Goal: Information Seeking & Learning: Learn about a topic

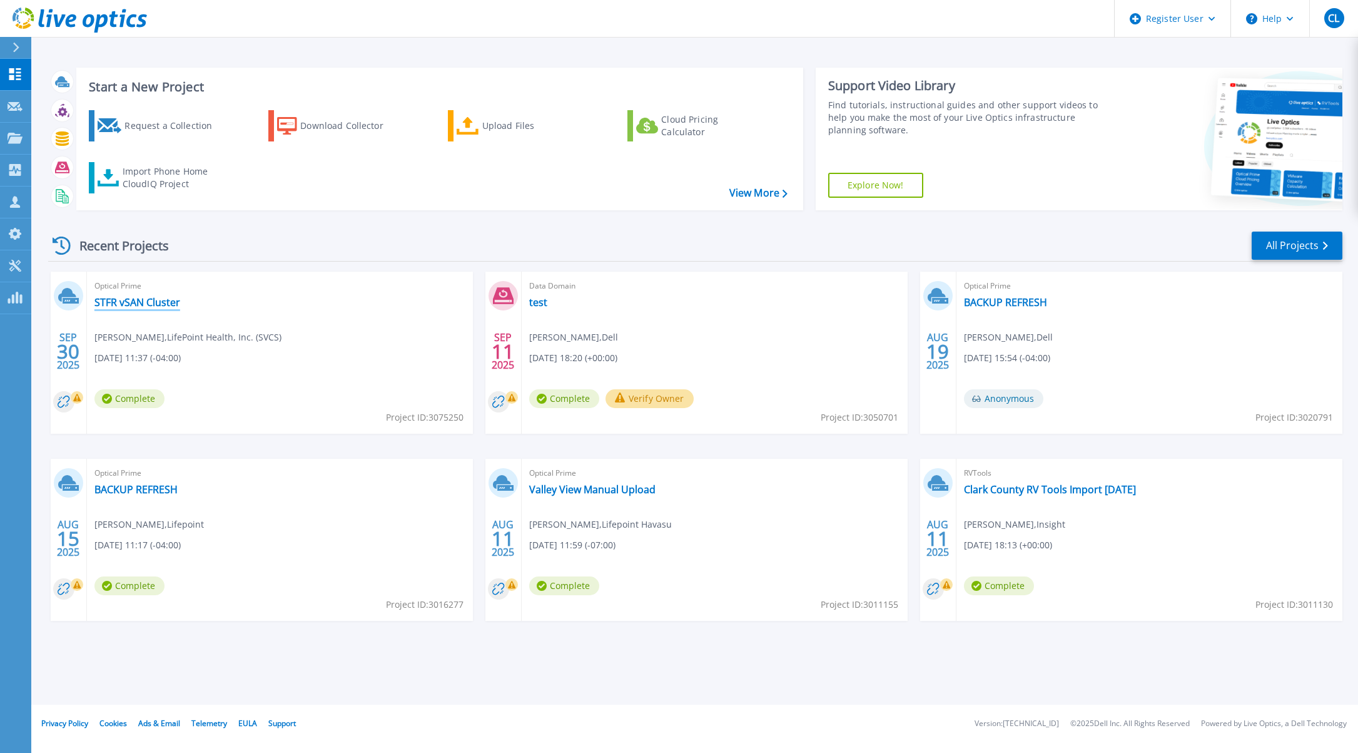
click at [150, 304] on link "STFR vSAN Cluster" at bounding box center [137, 302] width 86 height 13
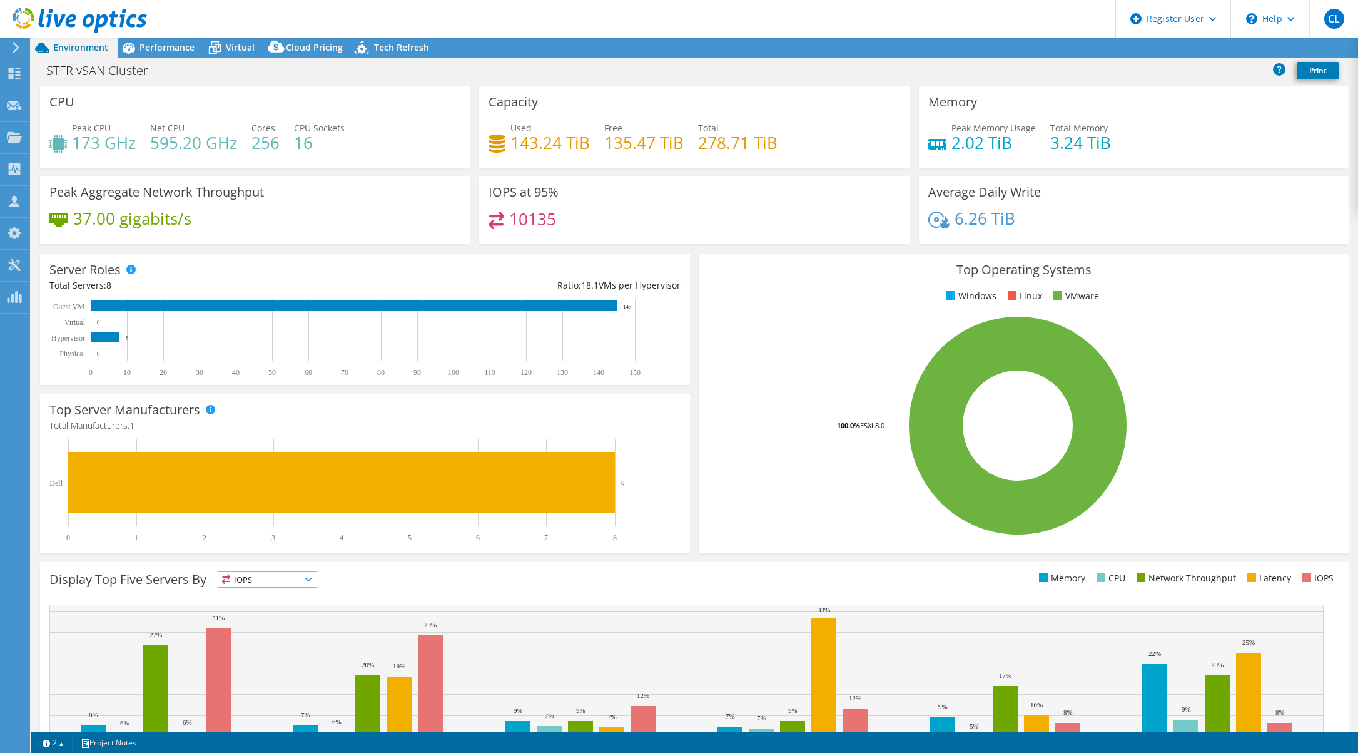
select select "USD"
drag, startPoint x: 586, startPoint y: 144, endPoint x: 496, endPoint y: 148, distance: 90.2
click at [496, 148] on div "Used 143.24 TiB Free 135.47 TiB Total 278.71 TiB" at bounding box center [695, 141] width 412 height 41
click at [1271, 374] on rect at bounding box center [1018, 425] width 620 height 219
click at [174, 51] on span "Performance" at bounding box center [167, 47] width 55 height 12
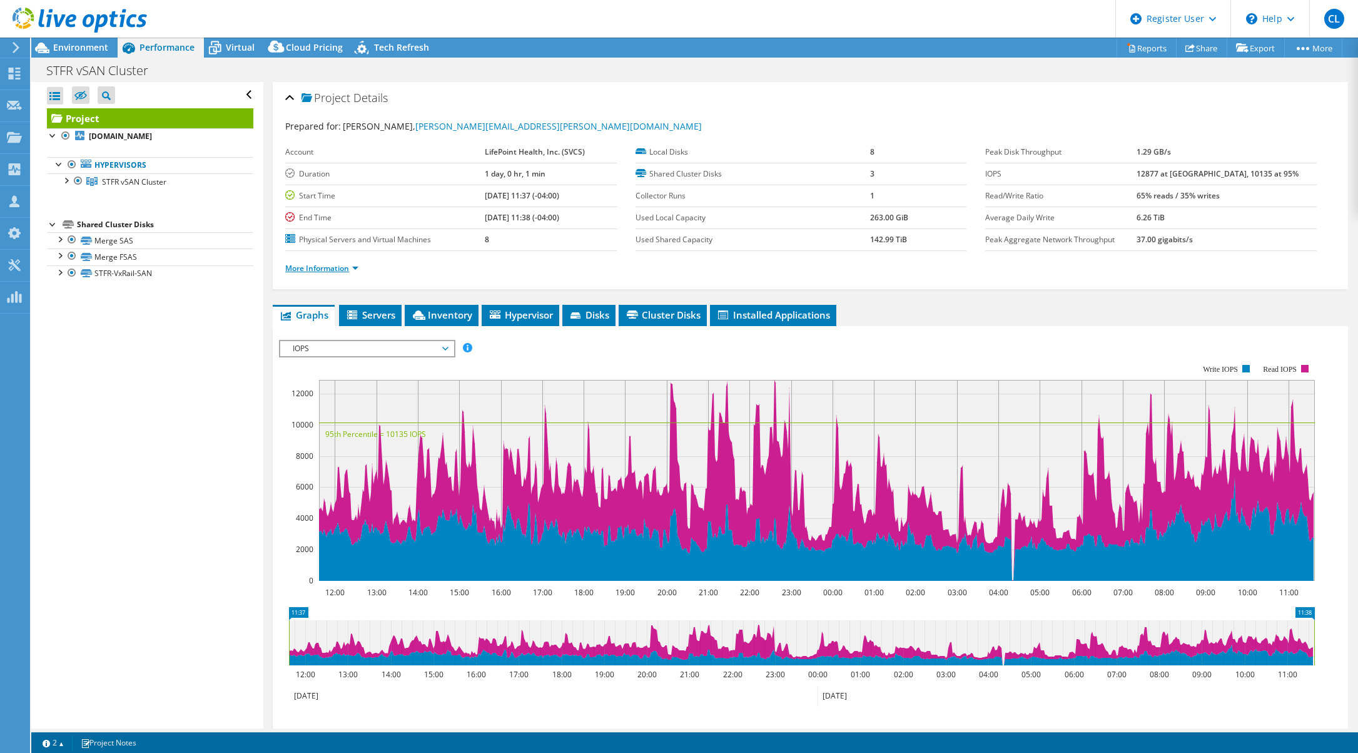
click at [350, 270] on link "More Information" at bounding box center [321, 268] width 73 height 11
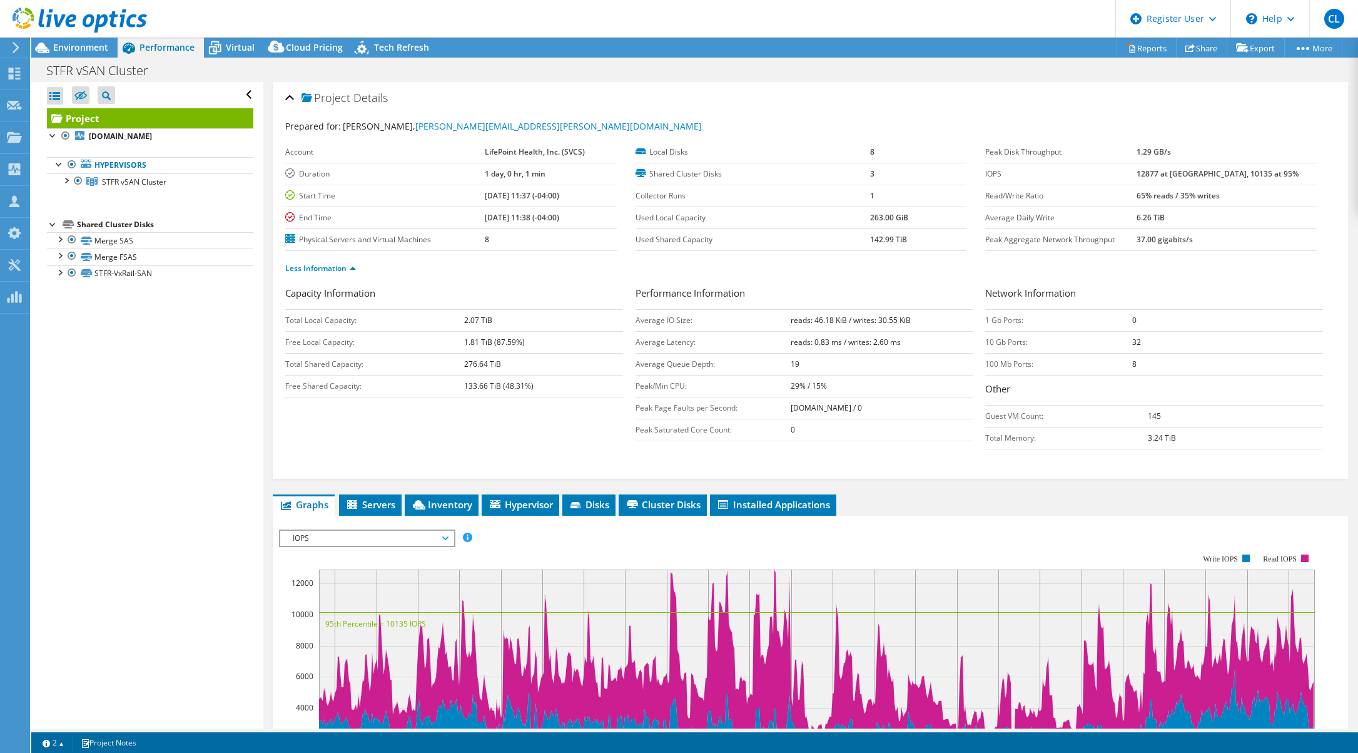
click at [1130, 277] on div "Less Information" at bounding box center [810, 268] width 1051 height 35
click at [1345, 412] on div "Project Details Prepared for: [PERSON_NAME], [PERSON_NAME][EMAIL_ADDRESS][PERSO…" at bounding box center [810, 562] width 1094 height 961
drag, startPoint x: 797, startPoint y: 322, endPoint x: 828, endPoint y: 325, distance: 31.4
click at [828, 325] on b "reads: 46.18 KiB / writes: 30.55 KiB" at bounding box center [851, 320] width 120 height 11
drag, startPoint x: 909, startPoint y: 322, endPoint x: 826, endPoint y: 323, distance: 82.6
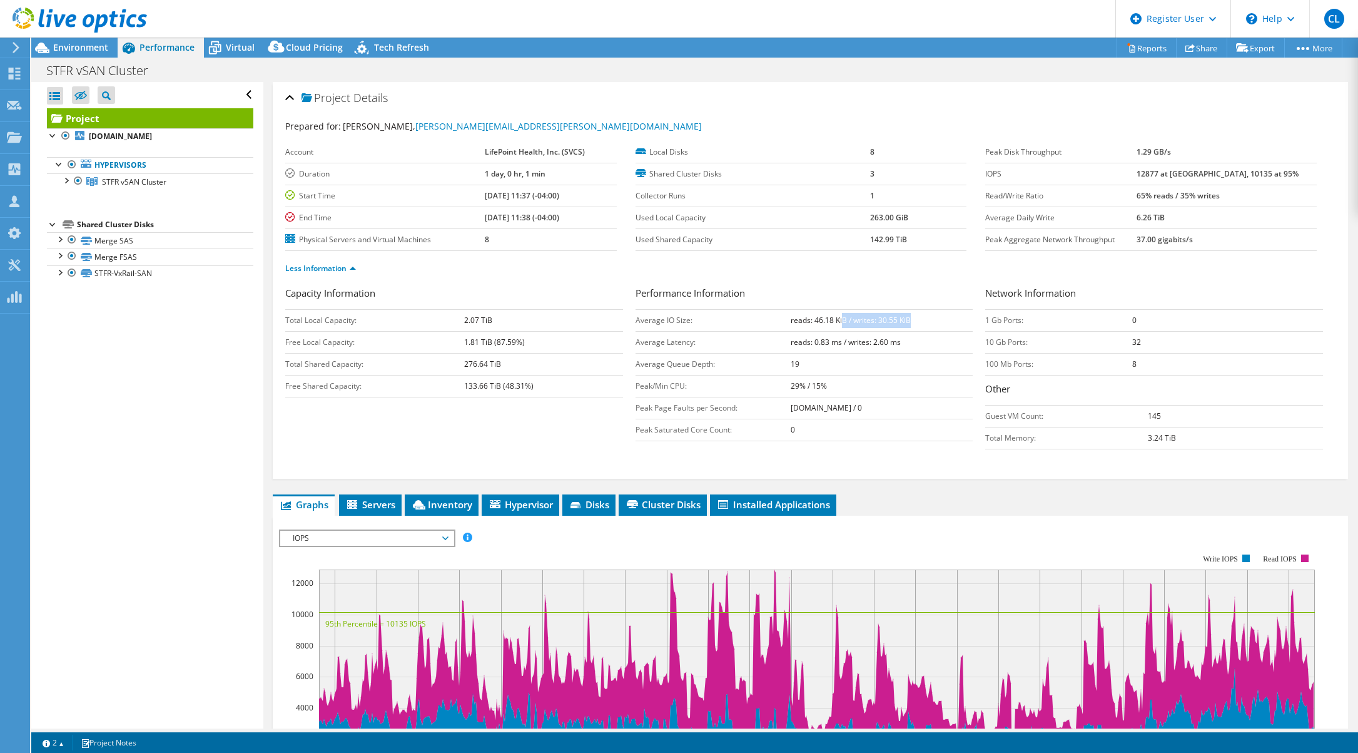
click at [826, 323] on td "reads: 46.18 KiB / writes: 30.55 KiB" at bounding box center [882, 320] width 183 height 22
click at [67, 184] on div at bounding box center [65, 179] width 13 height 13
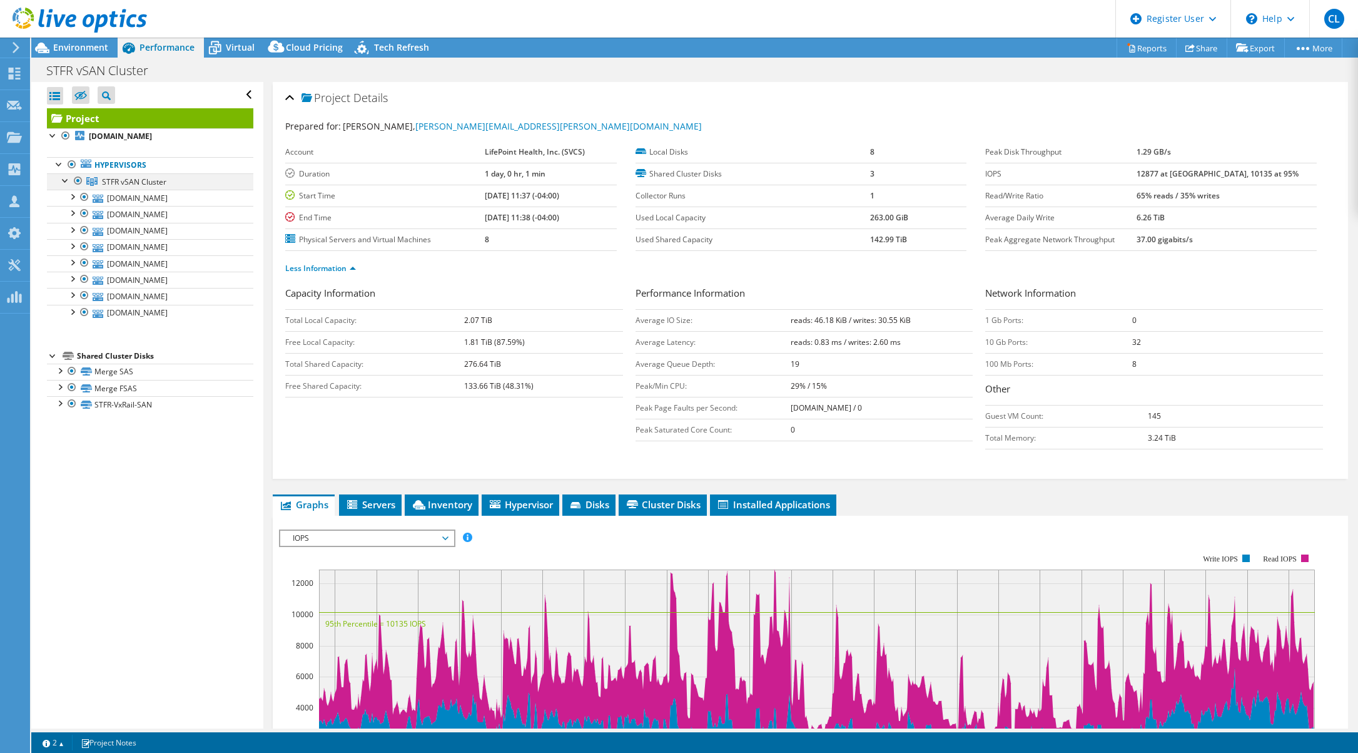
click at [76, 174] on div at bounding box center [78, 180] width 13 height 15
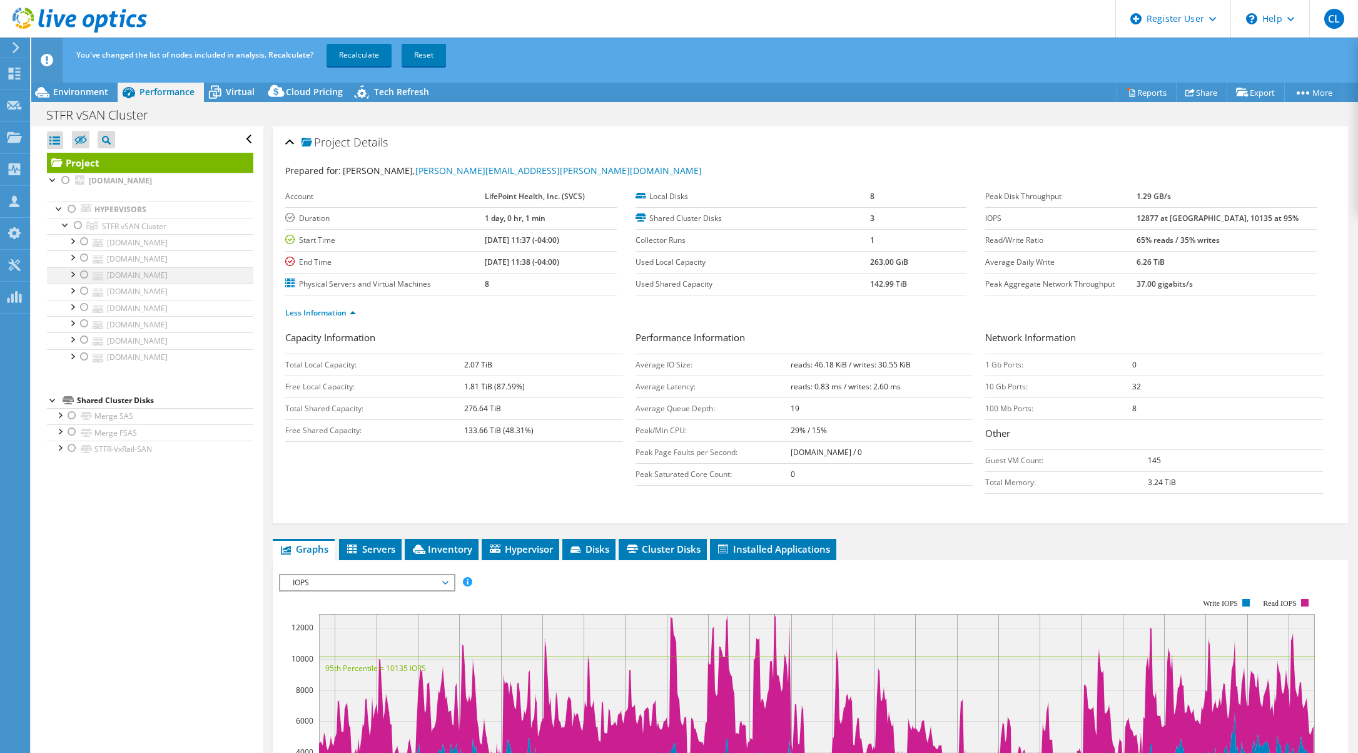
click at [88, 277] on div at bounding box center [84, 274] width 13 height 15
click at [85, 293] on div at bounding box center [84, 290] width 13 height 15
click at [84, 325] on div at bounding box center [84, 323] width 13 height 15
click at [371, 59] on link "Recalculate" at bounding box center [359, 55] width 65 height 23
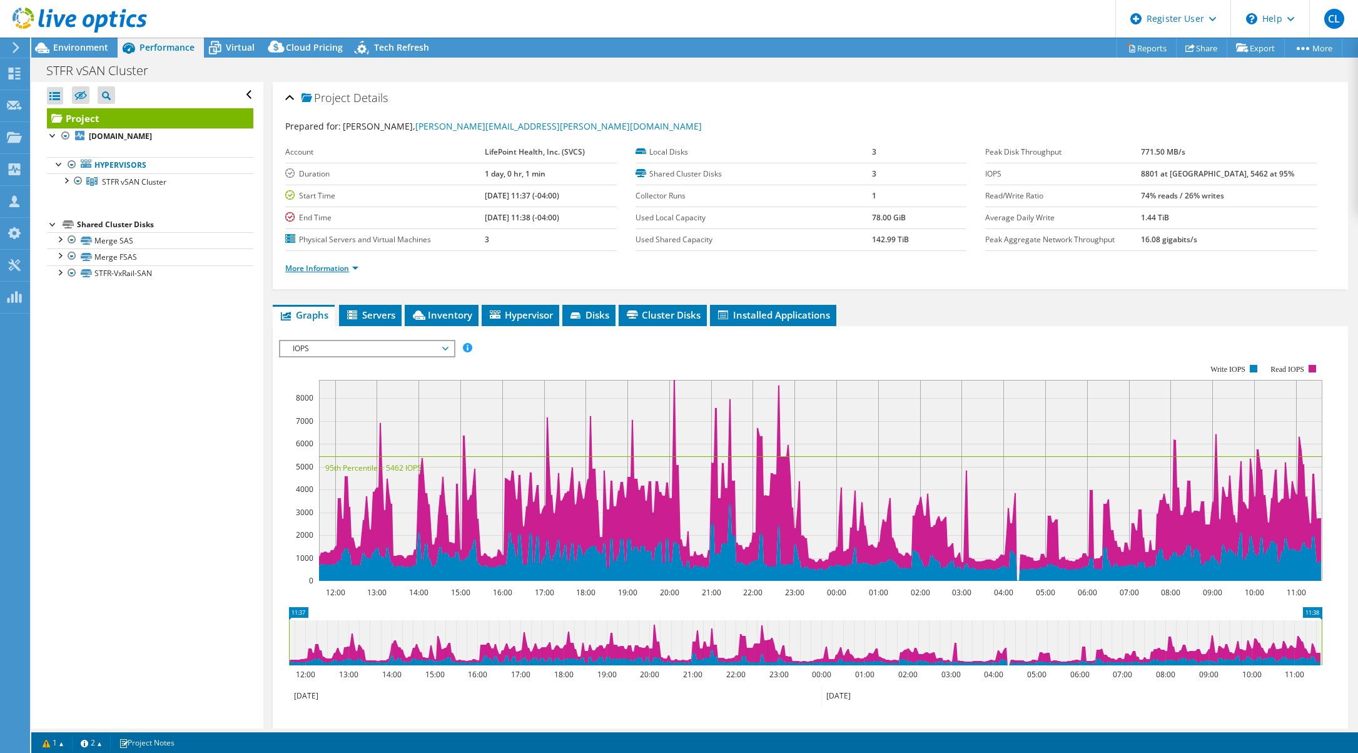
click at [342, 272] on link "More Information" at bounding box center [321, 268] width 73 height 11
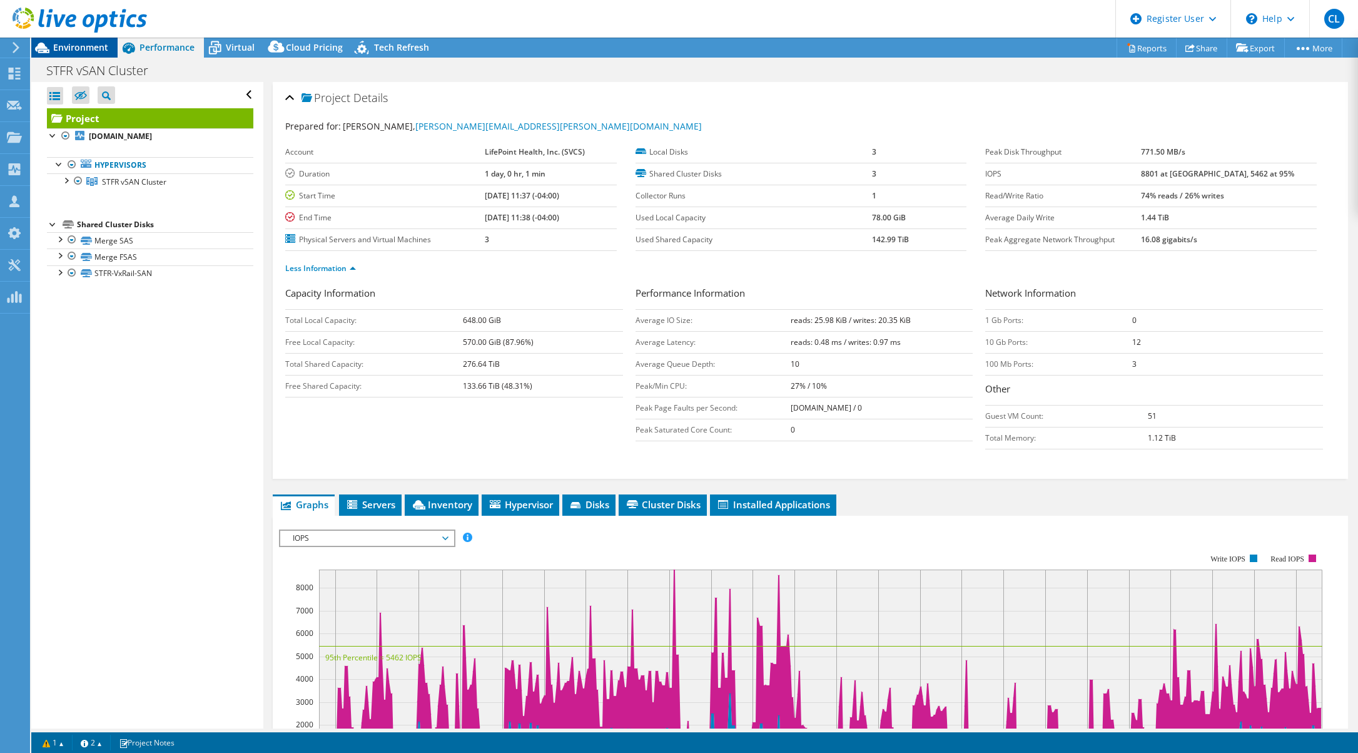
click at [89, 54] on div "Environment" at bounding box center [74, 48] width 86 height 20
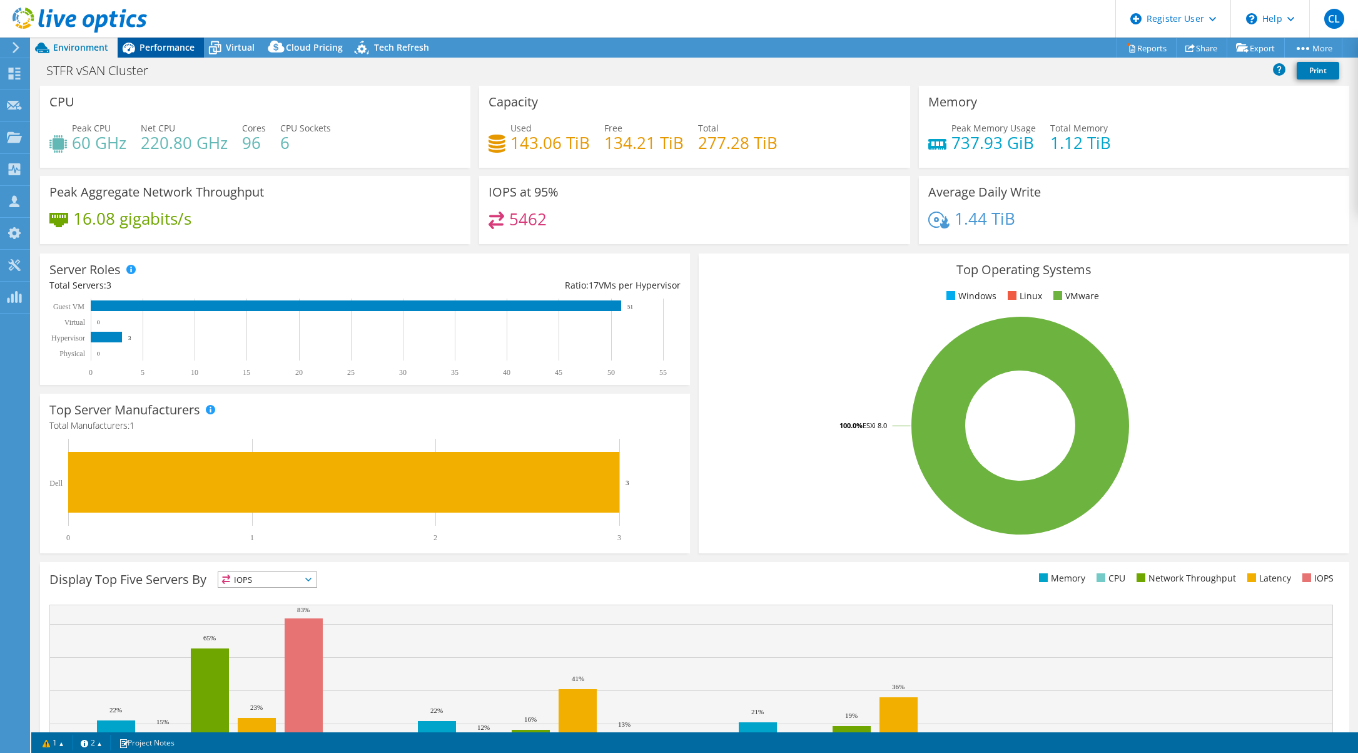
click at [178, 48] on span "Performance" at bounding box center [167, 47] width 55 height 12
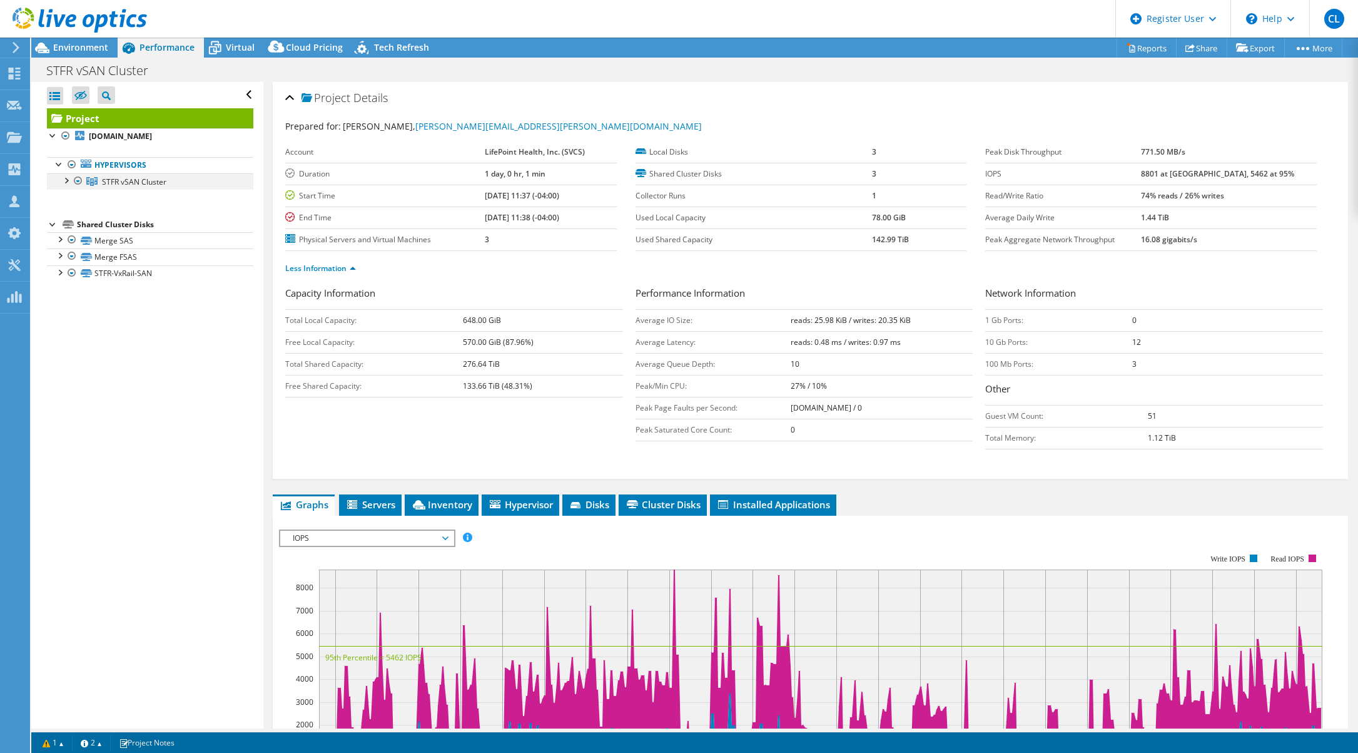
click at [70, 180] on div at bounding box center [65, 179] width 13 height 13
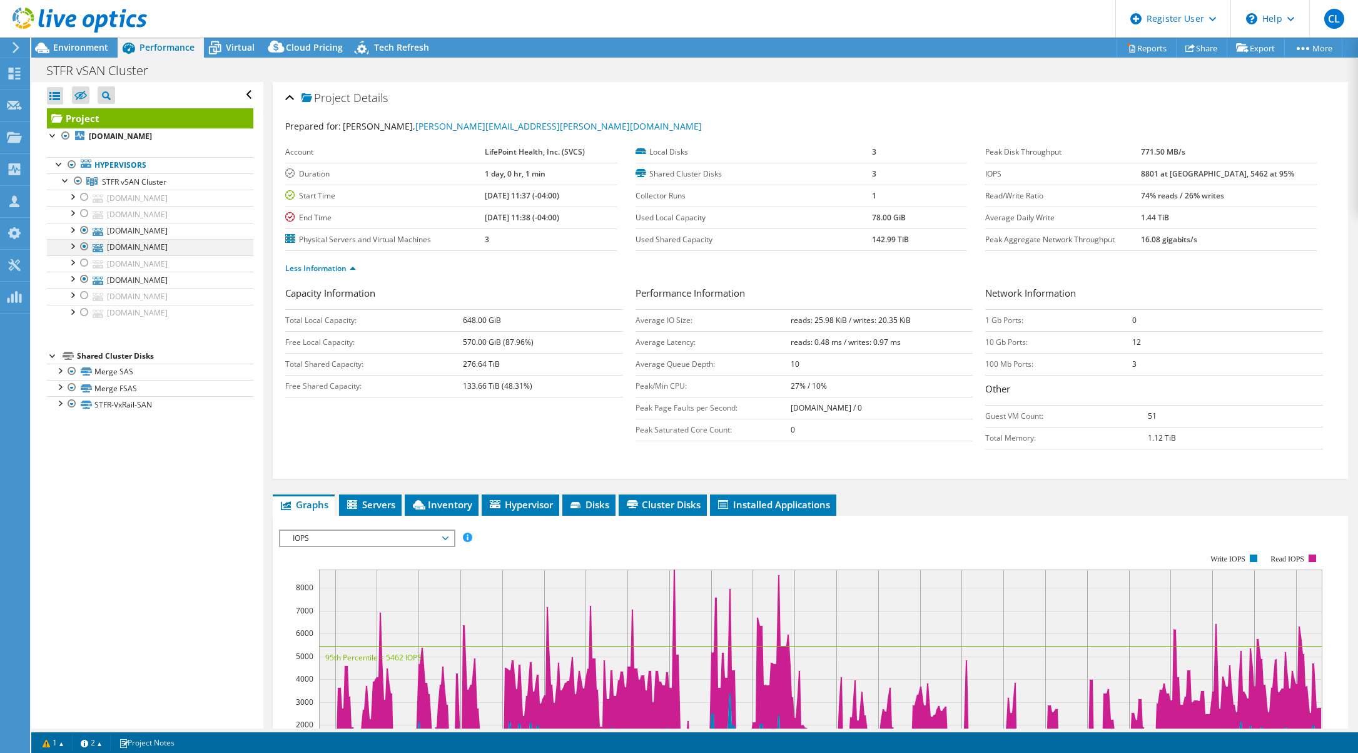
click at [83, 245] on div at bounding box center [84, 246] width 13 height 15
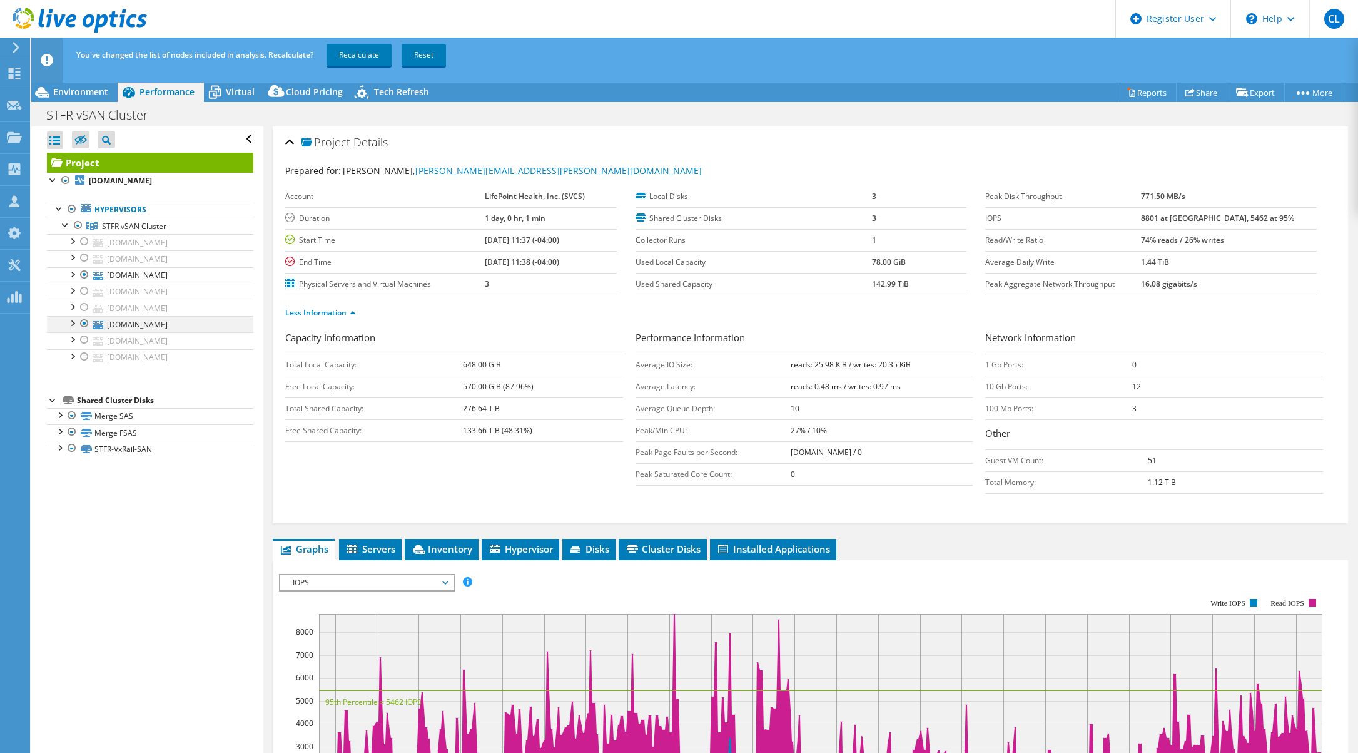
click at [85, 320] on div at bounding box center [84, 323] width 13 height 15
click at [387, 51] on link "Recalculate" at bounding box center [359, 55] width 65 height 23
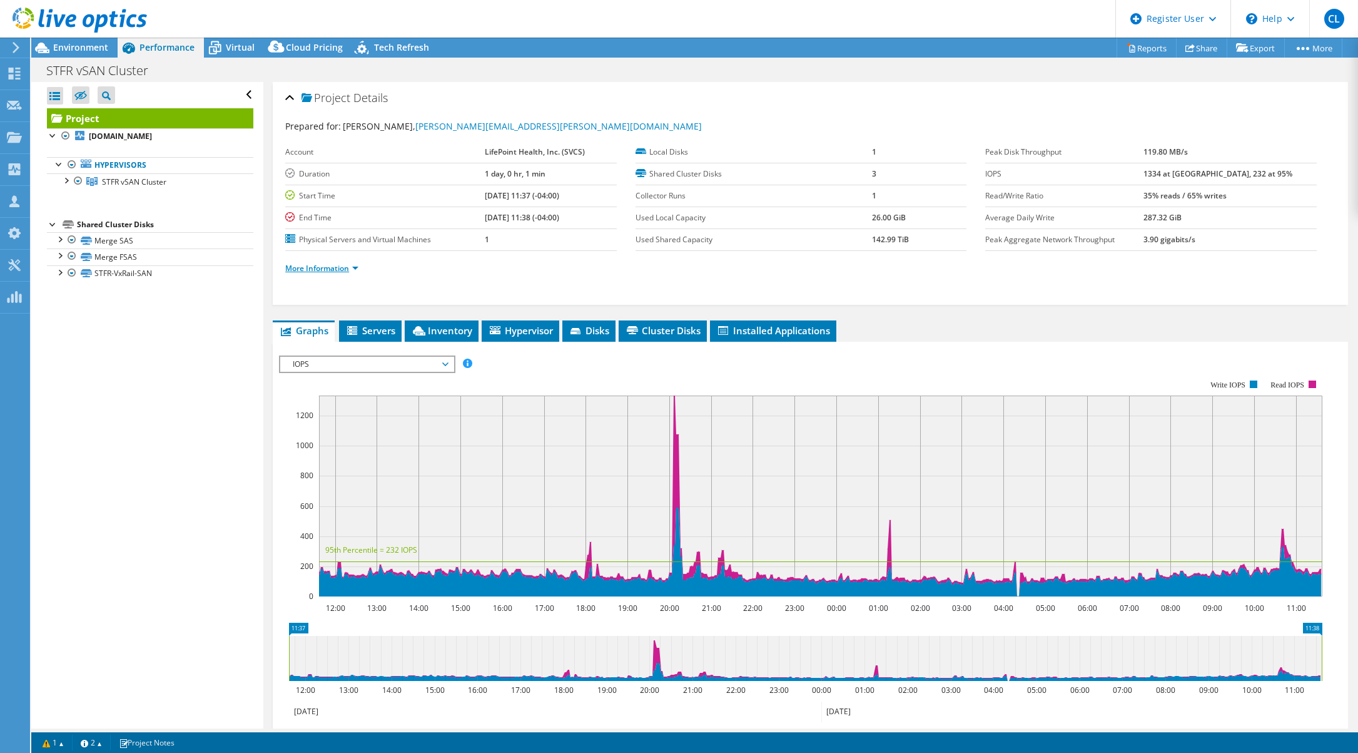
drag, startPoint x: 338, startPoint y: 266, endPoint x: 344, endPoint y: 268, distance: 6.5
click at [338, 266] on link "More Information" at bounding box center [321, 268] width 73 height 11
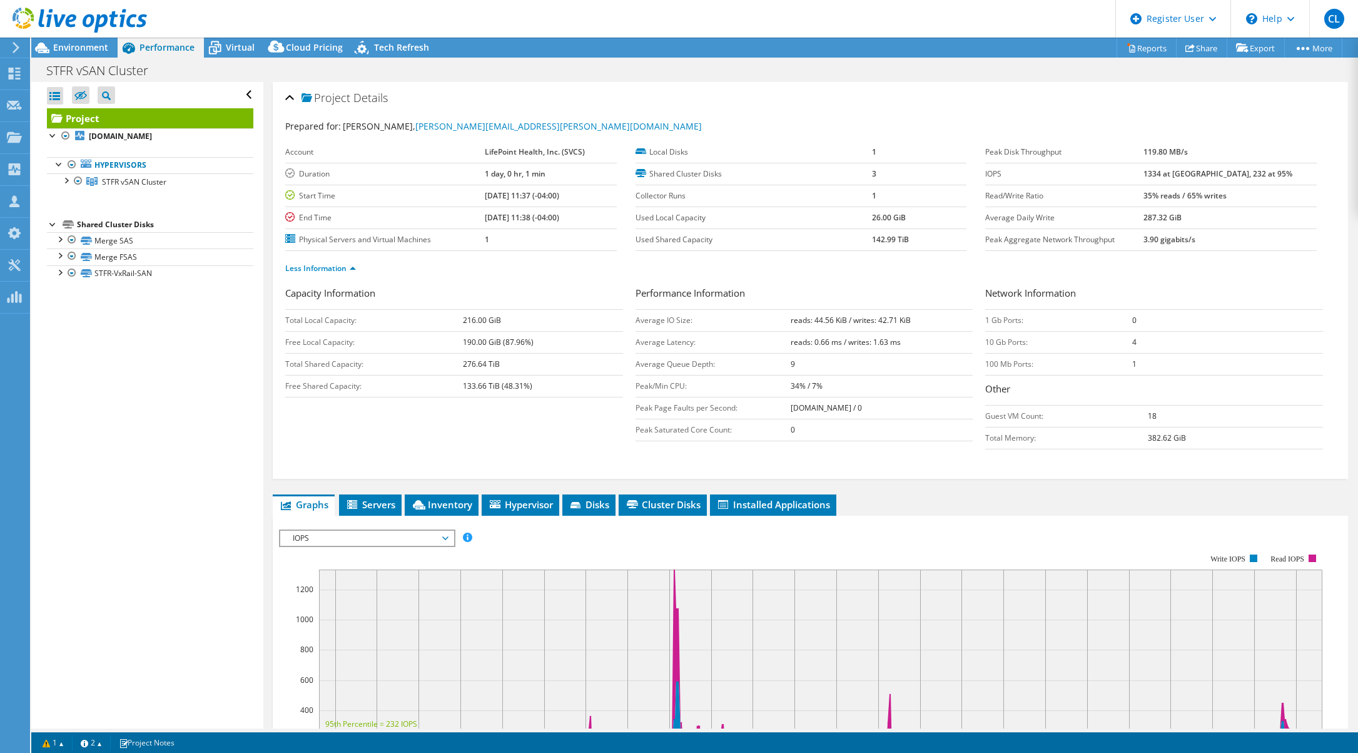
drag, startPoint x: 866, startPoint y: 241, endPoint x: 920, endPoint y: 243, distance: 53.8
click at [920, 243] on tr "Used Shared Capacity 142.99 TiB" at bounding box center [802, 239] width 332 height 22
click at [69, 44] on span "Environment" at bounding box center [80, 47] width 55 height 12
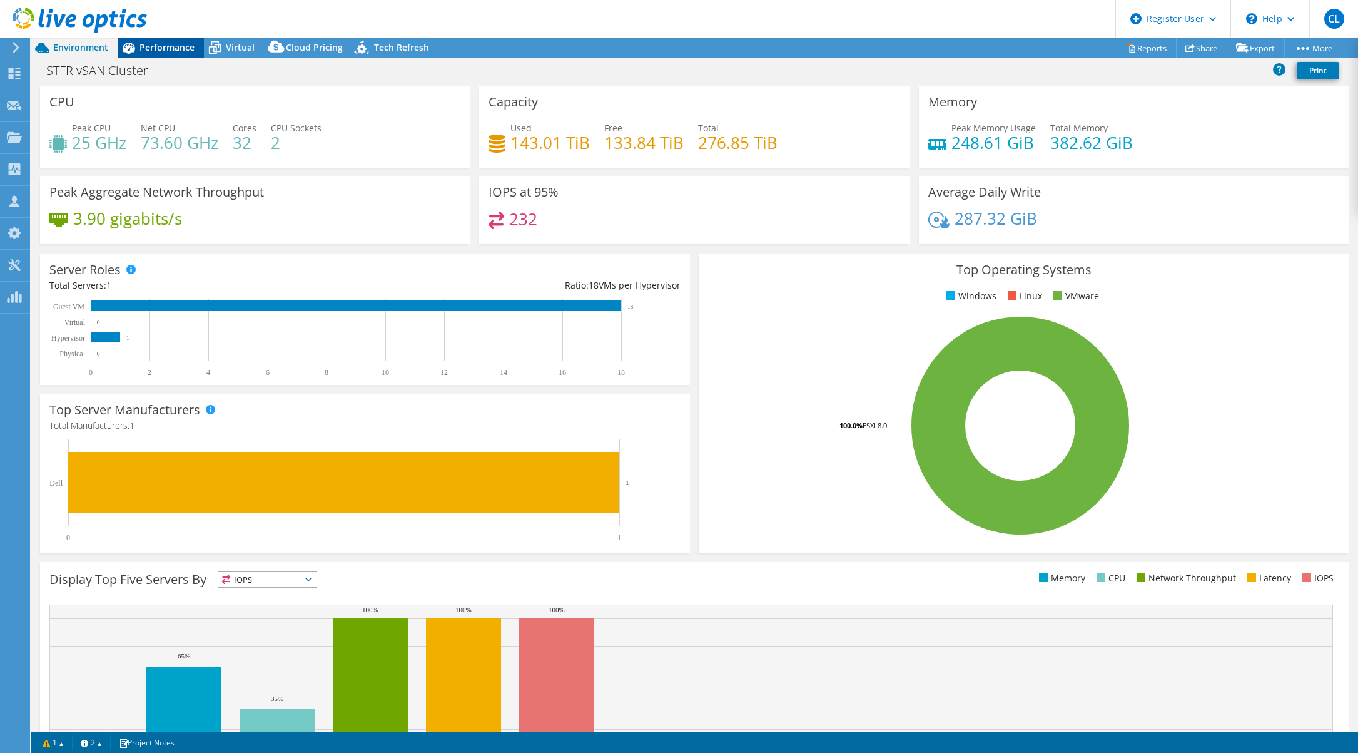
click at [164, 46] on span "Performance" at bounding box center [167, 47] width 55 height 12
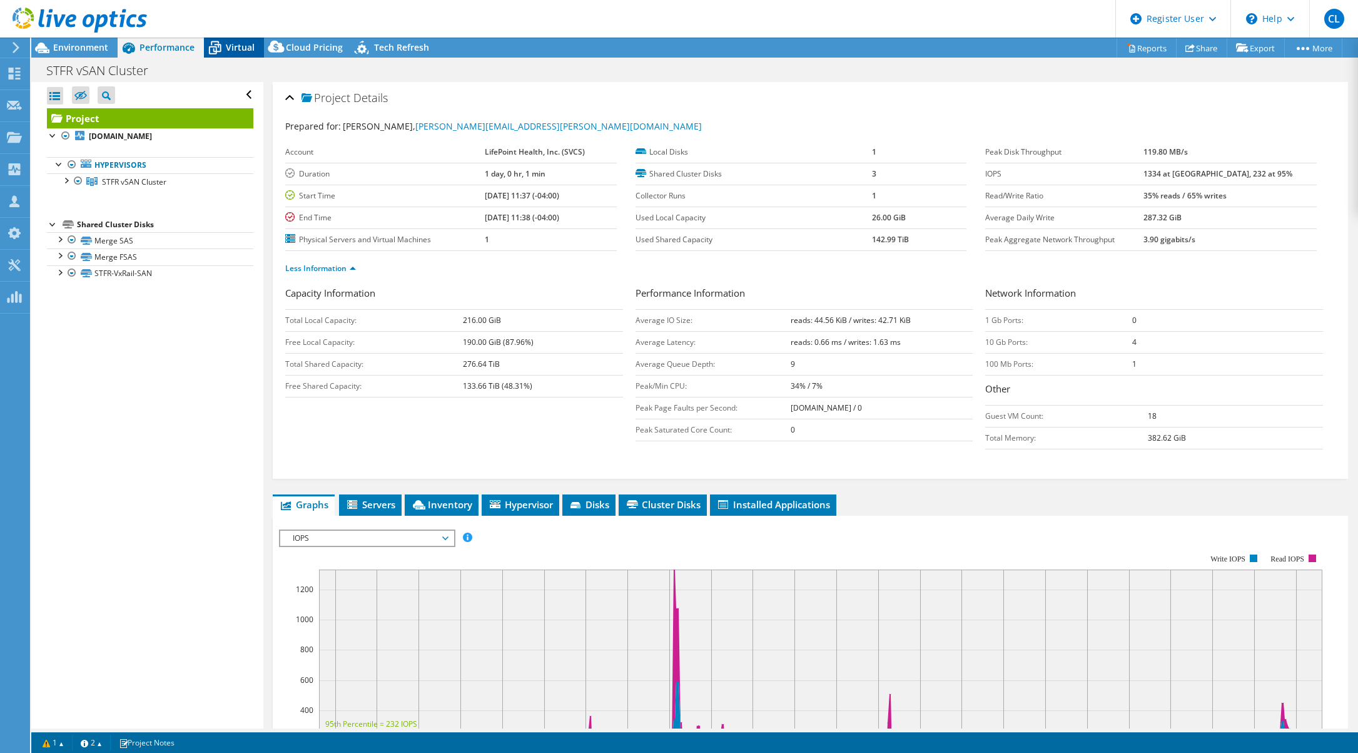
click at [243, 46] on span "Virtual" at bounding box center [240, 47] width 29 height 12
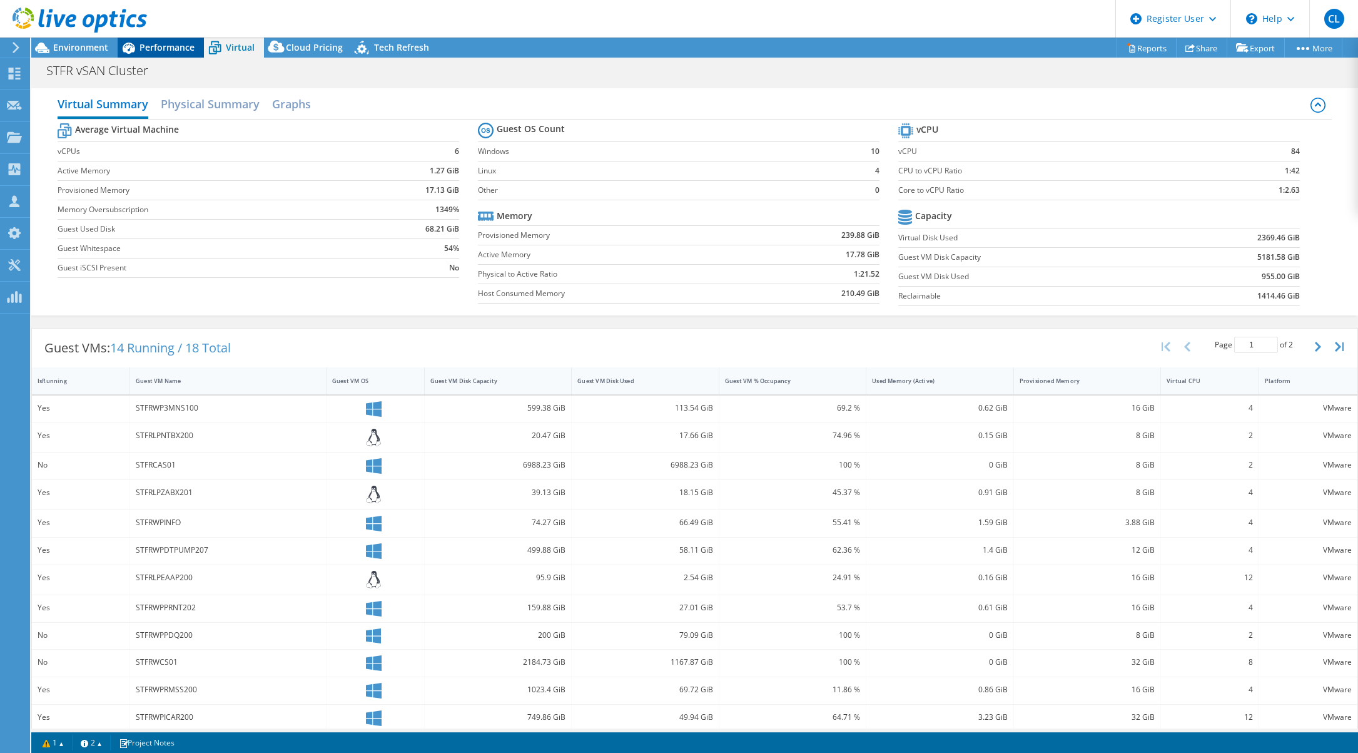
click at [166, 48] on span "Performance" at bounding box center [167, 47] width 55 height 12
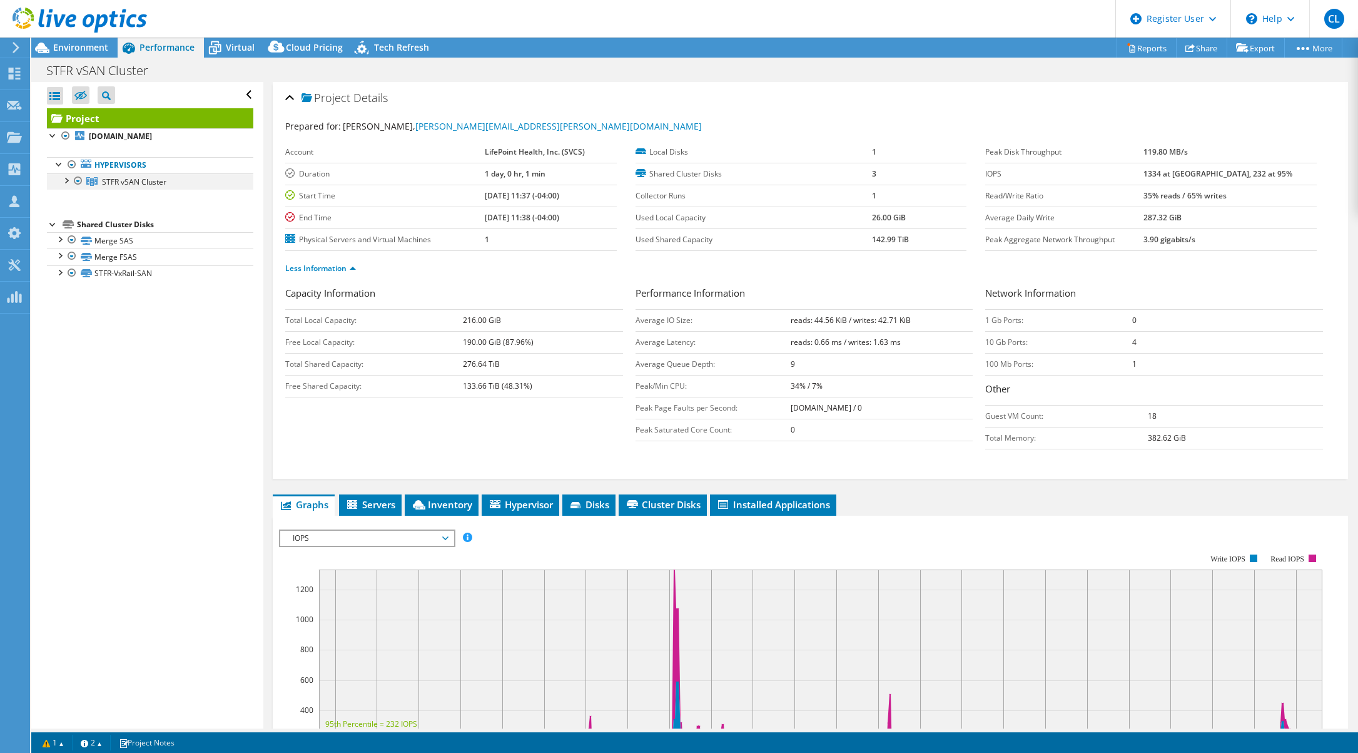
click at [65, 178] on div at bounding box center [65, 179] width 13 height 13
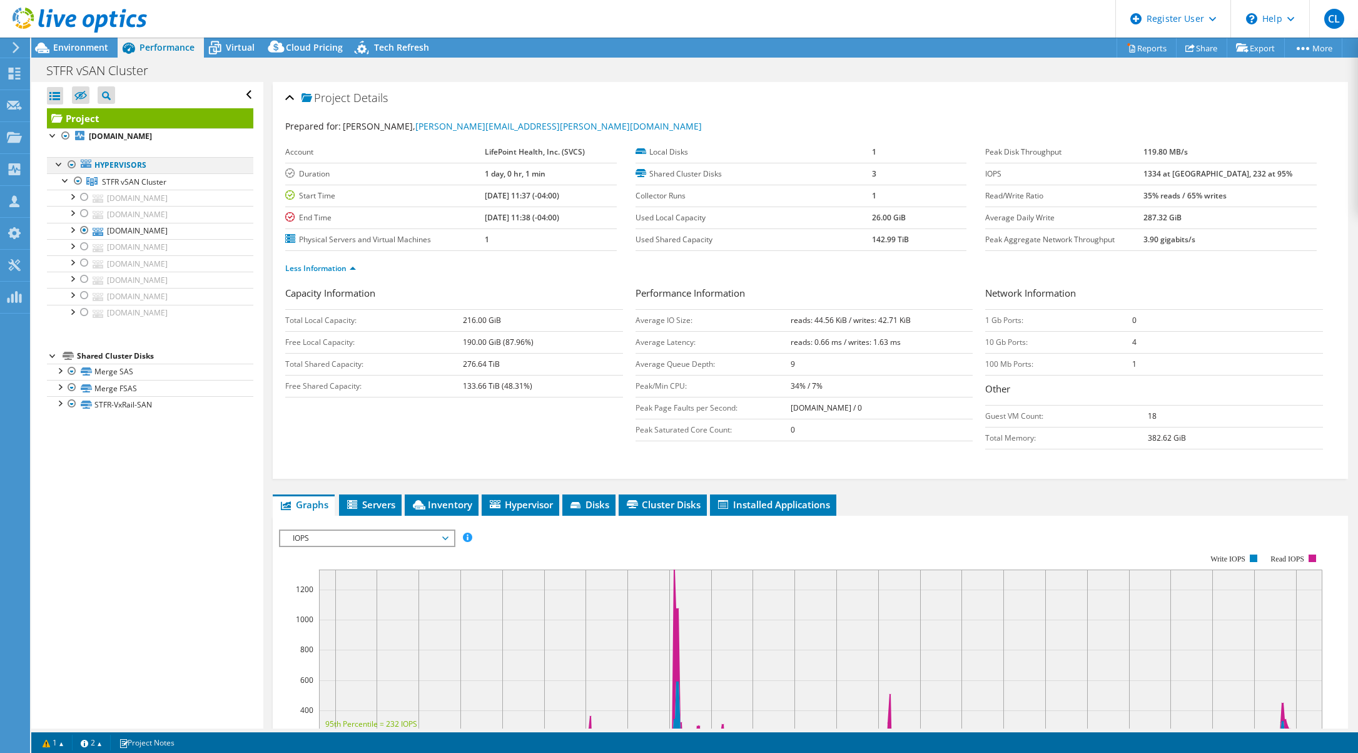
click at [74, 166] on div at bounding box center [72, 164] width 13 height 15
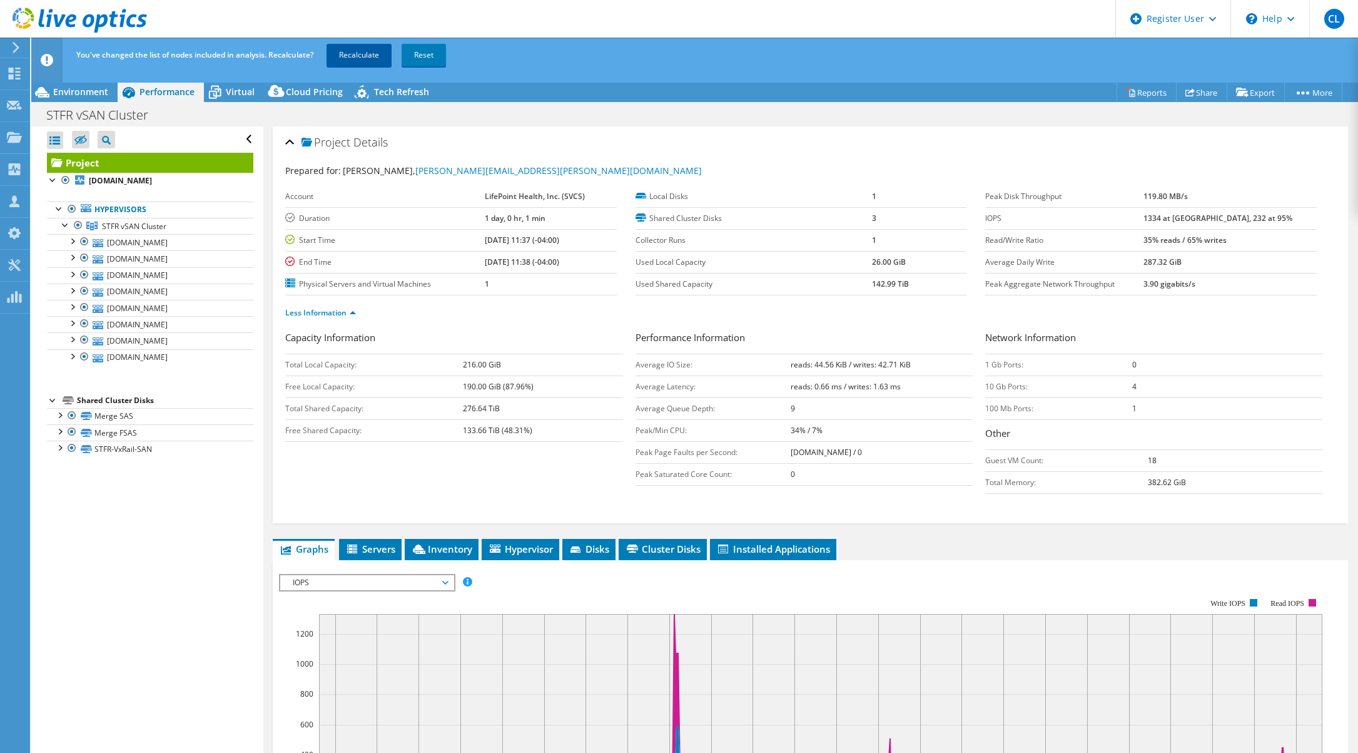
click at [365, 57] on link "Recalculate" at bounding box center [359, 55] width 65 height 23
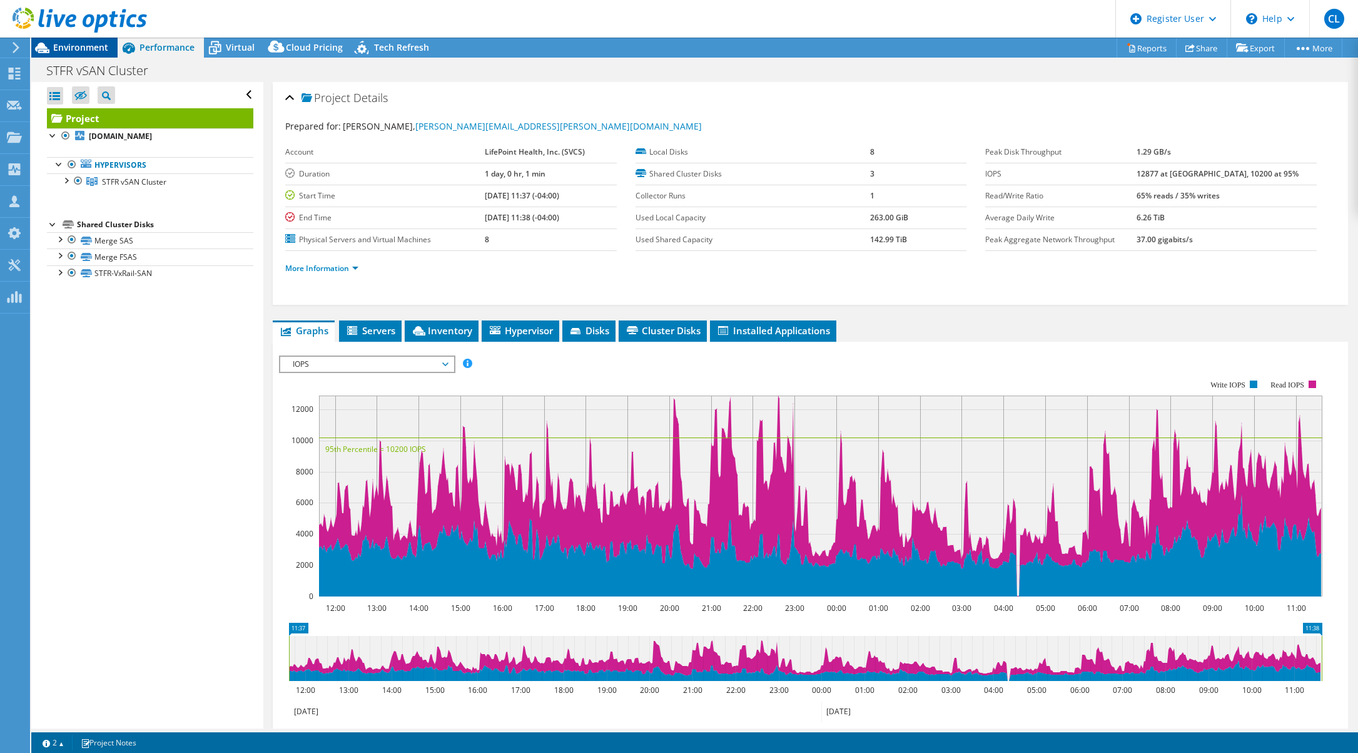
click at [74, 43] on span "Environment" at bounding box center [80, 47] width 55 height 12
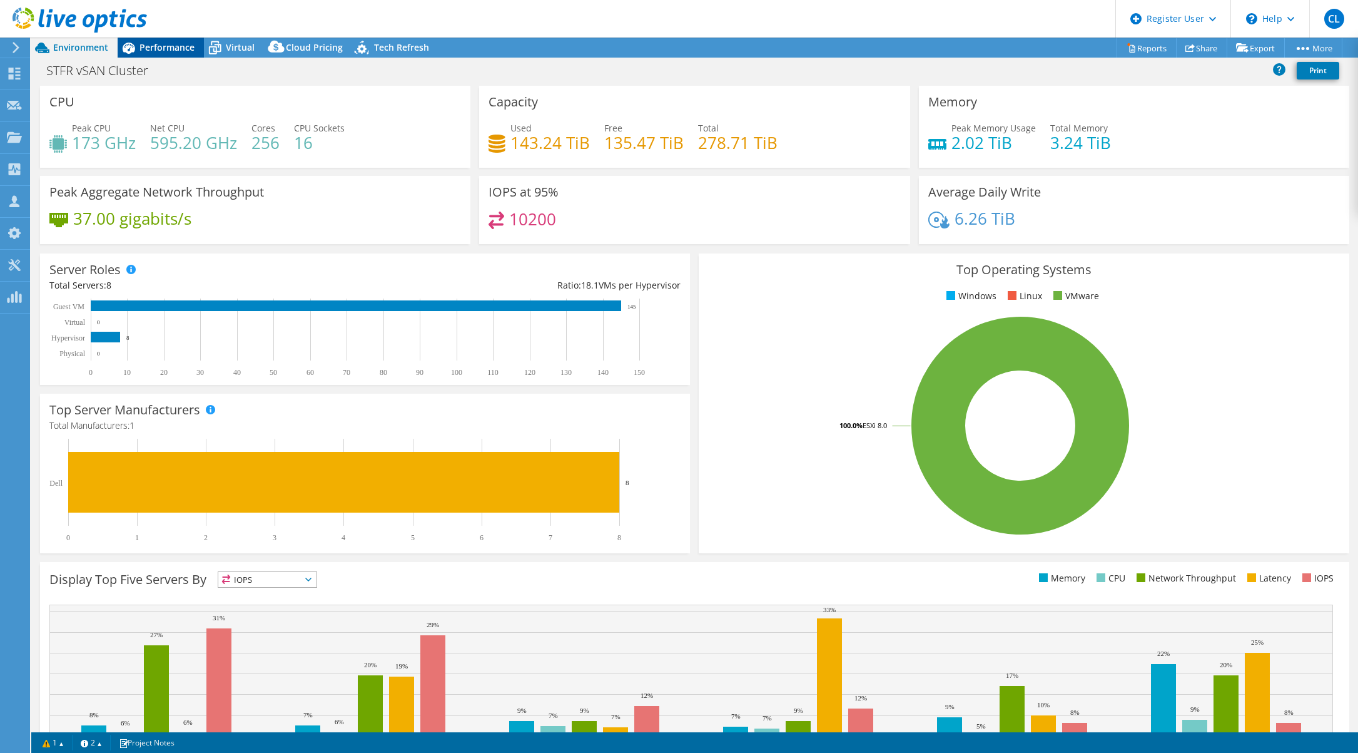
click at [153, 40] on div "Performance" at bounding box center [161, 48] width 86 height 20
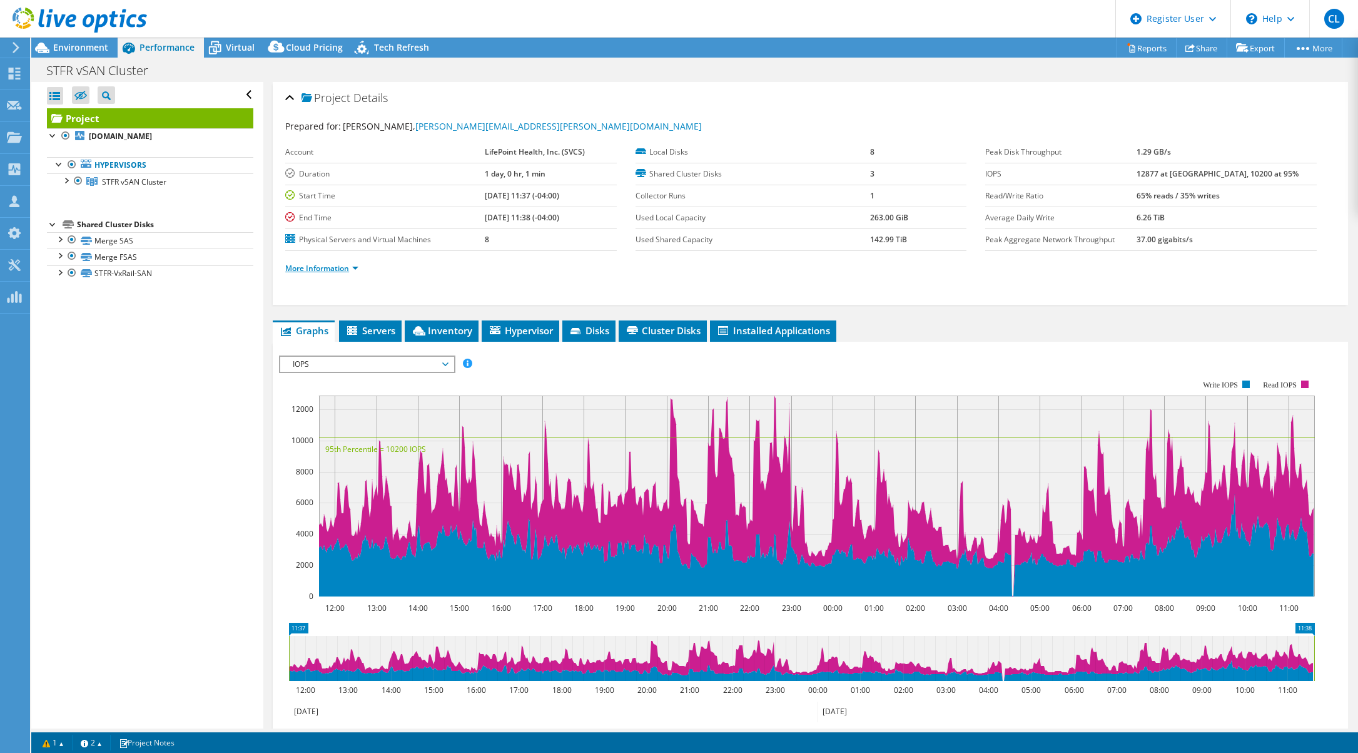
click at [311, 264] on link "More Information" at bounding box center [321, 268] width 73 height 11
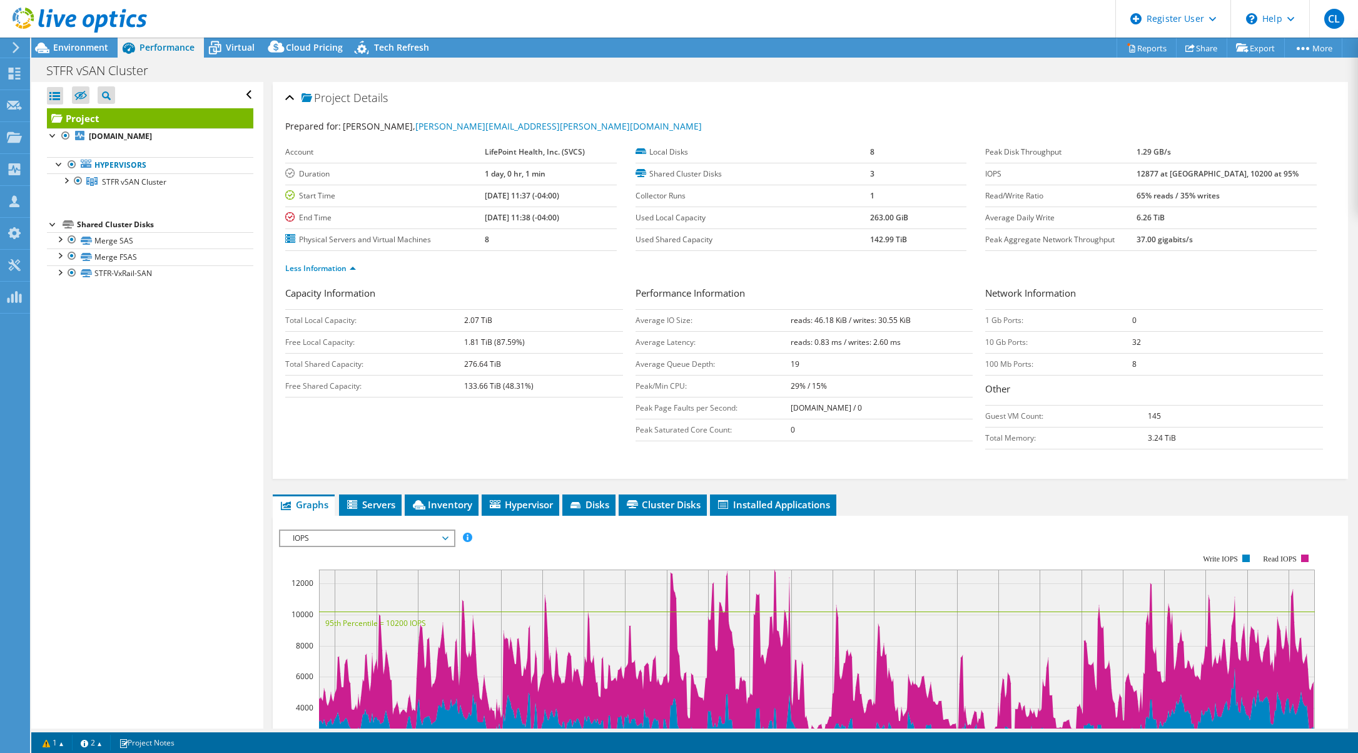
click at [80, 39] on div at bounding box center [73, 21] width 147 height 42
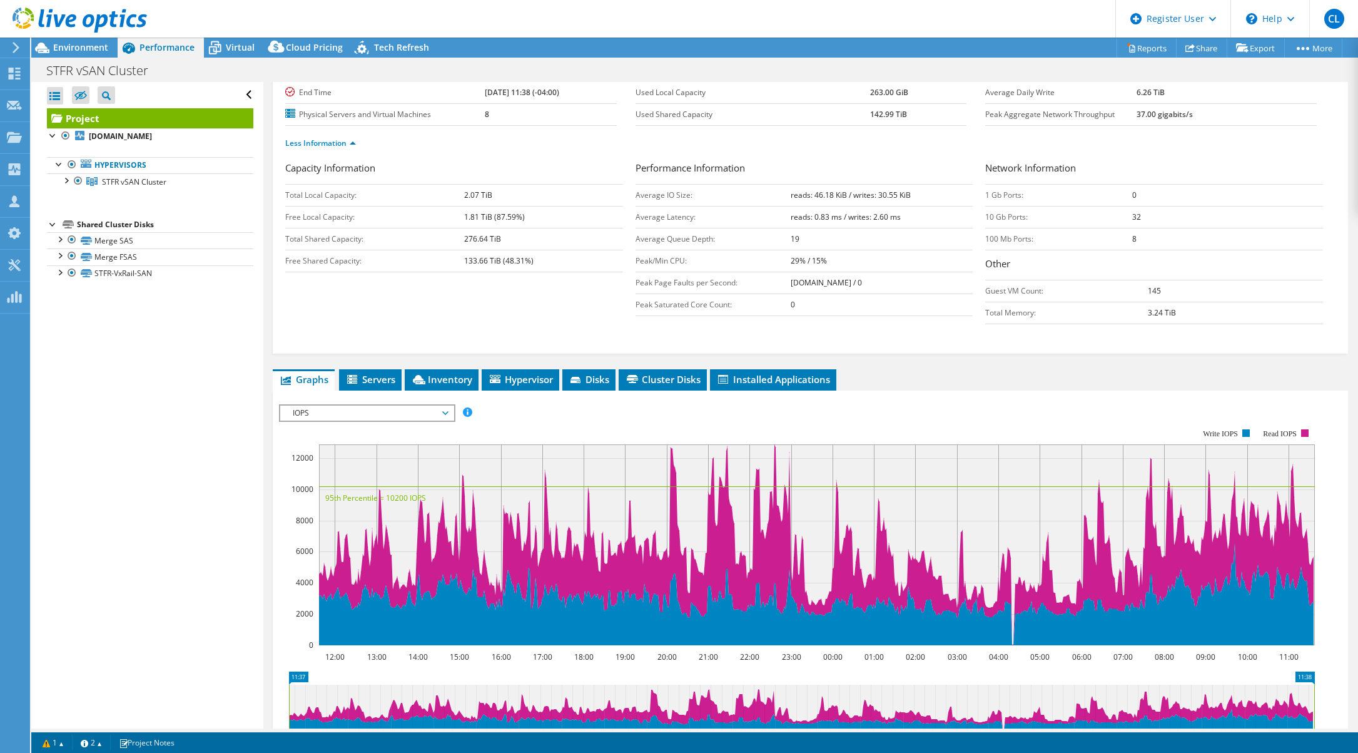
click at [319, 415] on span "IOPS" at bounding box center [367, 412] width 161 height 15
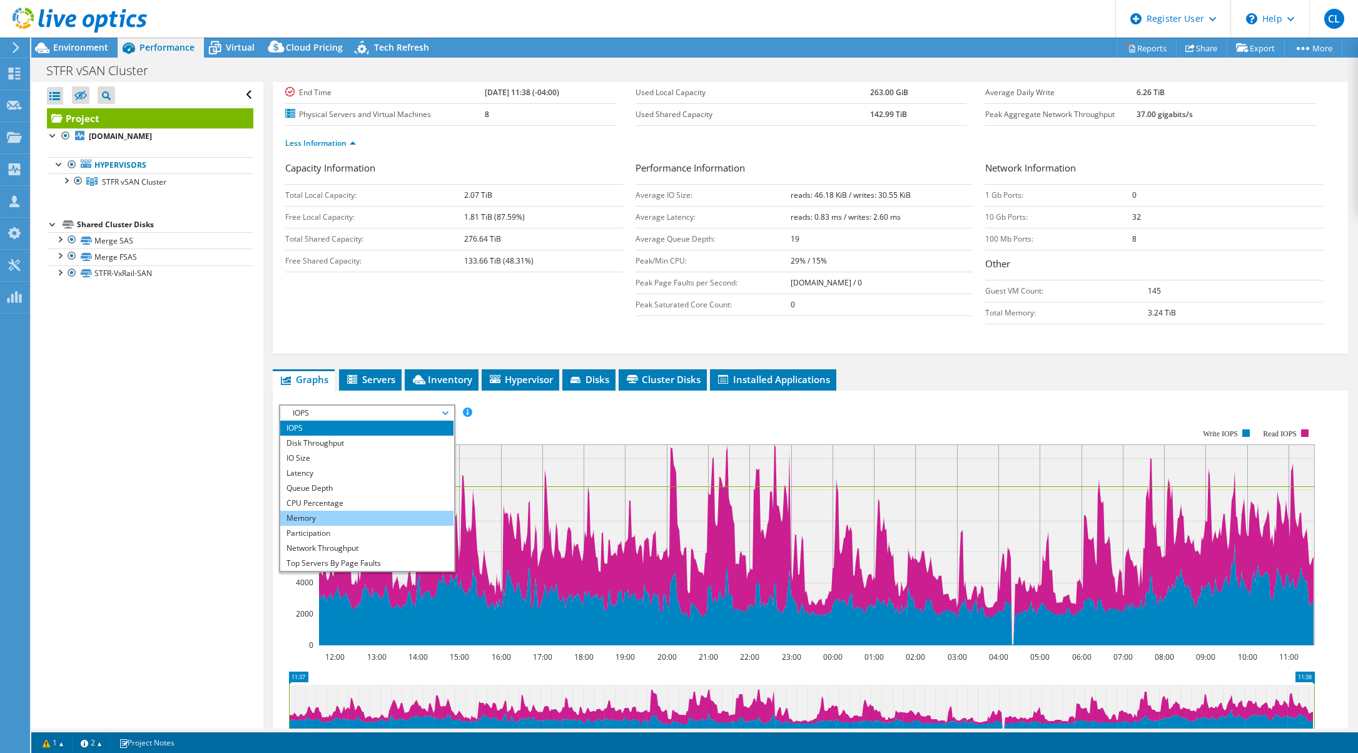
click at [333, 519] on li "Memory" at bounding box center [366, 518] width 173 height 15
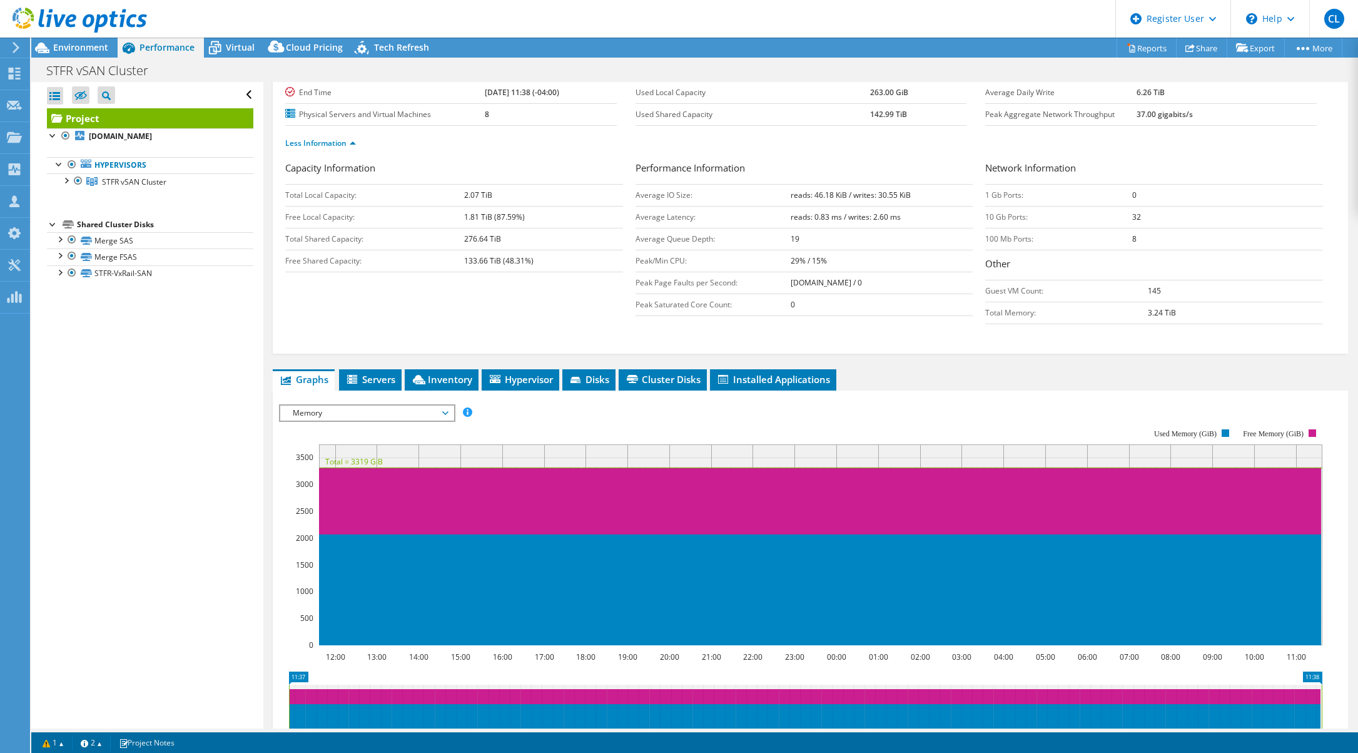
scroll to position [0, 0]
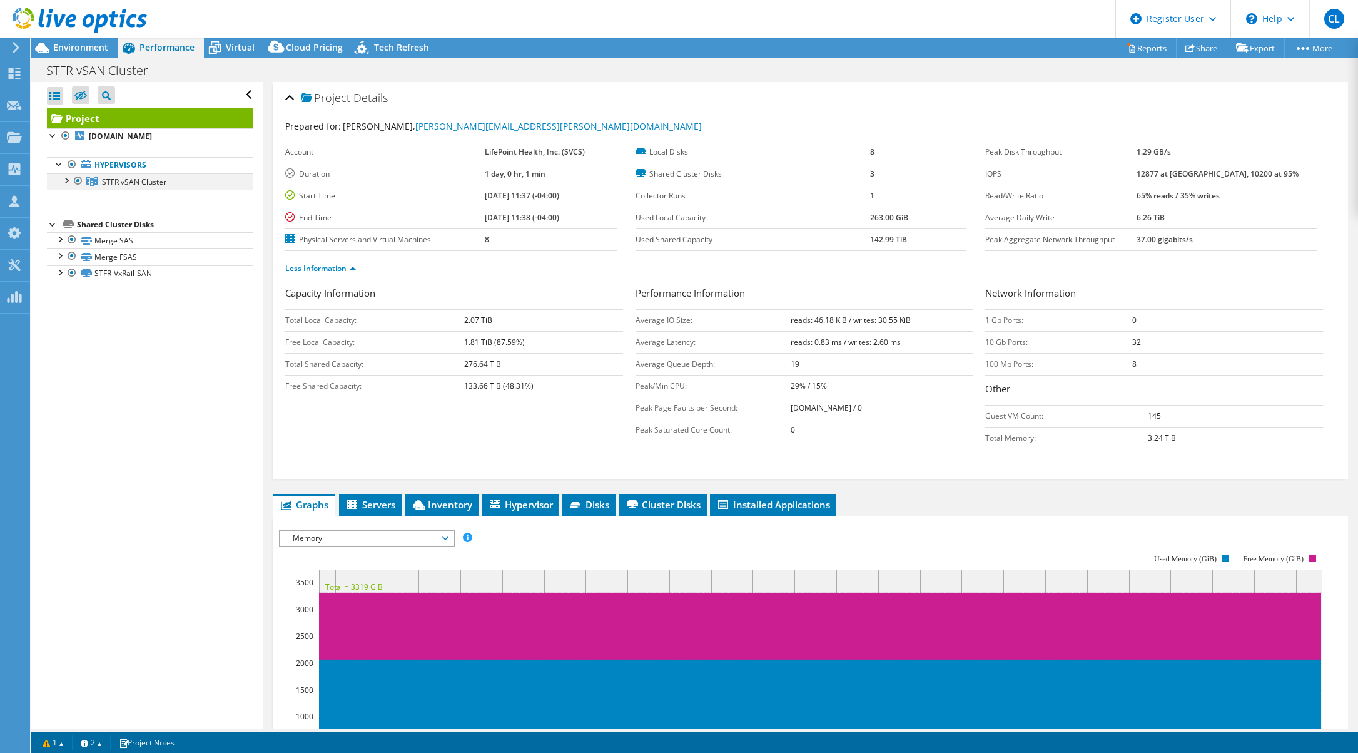
click at [64, 179] on div at bounding box center [65, 179] width 13 height 13
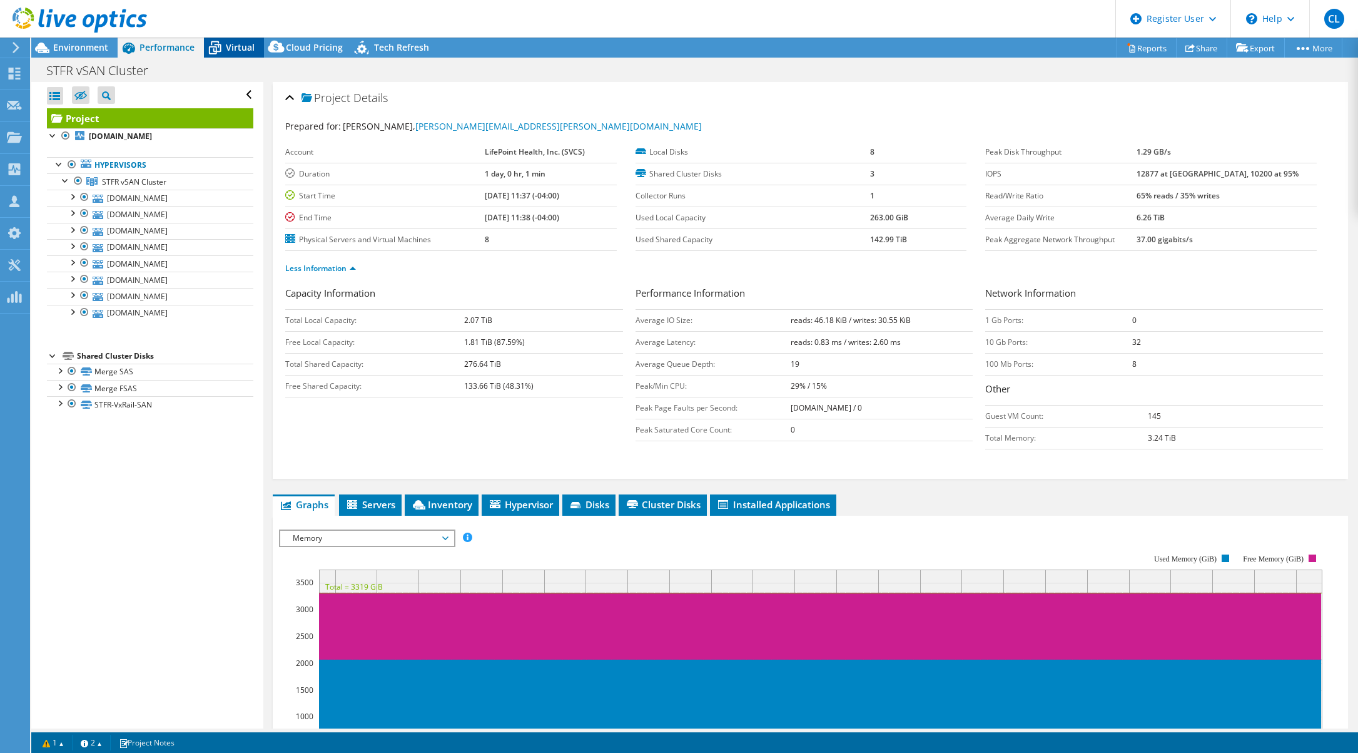
click at [235, 48] on span "Virtual" at bounding box center [240, 47] width 29 height 12
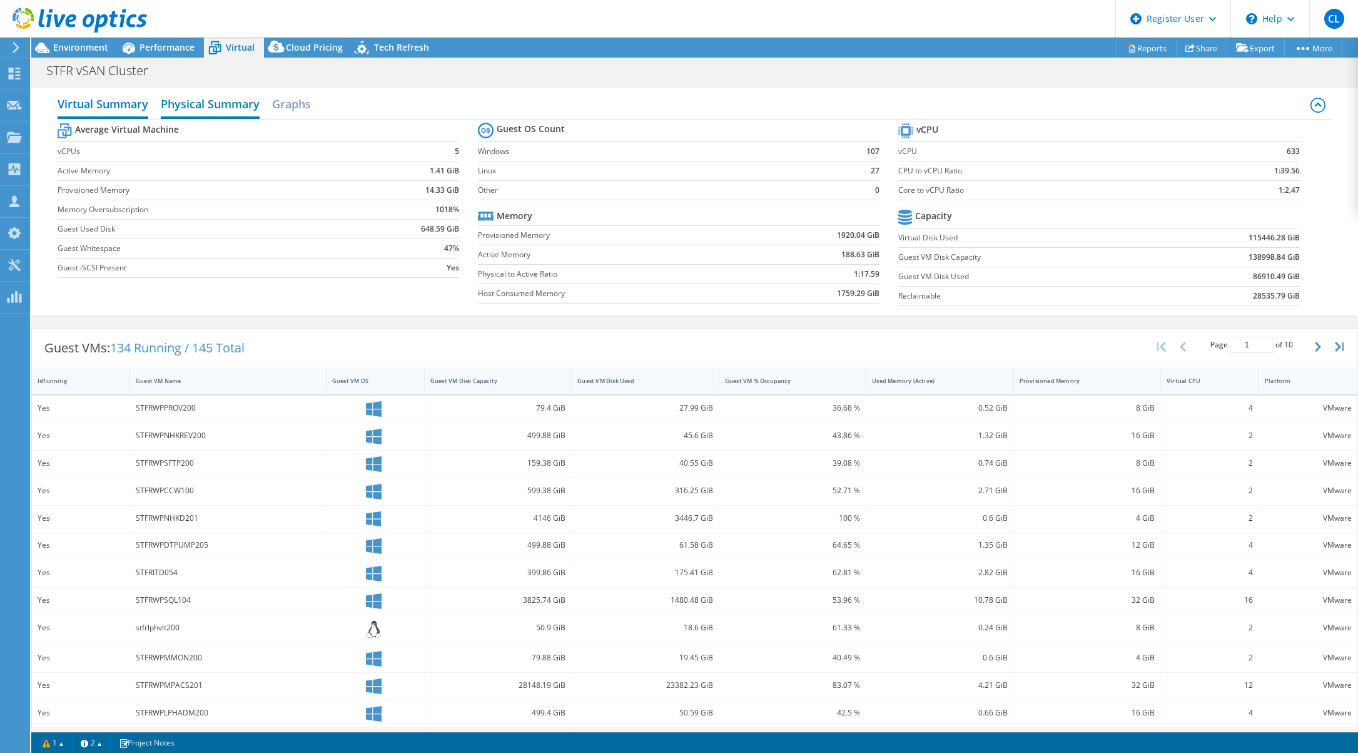
click at [220, 103] on h2 "Physical Summary" at bounding box center [210, 105] width 99 height 28
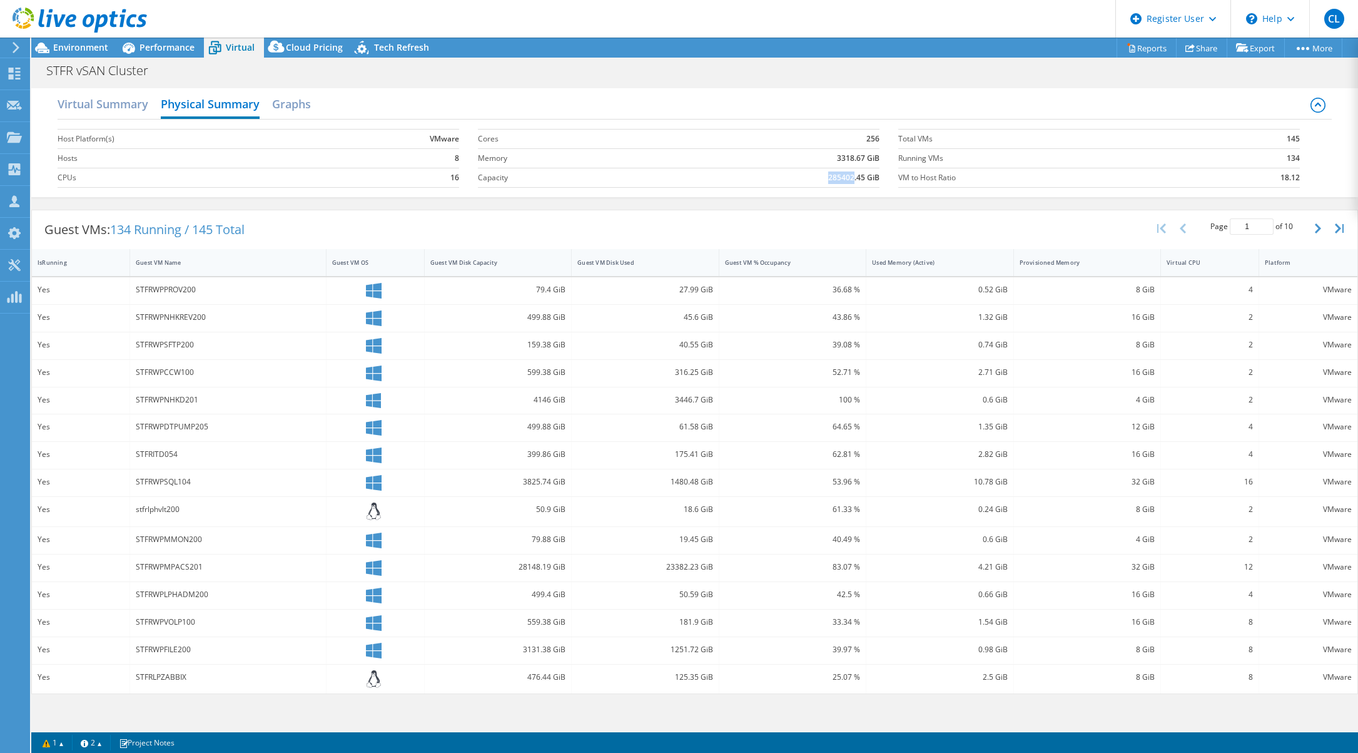
drag, startPoint x: 824, startPoint y: 178, endPoint x: 853, endPoint y: 178, distance: 28.8
click at [853, 178] on td "285402.45 GiB" at bounding box center [761, 177] width 235 height 19
click at [84, 49] on span "Environment" at bounding box center [80, 47] width 55 height 12
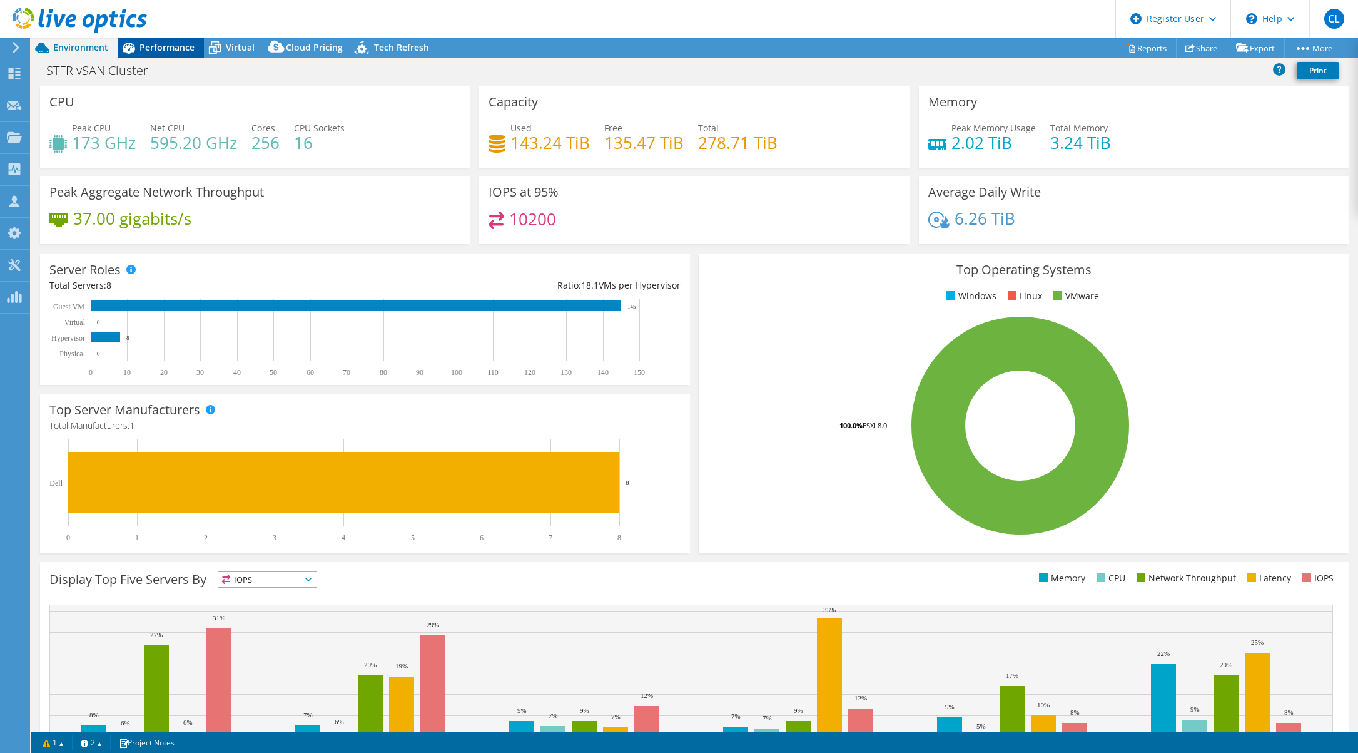
click at [158, 45] on span "Performance" at bounding box center [167, 47] width 55 height 12
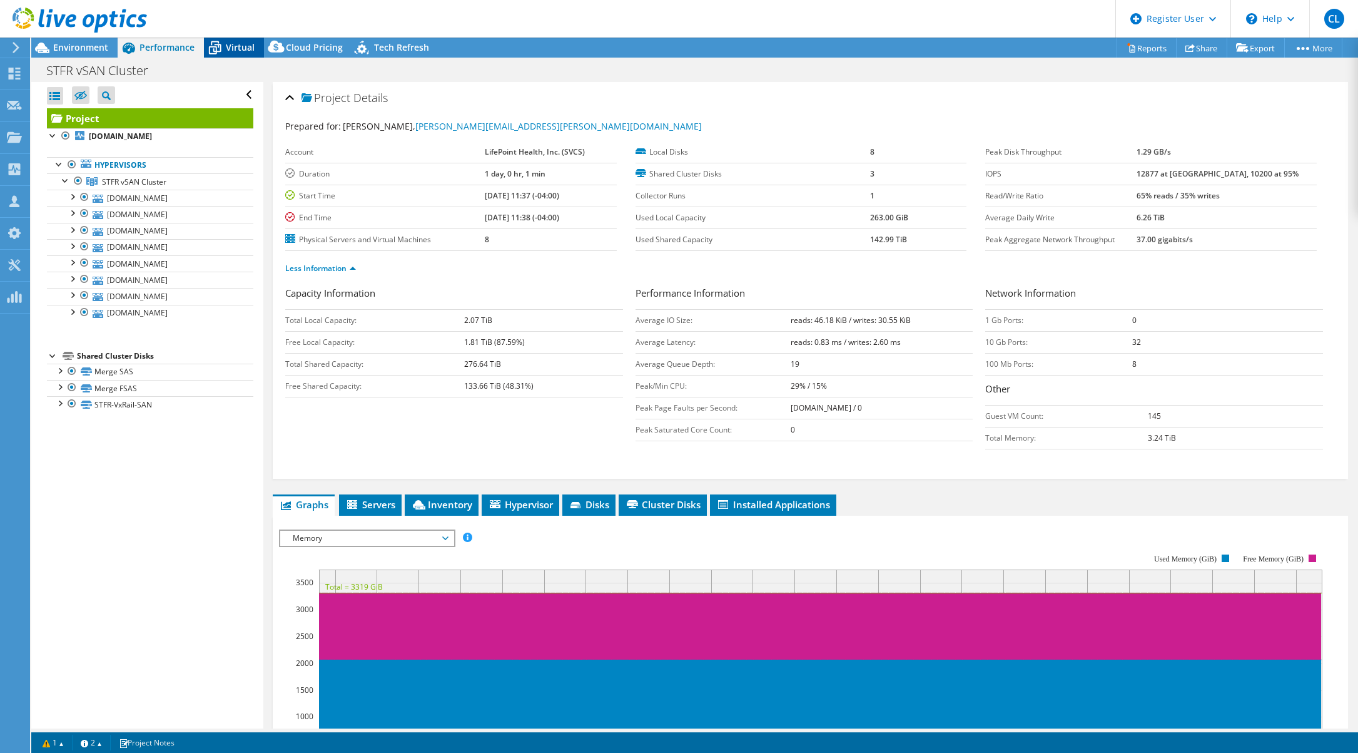
click at [233, 46] on span "Virtual" at bounding box center [240, 47] width 29 height 12
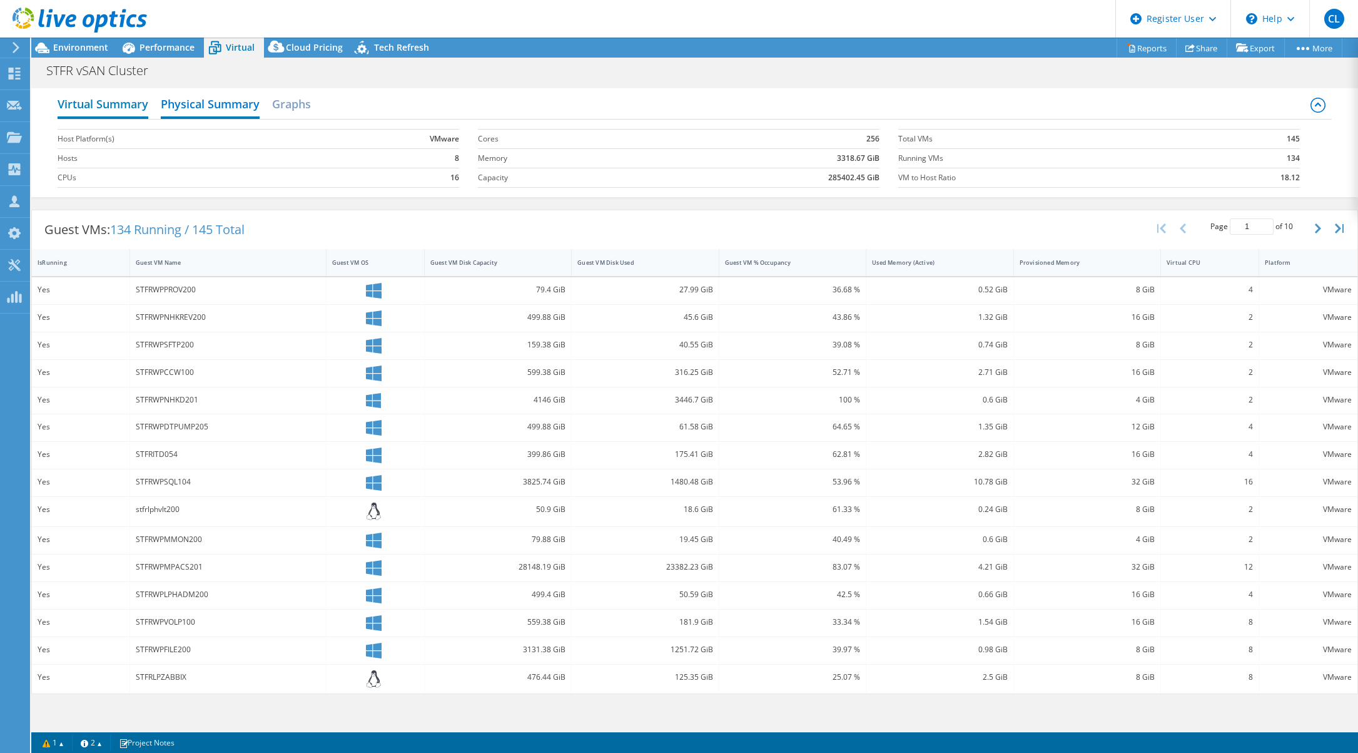
click at [112, 106] on h2 "Virtual Summary" at bounding box center [103, 105] width 91 height 28
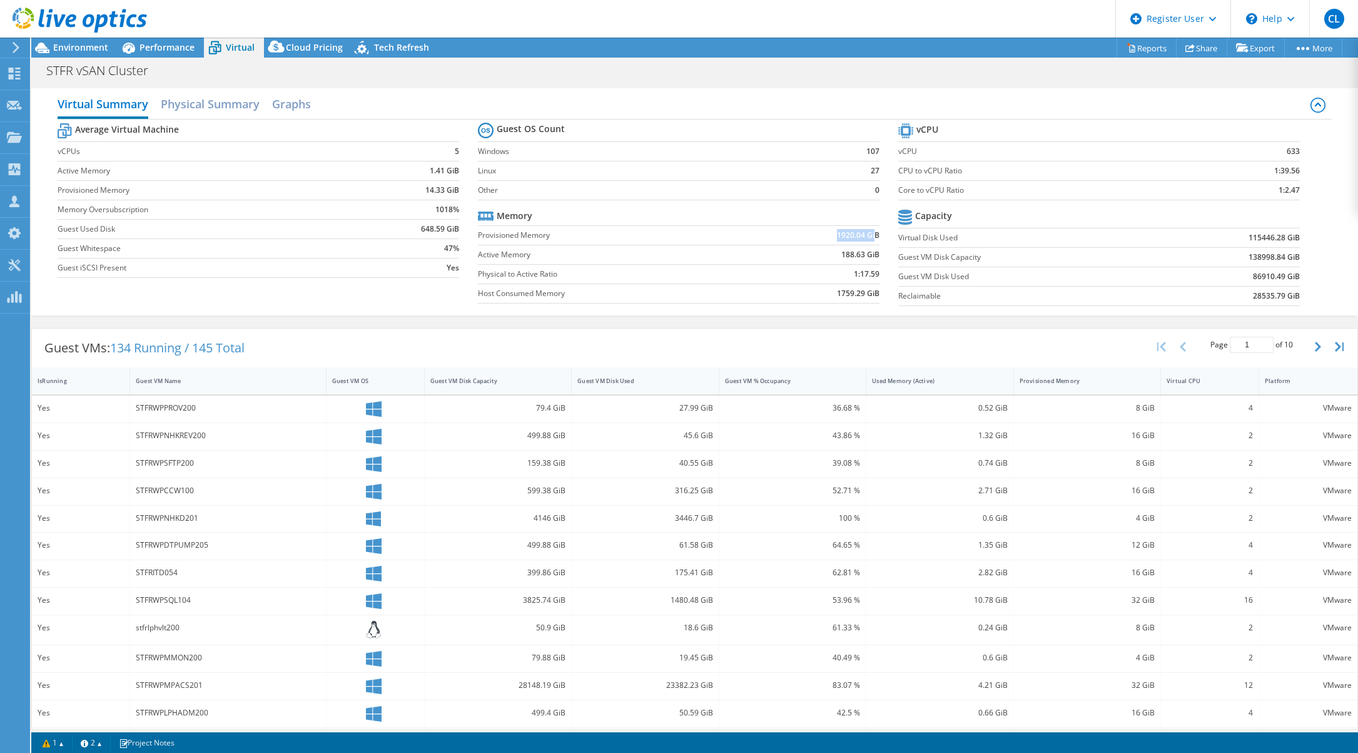
drag, startPoint x: 823, startPoint y: 238, endPoint x: 871, endPoint y: 238, distance: 47.6
click at [871, 238] on td "1920.04 GiB" at bounding box center [817, 234] width 126 height 19
click at [170, 43] on span "Performance" at bounding box center [167, 47] width 55 height 12
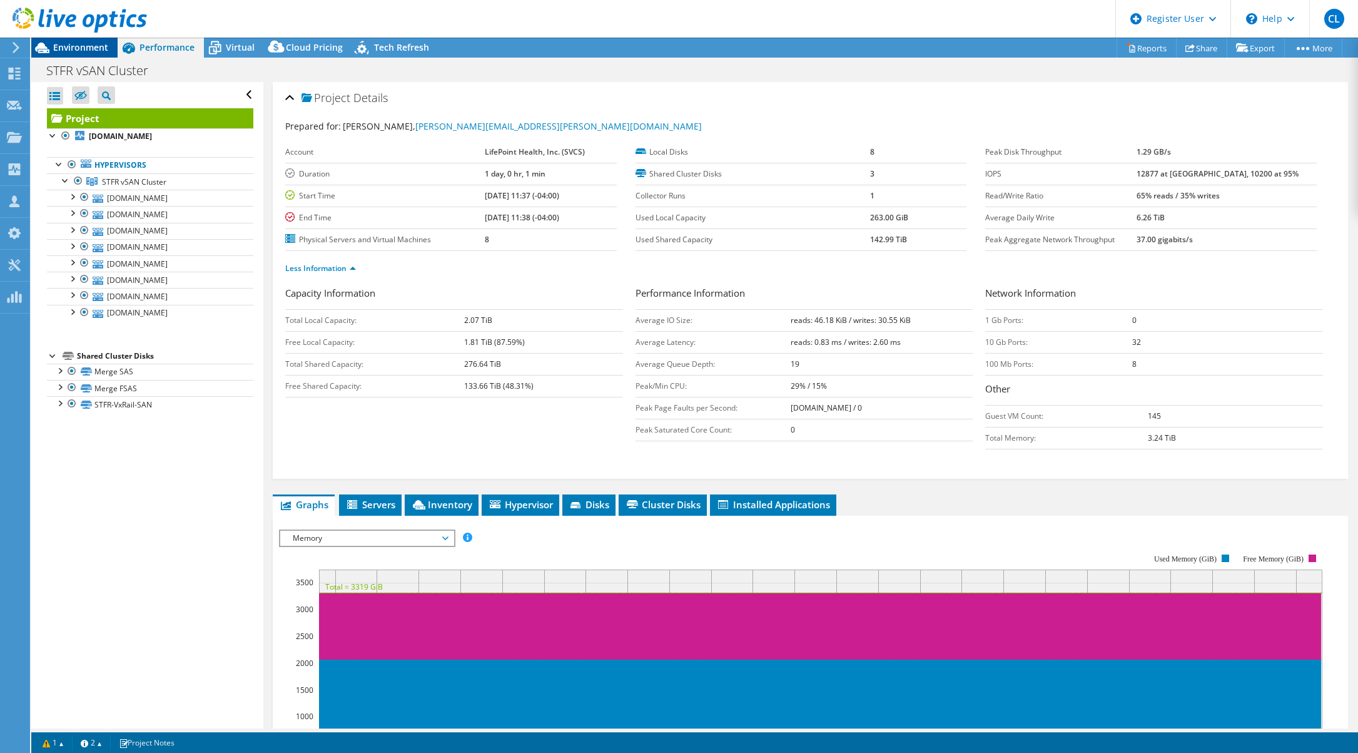
click at [86, 48] on span "Environment" at bounding box center [80, 47] width 55 height 12
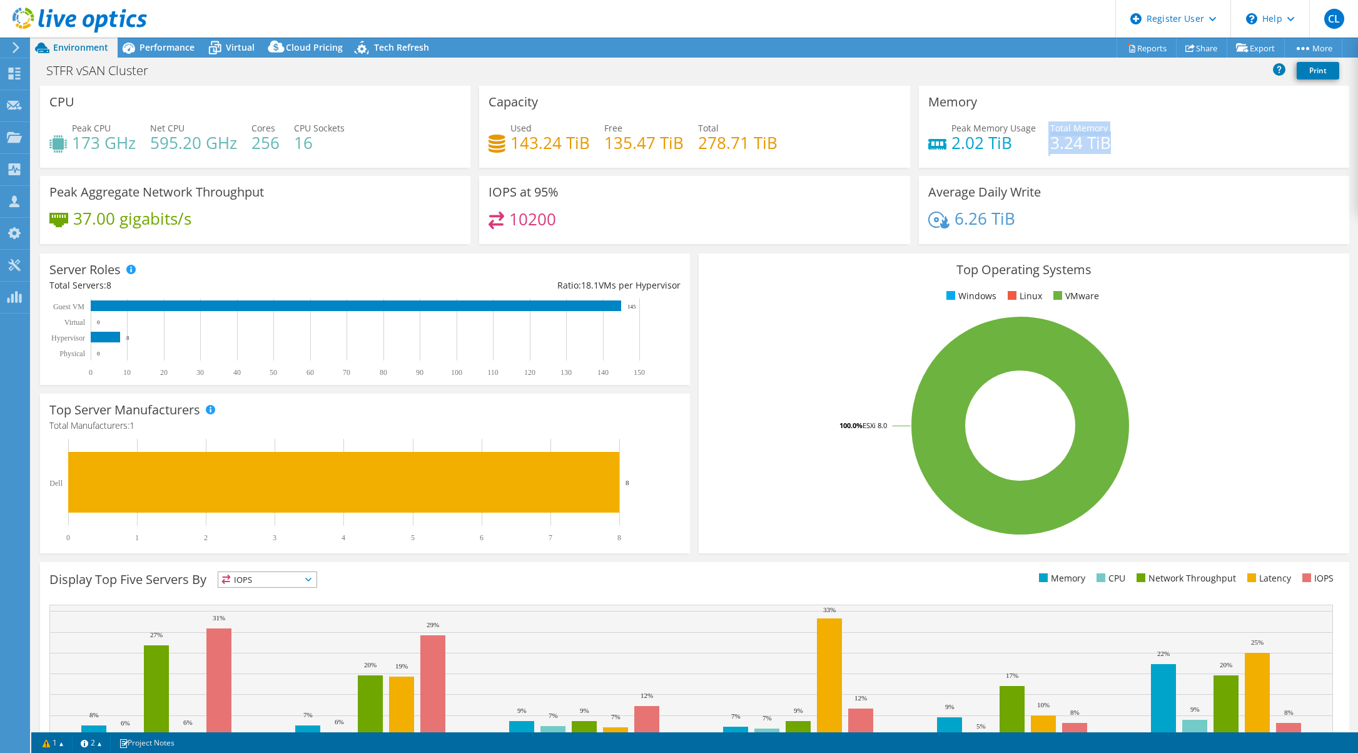
drag, startPoint x: 1099, startPoint y: 138, endPoint x: 1025, endPoint y: 139, distance: 74.5
click at [1025, 139] on div "Peak Memory Usage 2.02 TiB Total Memory 3.24 TiB" at bounding box center [1135, 141] width 412 height 41
click at [170, 46] on span "Performance" at bounding box center [167, 47] width 55 height 12
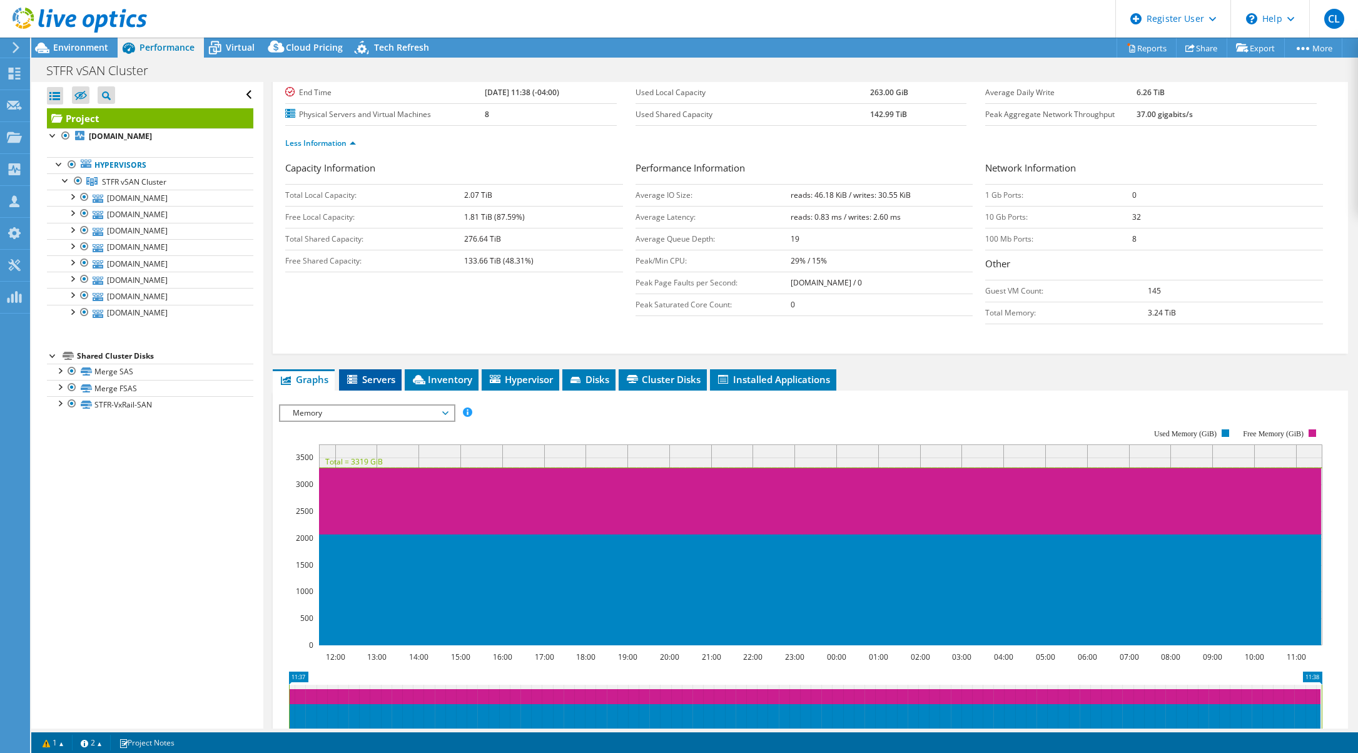
click at [380, 385] on span "Servers" at bounding box center [370, 379] width 50 height 13
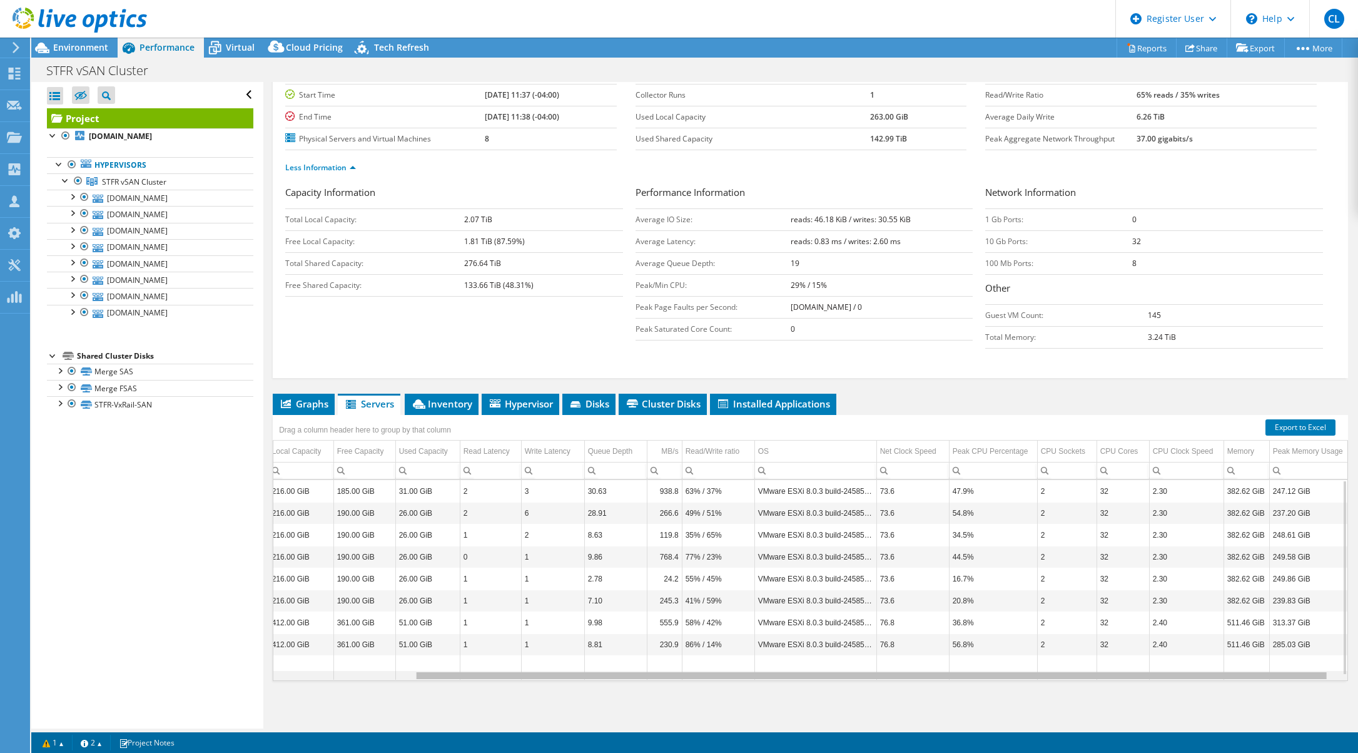
scroll to position [0, 177]
drag, startPoint x: 1111, startPoint y: 680, endPoint x: 1285, endPoint y: 679, distance: 174.6
click at [1285, 679] on body "CL Dell User [PERSON_NAME] [PERSON_NAME][EMAIL_ADDRESS][PERSON_NAME][DOMAIN_NAM…" at bounding box center [679, 376] width 1358 height 753
drag, startPoint x: 1108, startPoint y: 599, endPoint x: 1169, endPoint y: 639, distance: 73.6
click at [1108, 599] on td "32" at bounding box center [1116, 600] width 53 height 22
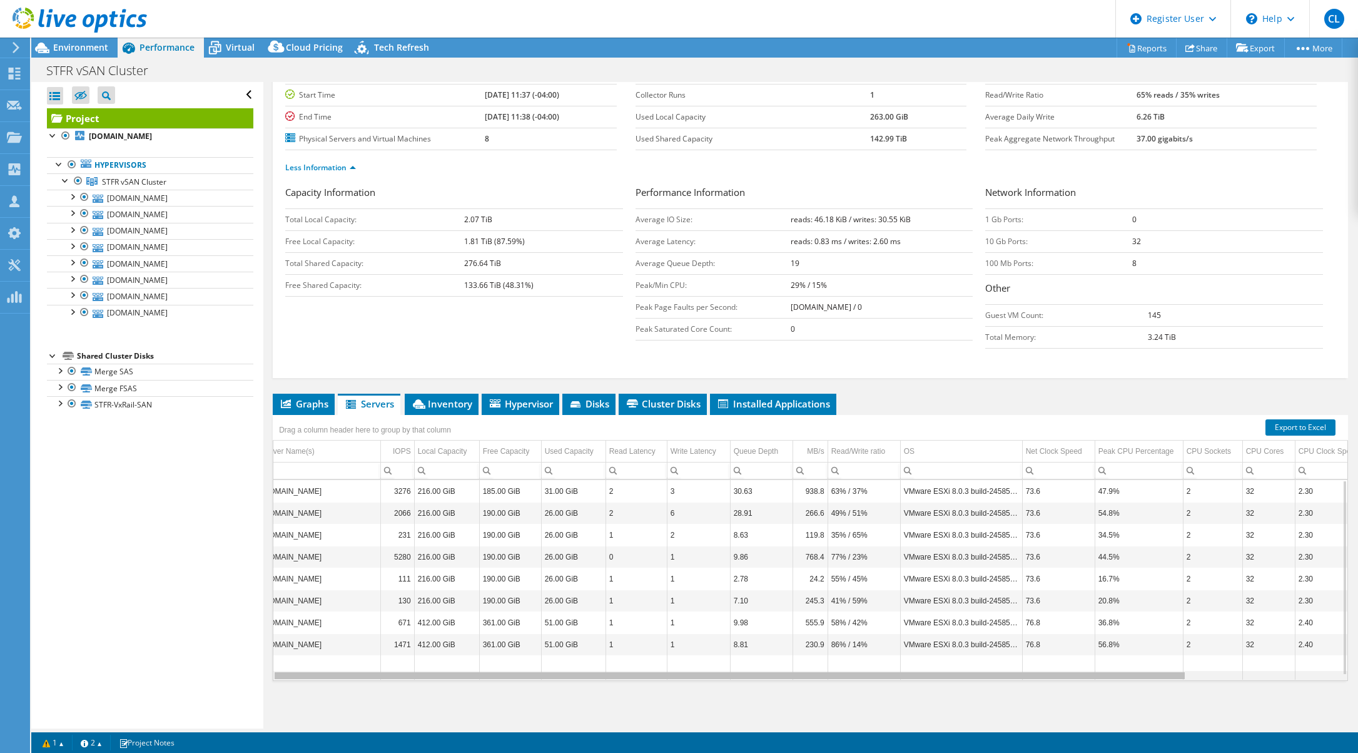
scroll to position [0, 0]
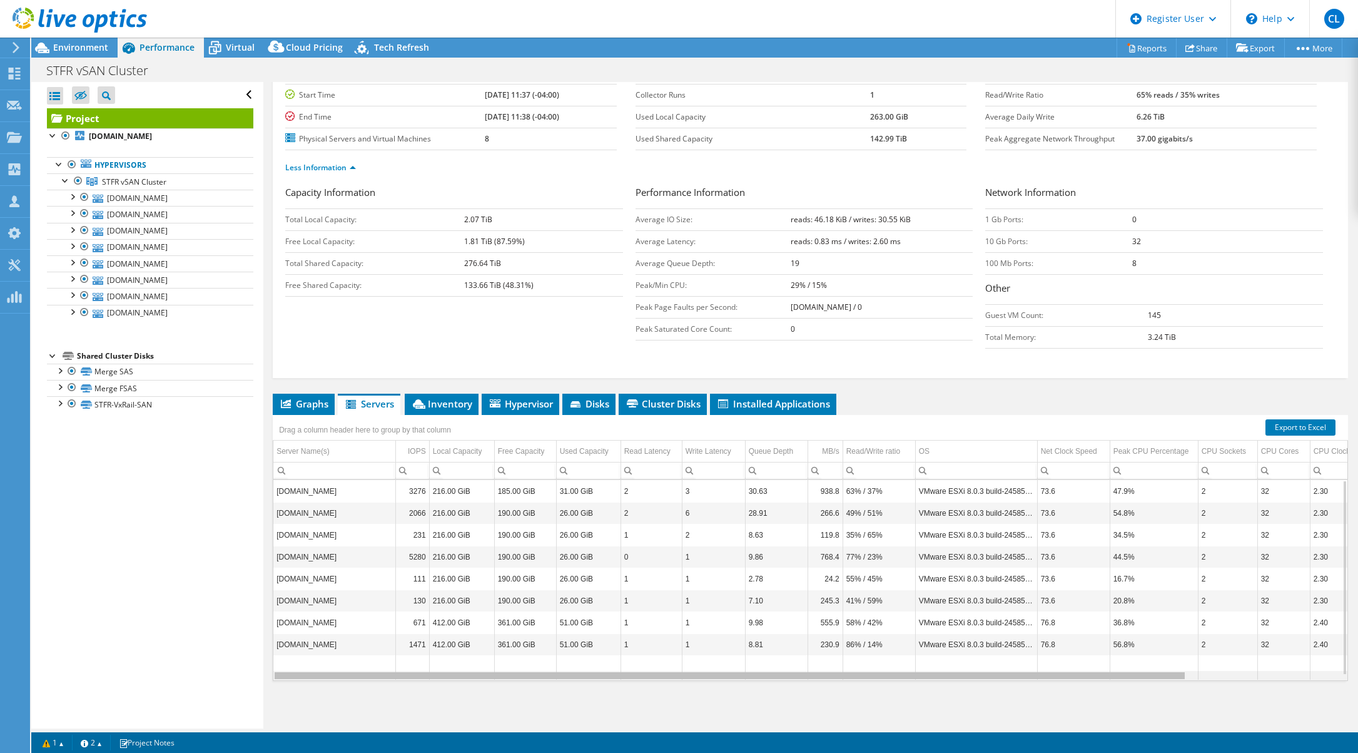
drag, startPoint x: 622, startPoint y: 677, endPoint x: 429, endPoint y: 677, distance: 193.3
click at [429, 677] on body "CL Dell User [PERSON_NAME] [PERSON_NAME][EMAIL_ADDRESS][PERSON_NAME][DOMAIN_NAM…" at bounding box center [679, 376] width 1358 height 753
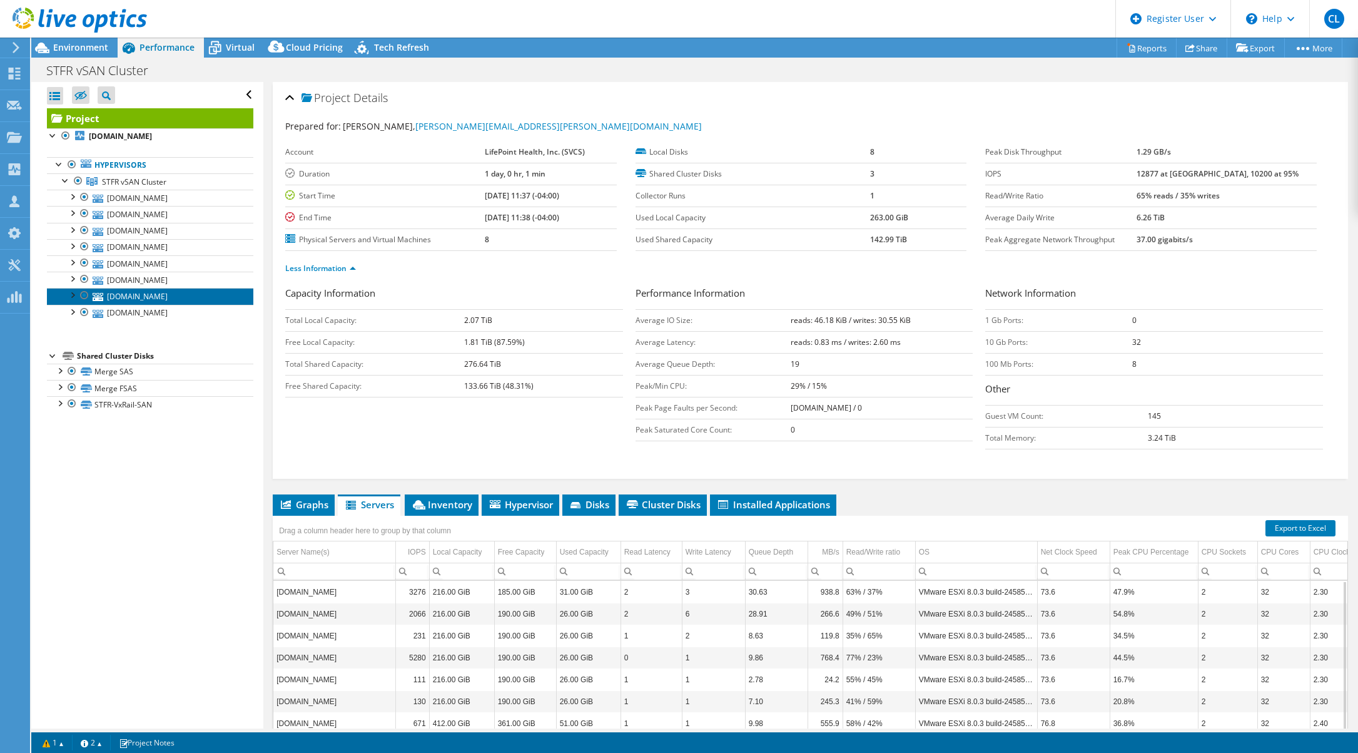
click at [166, 297] on link "[DOMAIN_NAME]" at bounding box center [150, 296] width 206 height 16
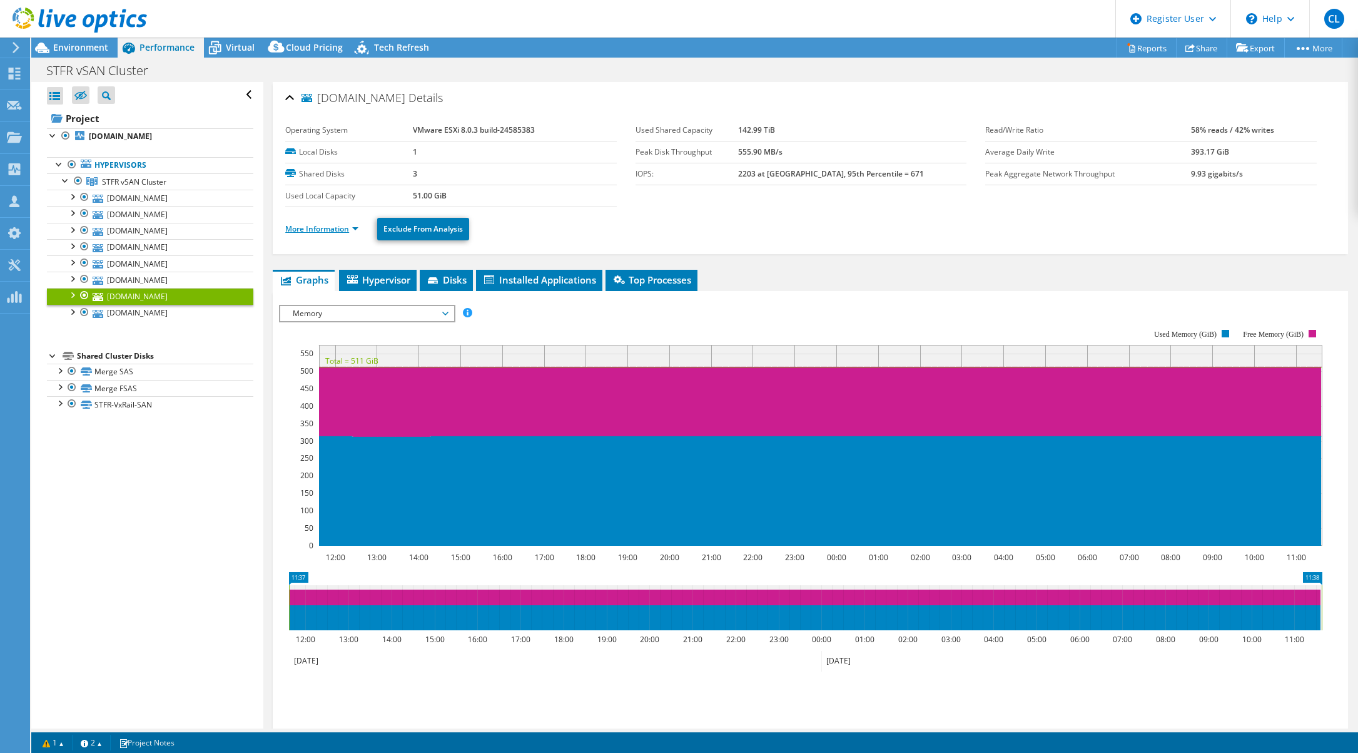
click at [339, 230] on link "More Information" at bounding box center [321, 228] width 73 height 11
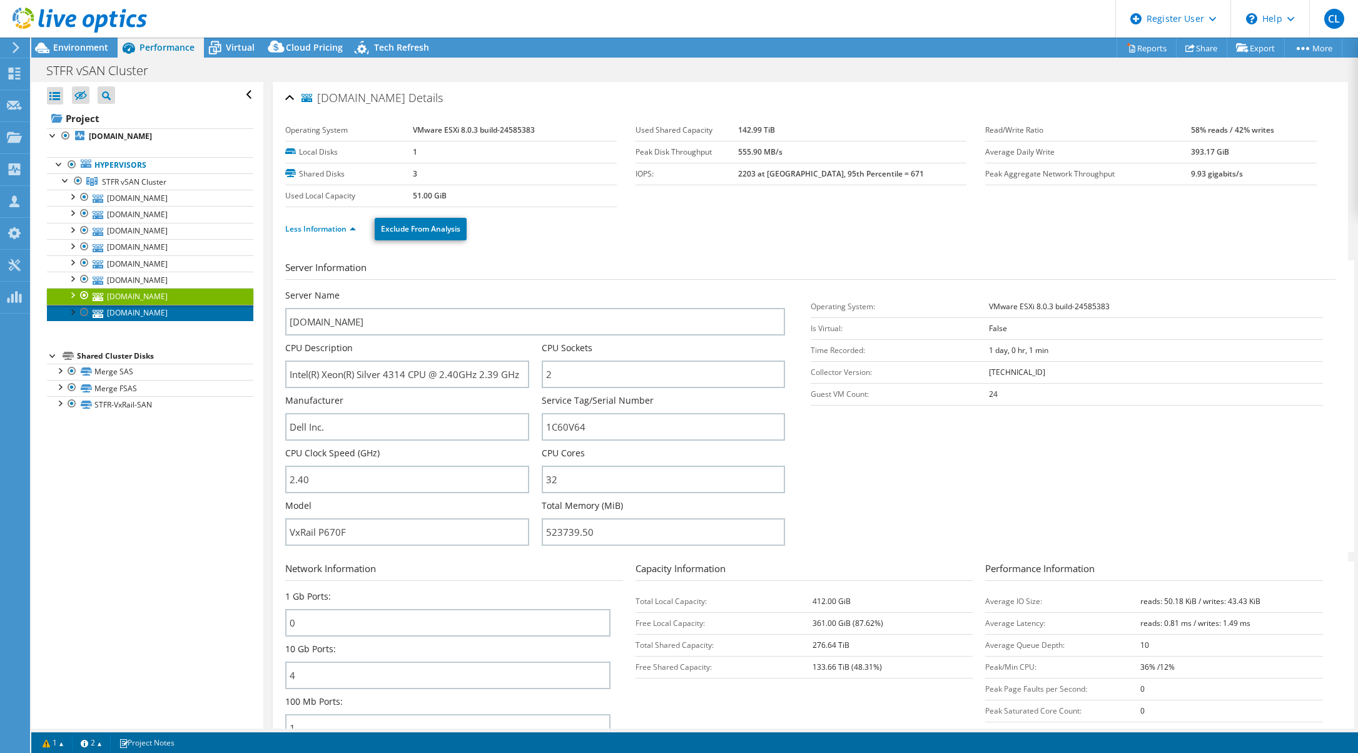
click at [180, 309] on link "[DOMAIN_NAME]" at bounding box center [150, 313] width 206 height 16
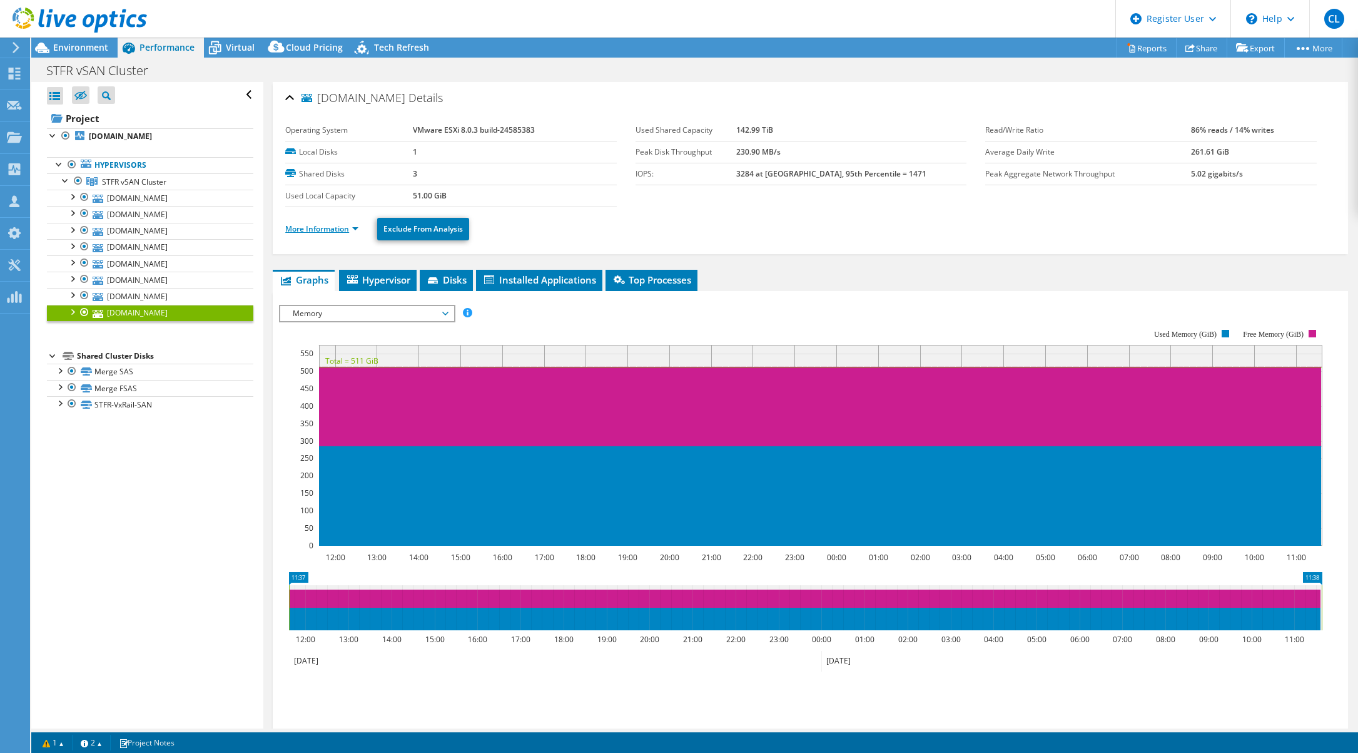
click at [345, 231] on link "More Information" at bounding box center [321, 228] width 73 height 11
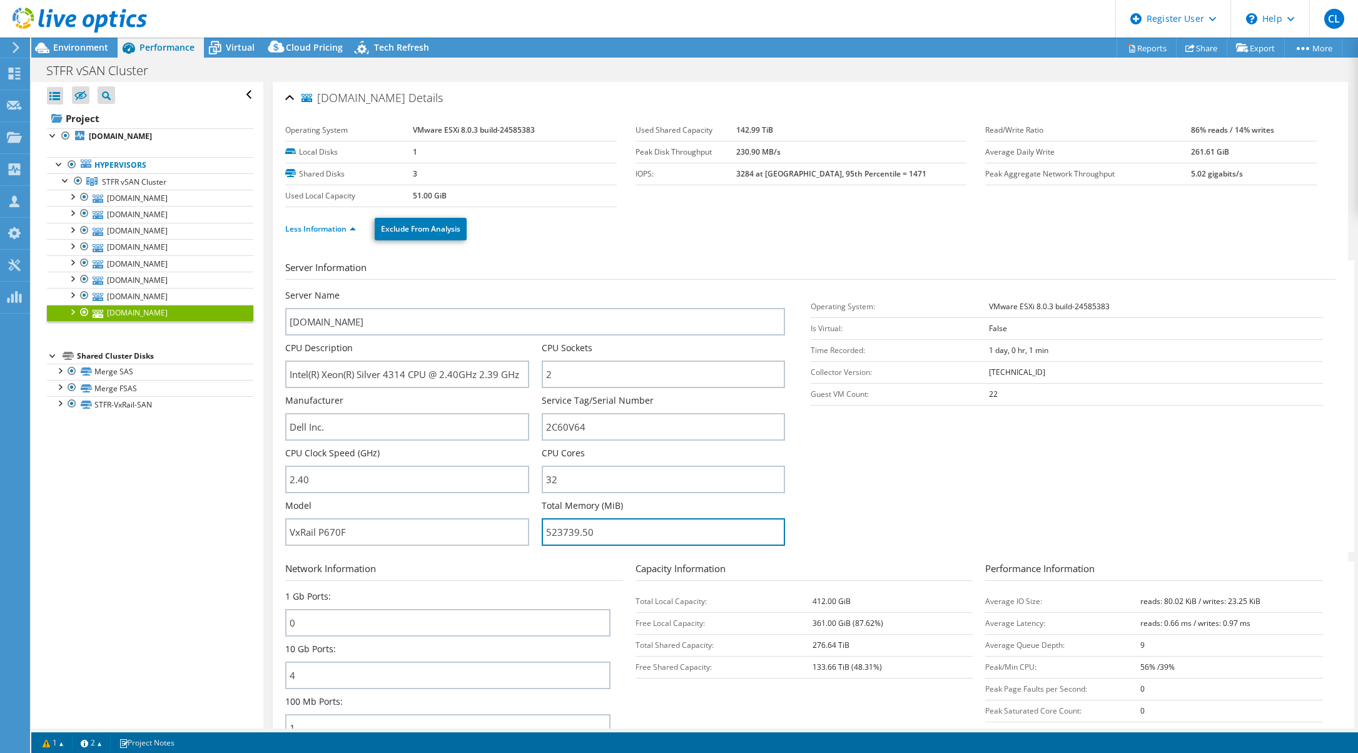
drag, startPoint x: 600, startPoint y: 531, endPoint x: 531, endPoint y: 536, distance: 69.0
click at [531, 289] on div "Server Name [DOMAIN_NAME] CPU Description Intel(R) Xeon(R) Silver 4314 CPU @ 2.…" at bounding box center [541, 289] width 512 height 0
drag, startPoint x: 569, startPoint y: 423, endPoint x: 509, endPoint y: 424, distance: 60.1
click at [509, 289] on div "Server Name [DOMAIN_NAME] CPU Description Intel(R) Xeon(R) Silver 4314 CPU @ 2.…" at bounding box center [541, 289] width 512 height 0
click at [85, 48] on span "Environment" at bounding box center [80, 47] width 55 height 12
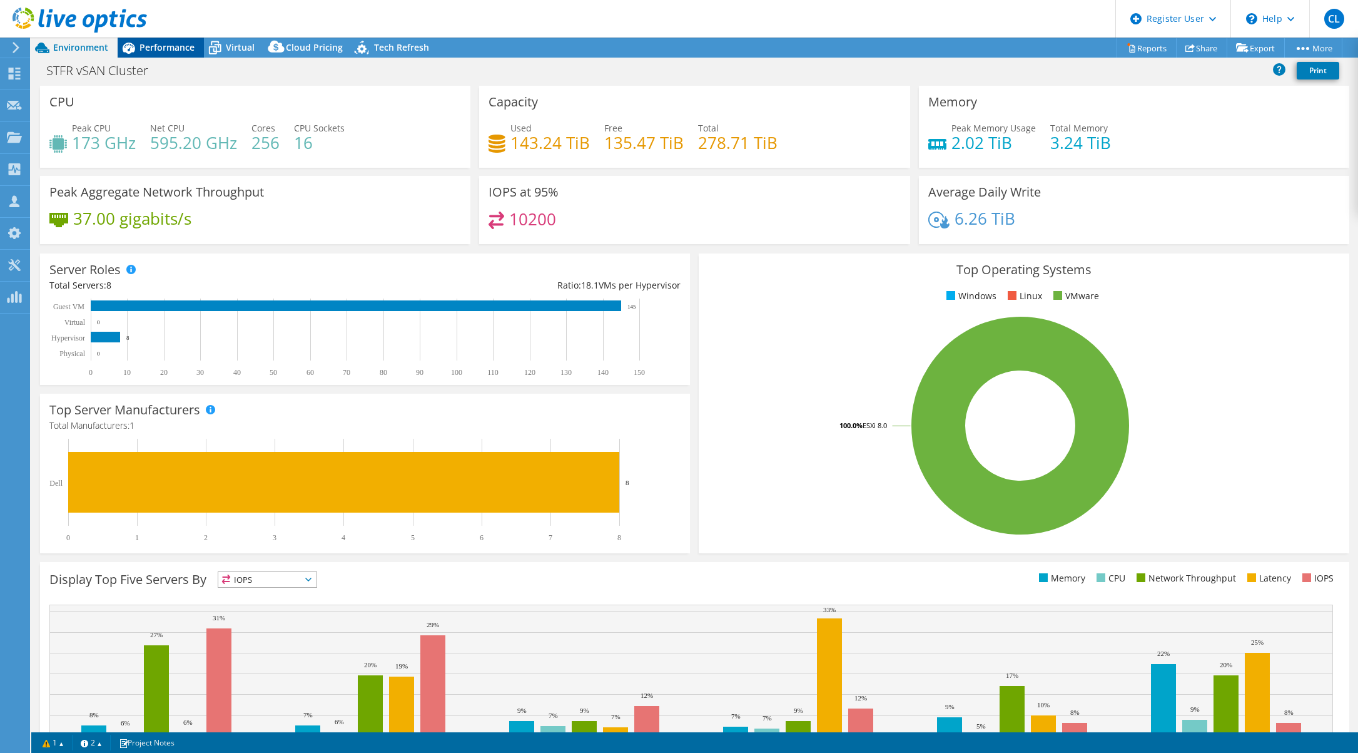
click at [173, 46] on span "Performance" at bounding box center [167, 47] width 55 height 12
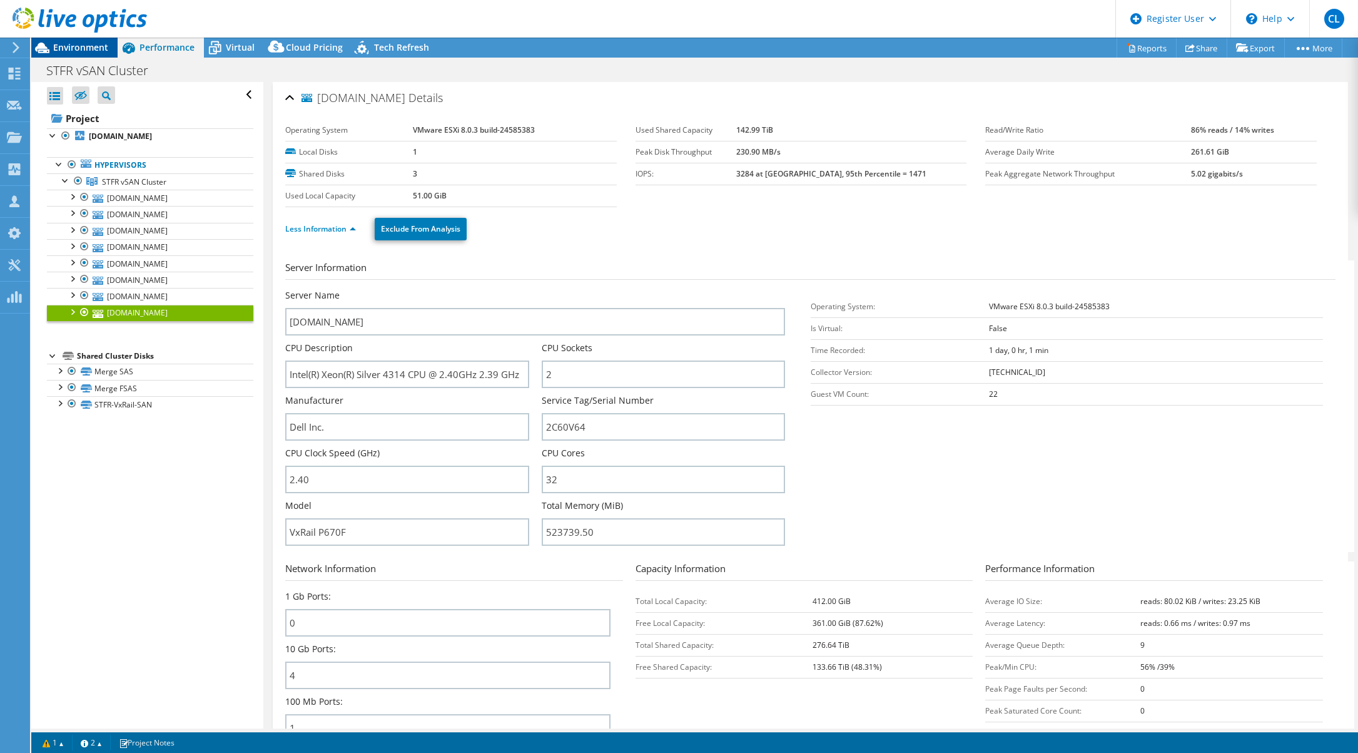
click at [98, 48] on span "Environment" at bounding box center [80, 47] width 55 height 12
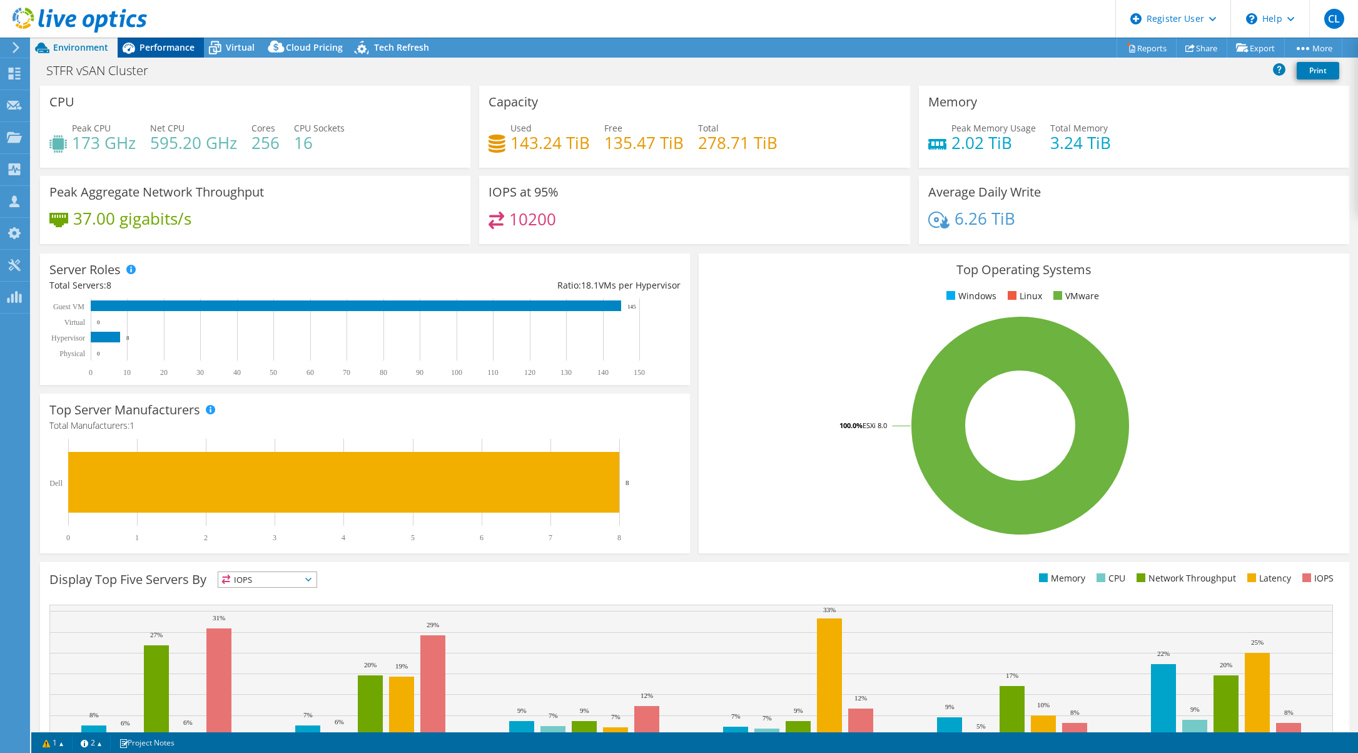
click at [151, 51] on span "Performance" at bounding box center [167, 47] width 55 height 12
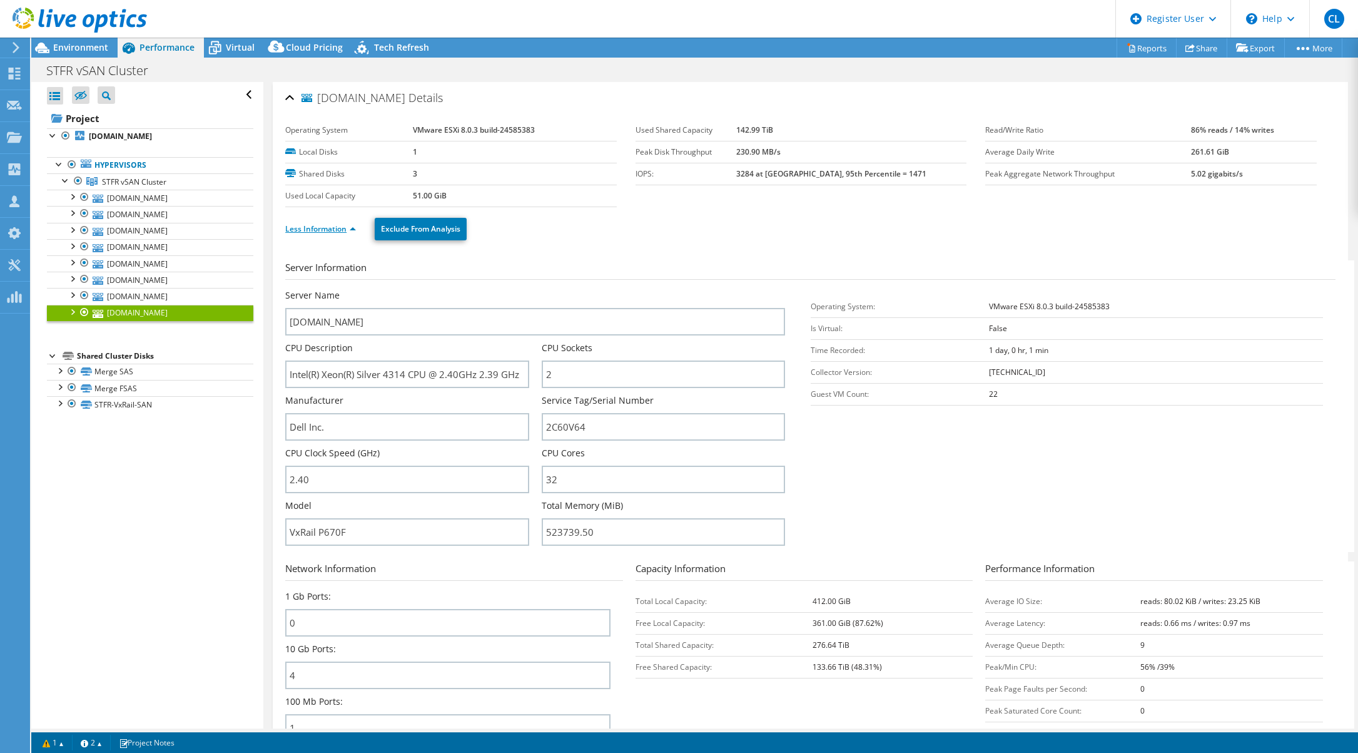
click at [334, 227] on link "Less Information" at bounding box center [320, 228] width 71 height 11
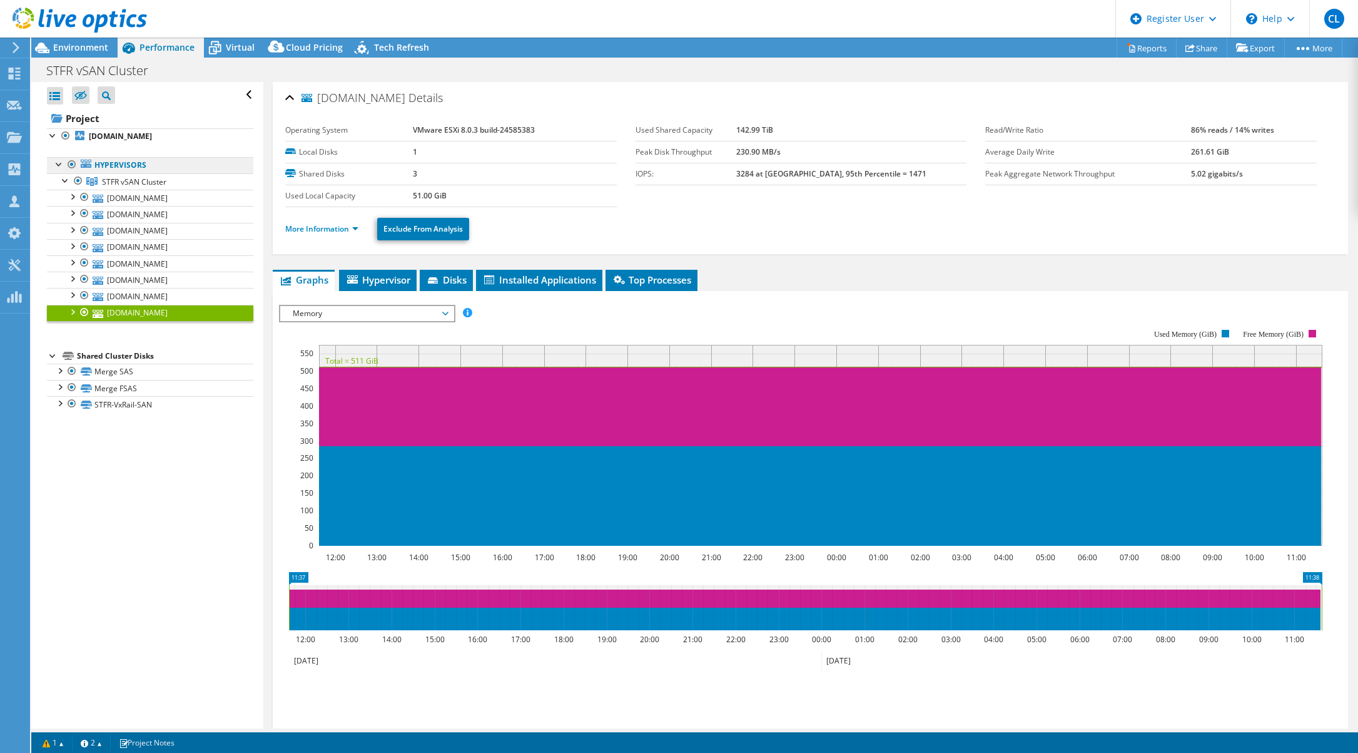
click at [111, 168] on link "Hypervisors" at bounding box center [150, 165] width 206 height 16
click at [123, 178] on span "STFR vSAN Cluster" at bounding box center [134, 181] width 64 height 11
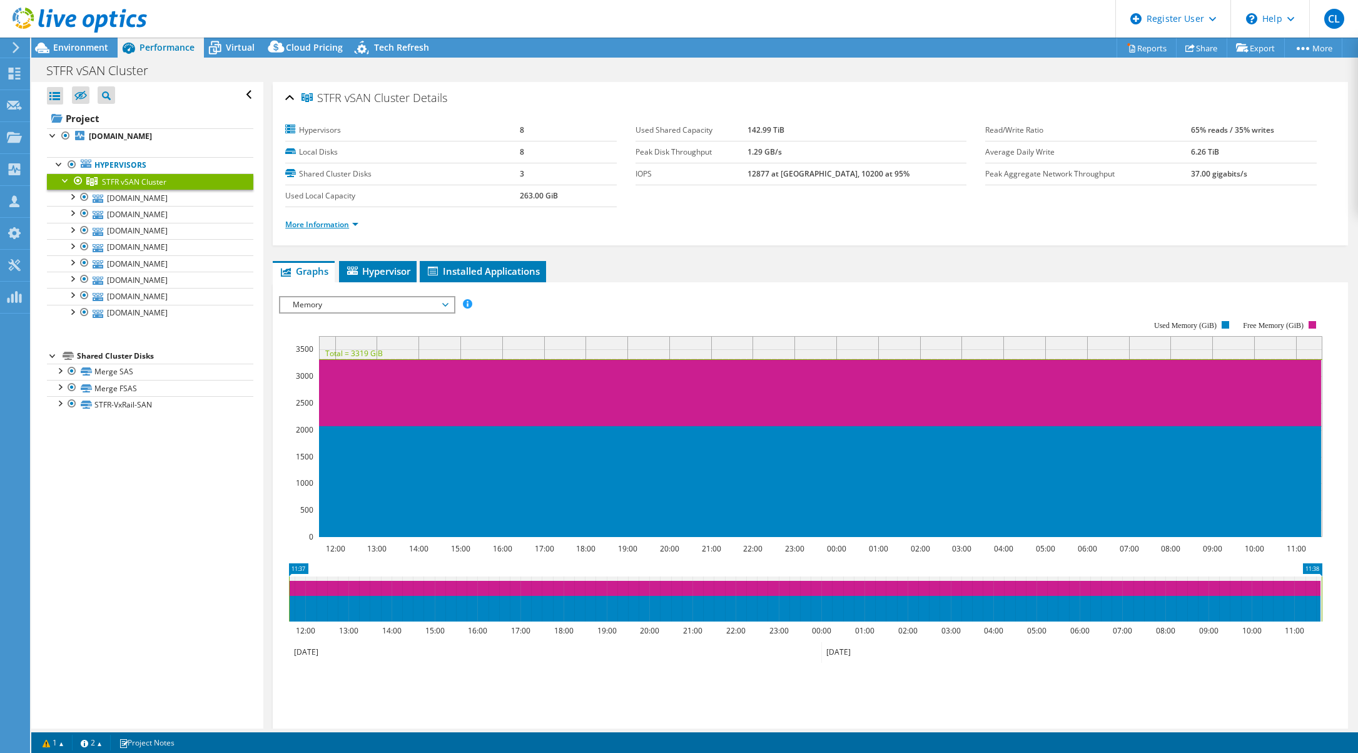
click at [340, 227] on link "More Information" at bounding box center [321, 224] width 73 height 11
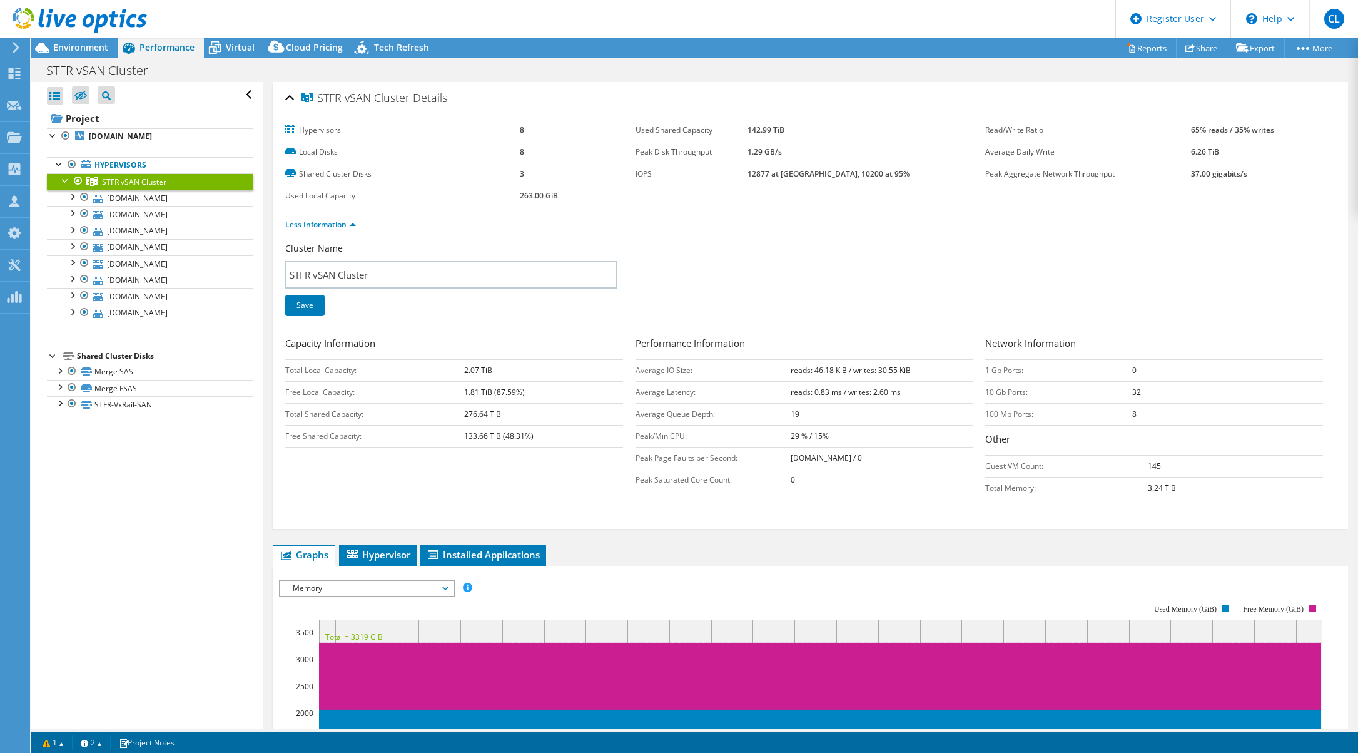
drag, startPoint x: 462, startPoint y: 392, endPoint x: 553, endPoint y: 393, distance: 91.4
click at [553, 393] on tr "Free Local Capacity: 1.81 TiB (87.59%)" at bounding box center [454, 392] width 338 height 22
drag, startPoint x: 509, startPoint y: 415, endPoint x: 442, endPoint y: 419, distance: 67.7
click at [442, 419] on tr "Total Shared Capacity: 276.64 TiB" at bounding box center [454, 414] width 338 height 22
click at [71, 247] on div at bounding box center [72, 245] width 13 height 13
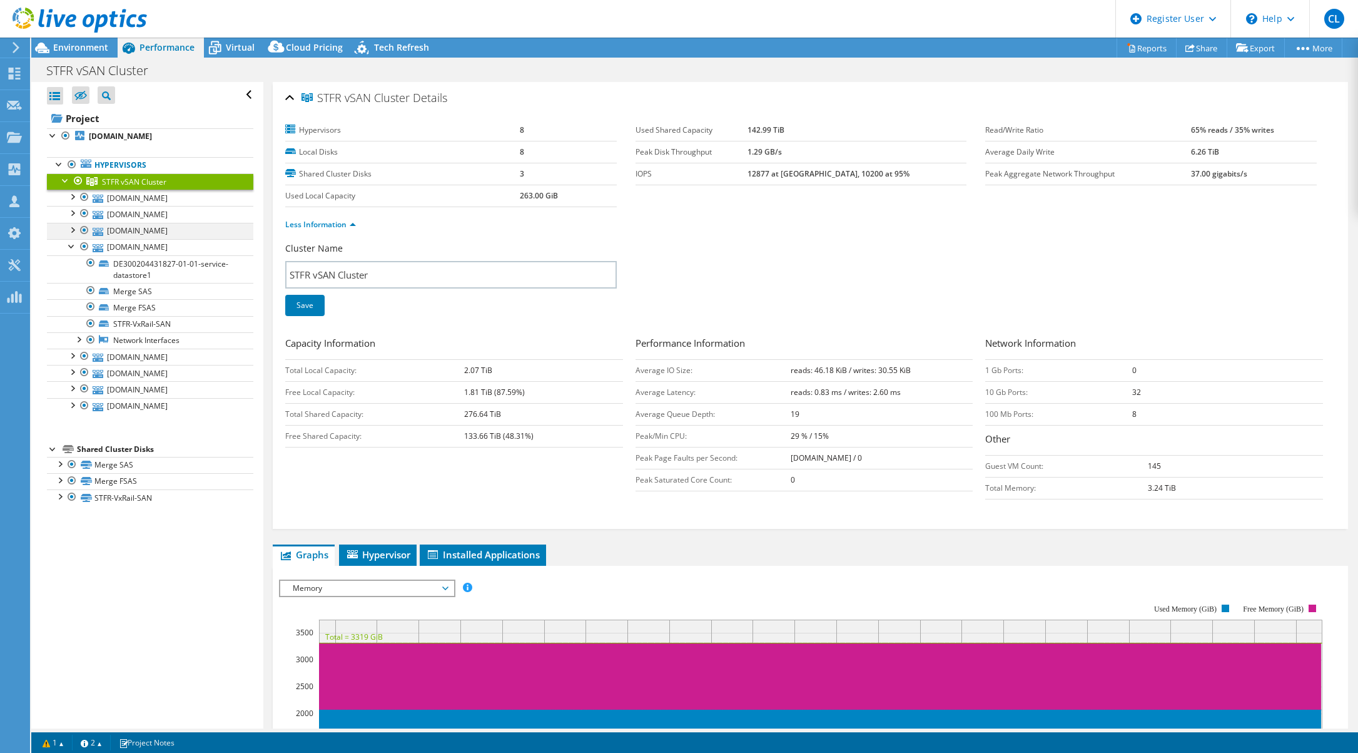
click at [73, 230] on div at bounding box center [72, 229] width 13 height 13
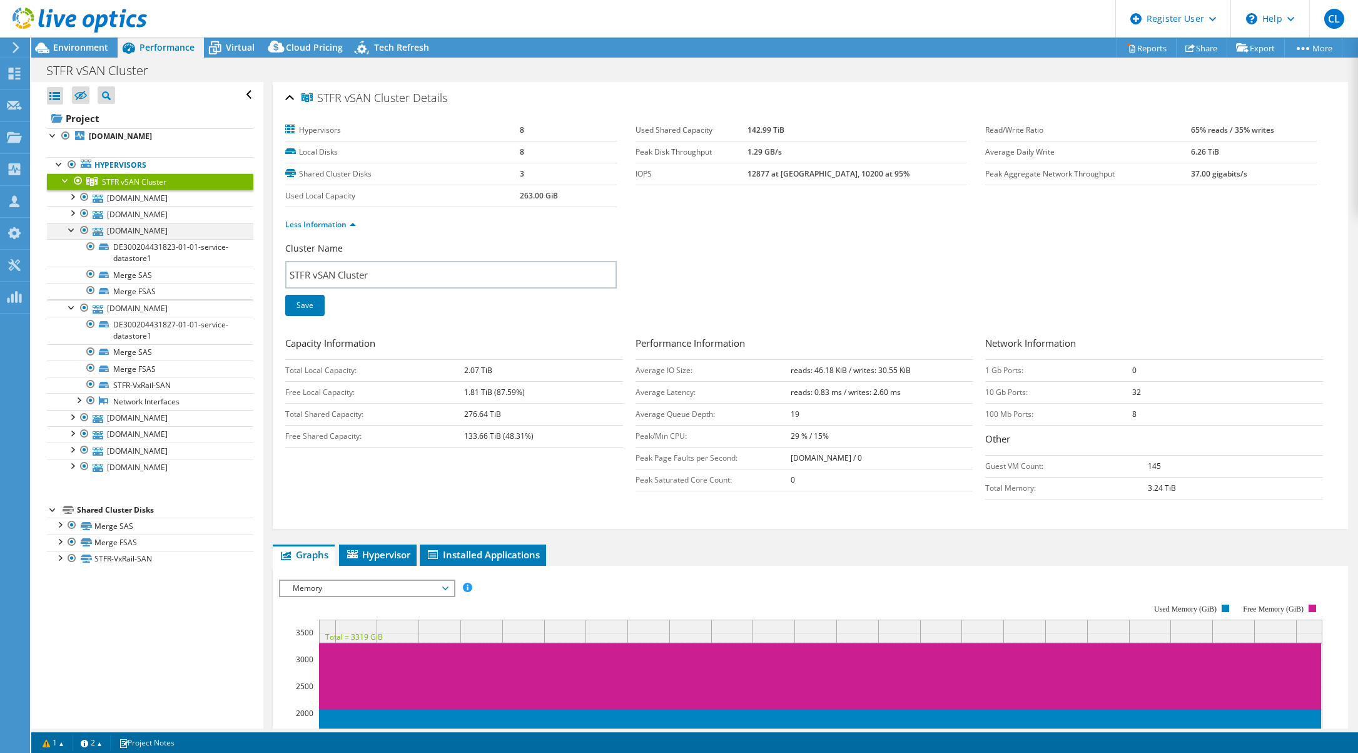
click at [73, 230] on div at bounding box center [72, 229] width 13 height 13
click at [85, 231] on div at bounding box center [84, 230] width 13 height 15
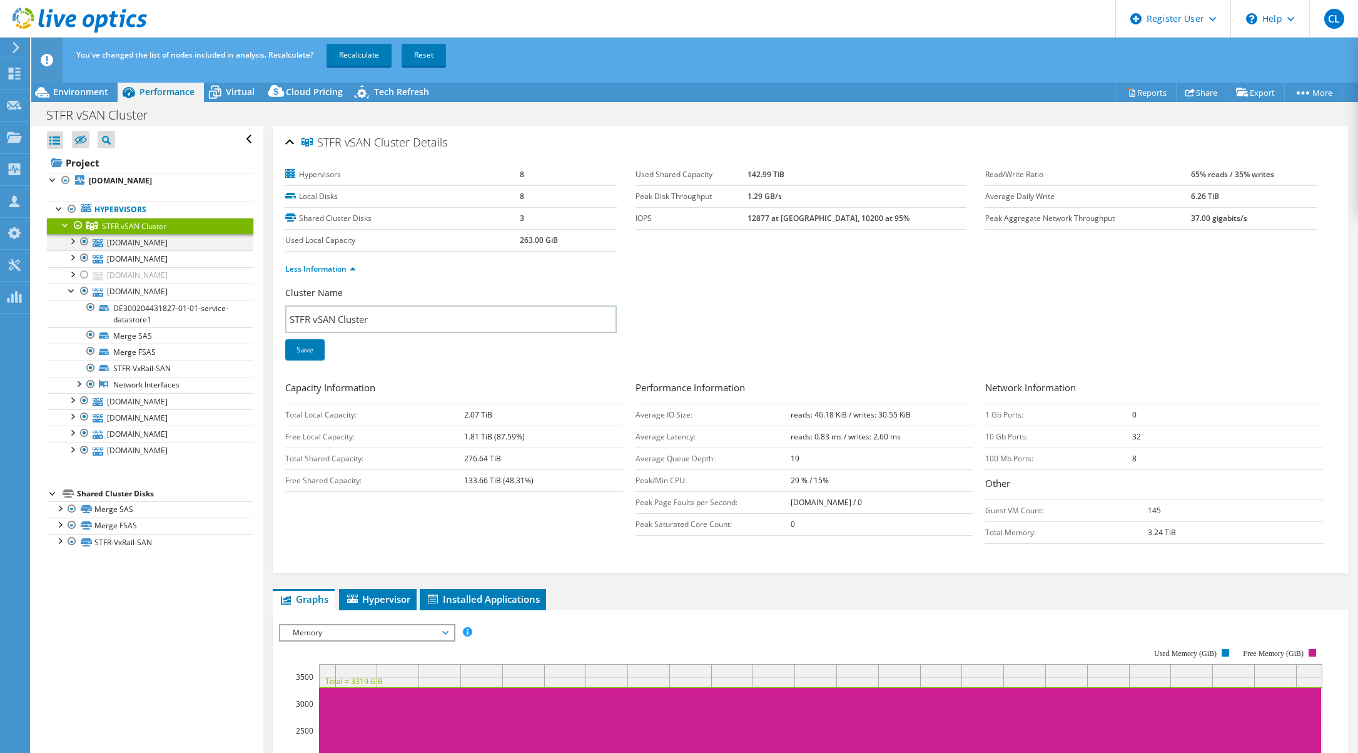
click at [84, 242] on div at bounding box center [84, 241] width 13 height 15
click at [84, 400] on div at bounding box center [84, 400] width 13 height 15
drag, startPoint x: 84, startPoint y: 435, endPoint x: 85, endPoint y: 446, distance: 11.3
click at [84, 435] on div at bounding box center [84, 432] width 13 height 15
click at [85, 449] on div at bounding box center [84, 449] width 13 height 15
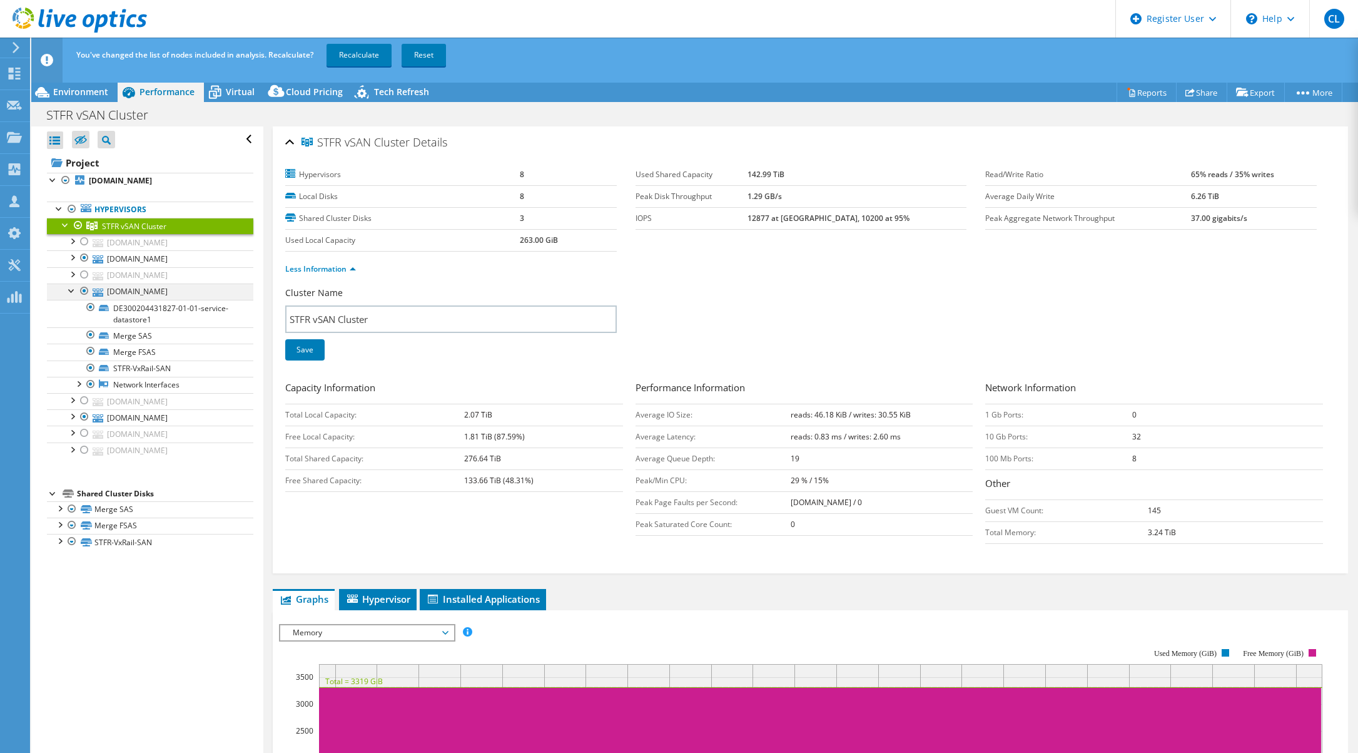
drag, startPoint x: 69, startPoint y: 292, endPoint x: 85, endPoint y: 295, distance: 16.0
click at [69, 292] on div at bounding box center [72, 289] width 13 height 13
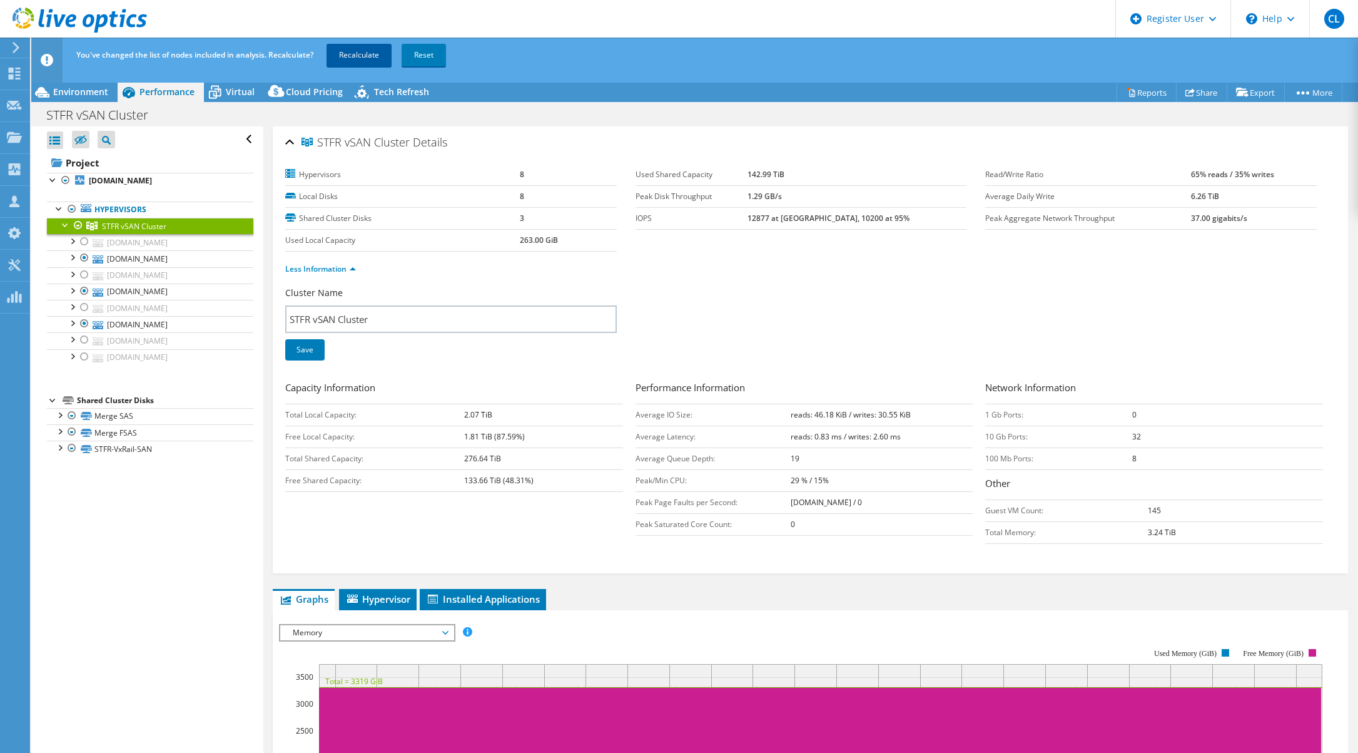
click at [347, 53] on link "Recalculate" at bounding box center [359, 55] width 65 height 23
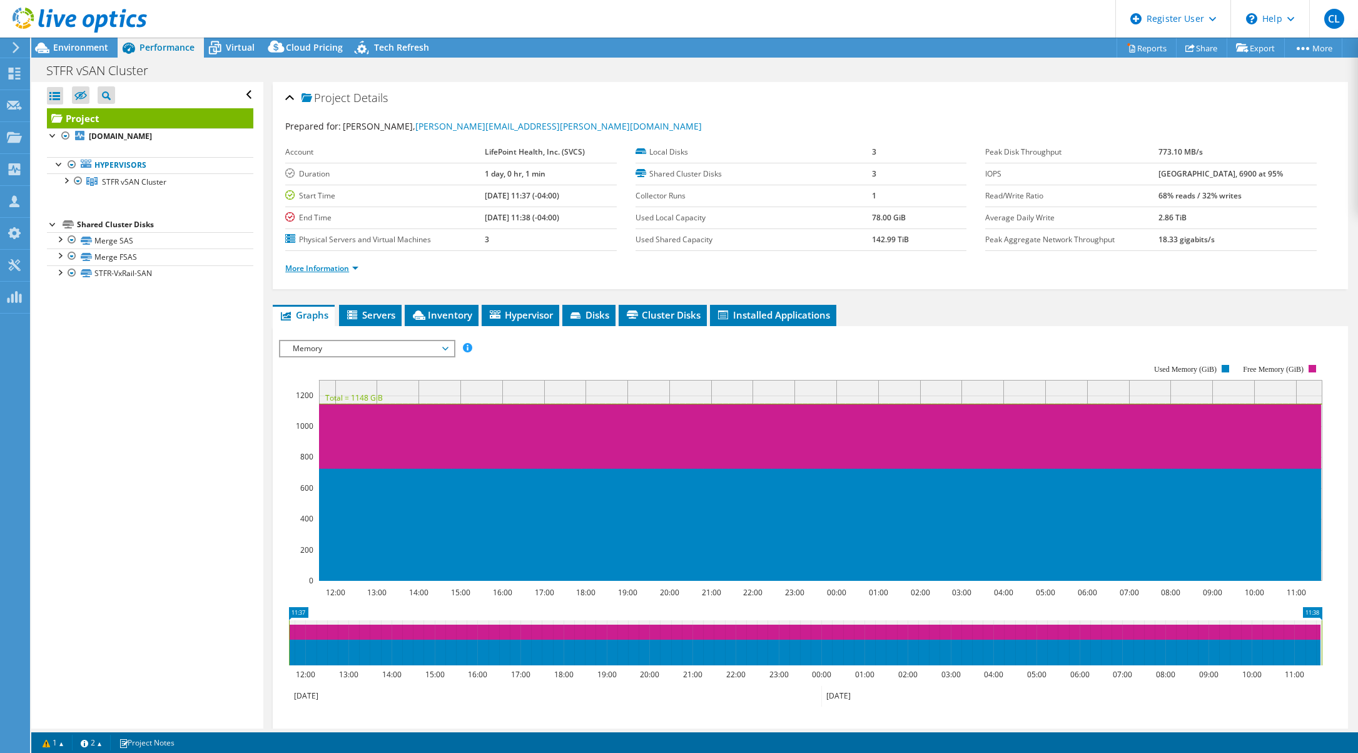
click at [334, 263] on link "More Information" at bounding box center [321, 268] width 73 height 11
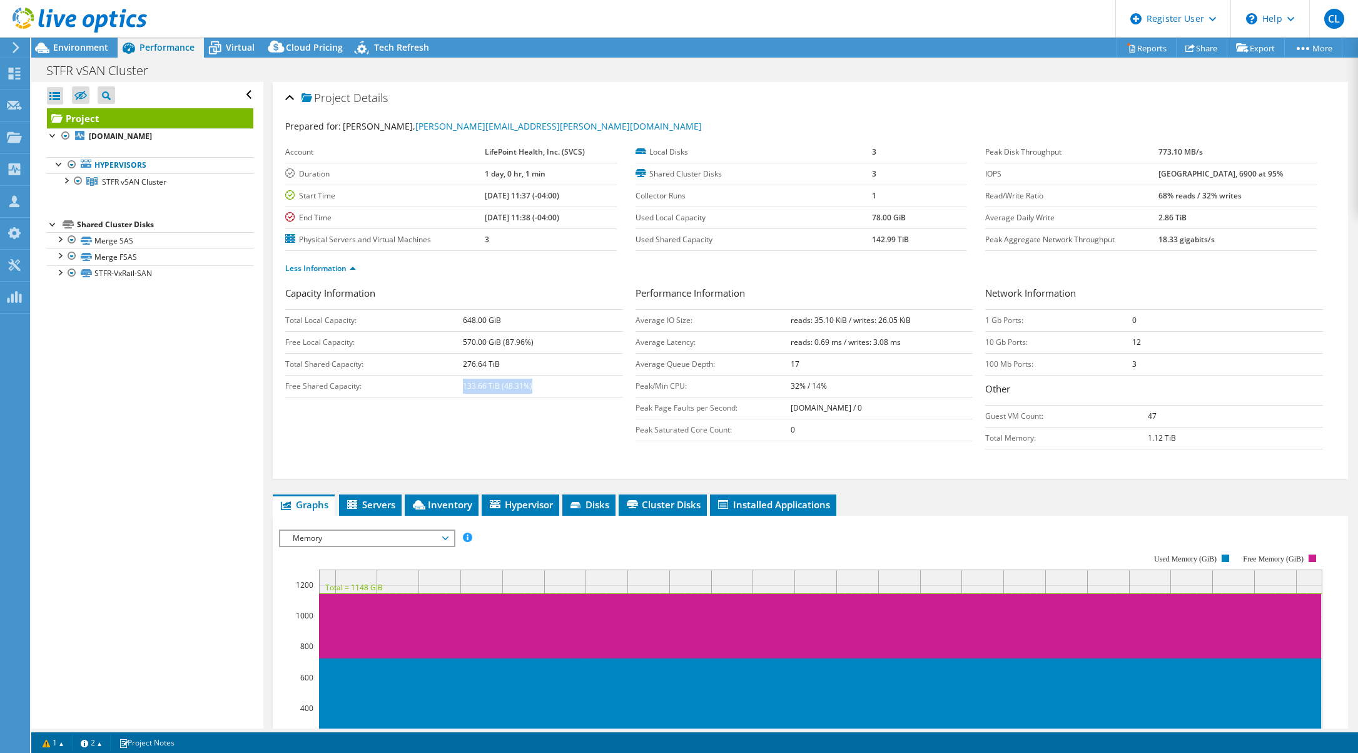
drag, startPoint x: 462, startPoint y: 385, endPoint x: 543, endPoint y: 391, distance: 81.0
click at [543, 391] on td "133.66 TiB (48.31%)" at bounding box center [543, 386] width 160 height 22
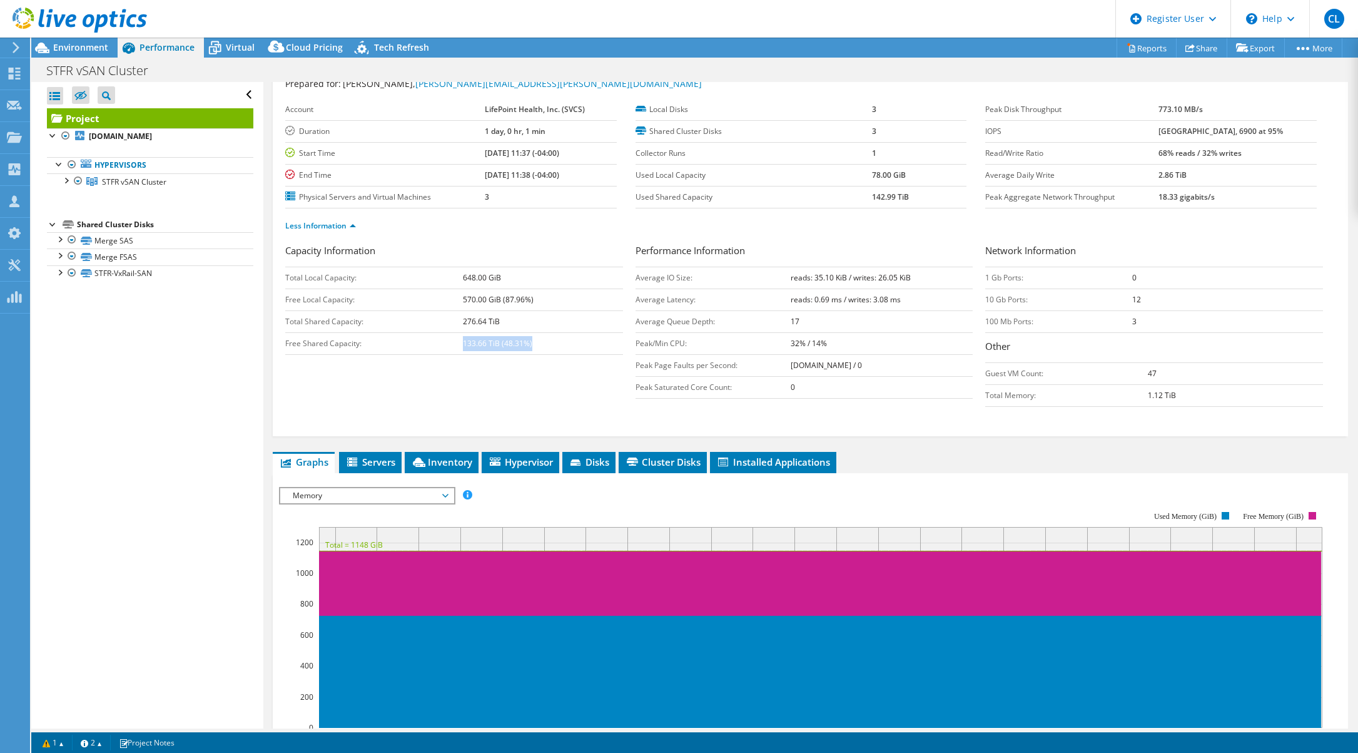
scroll to position [63, 0]
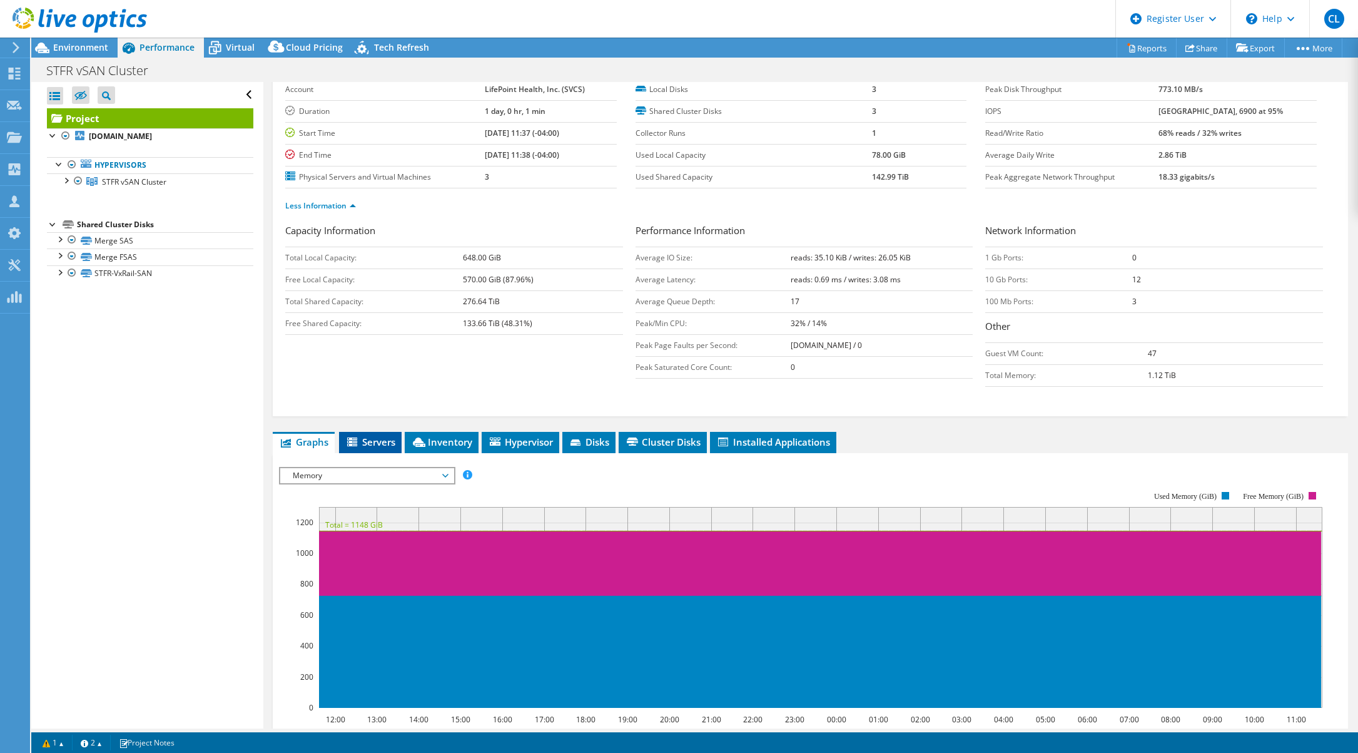
click at [380, 439] on span "Servers" at bounding box center [370, 441] width 50 height 13
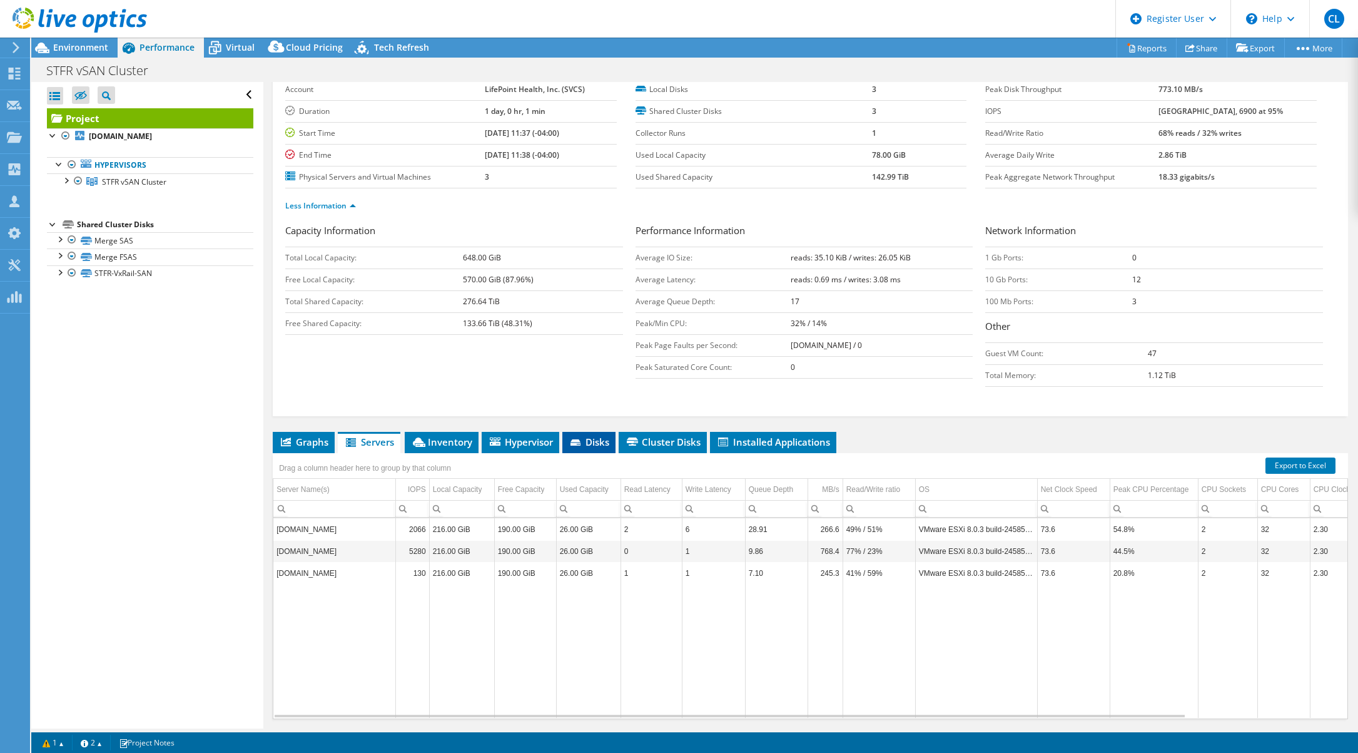
click at [591, 439] on span "Disks" at bounding box center [589, 441] width 41 height 13
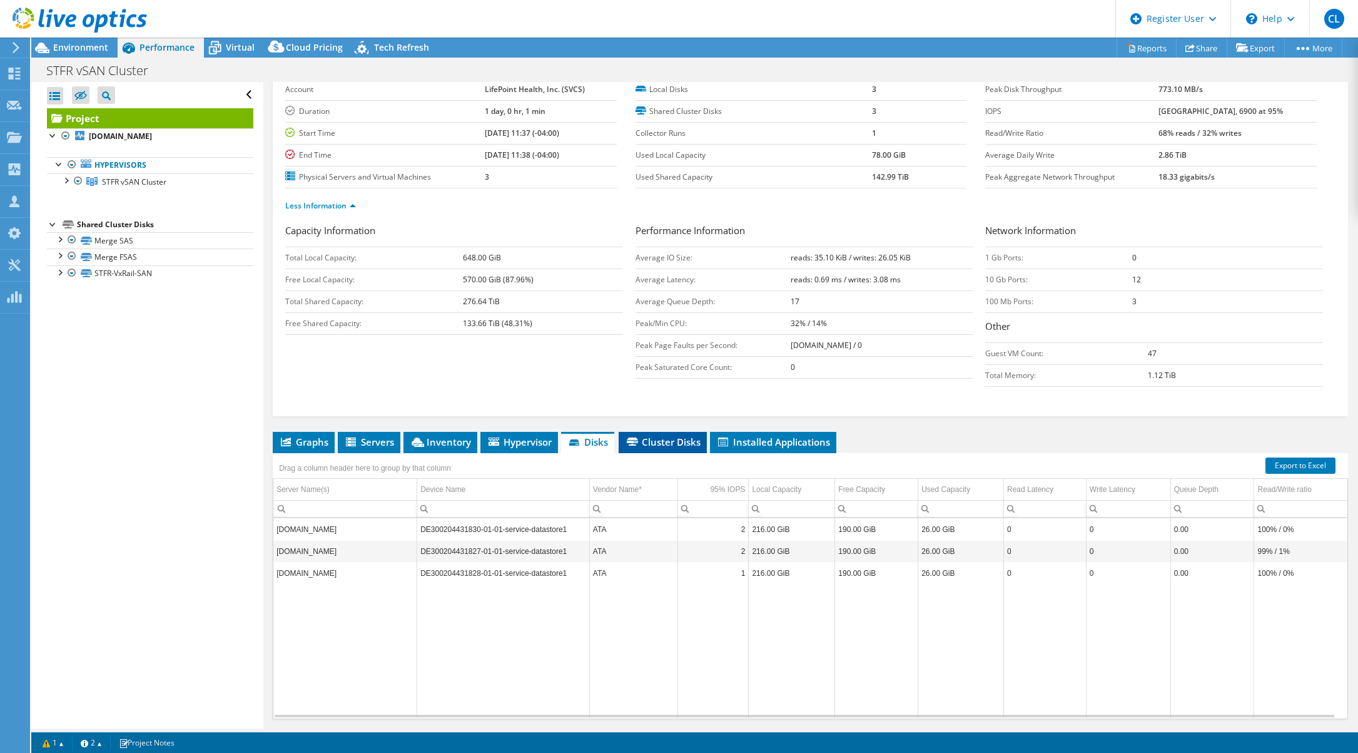
click at [670, 437] on span "Cluster Disks" at bounding box center [663, 441] width 76 height 13
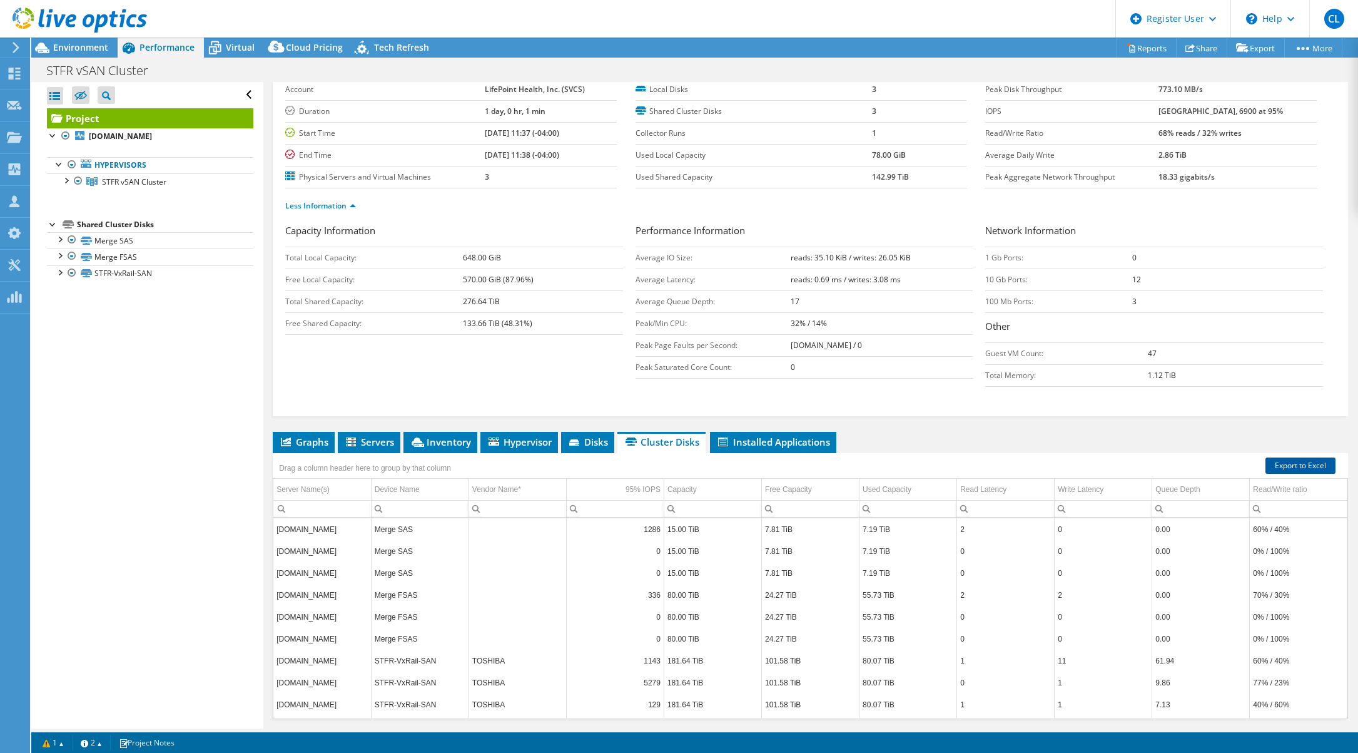
click at [1293, 461] on link "Export to Excel" at bounding box center [1301, 465] width 70 height 16
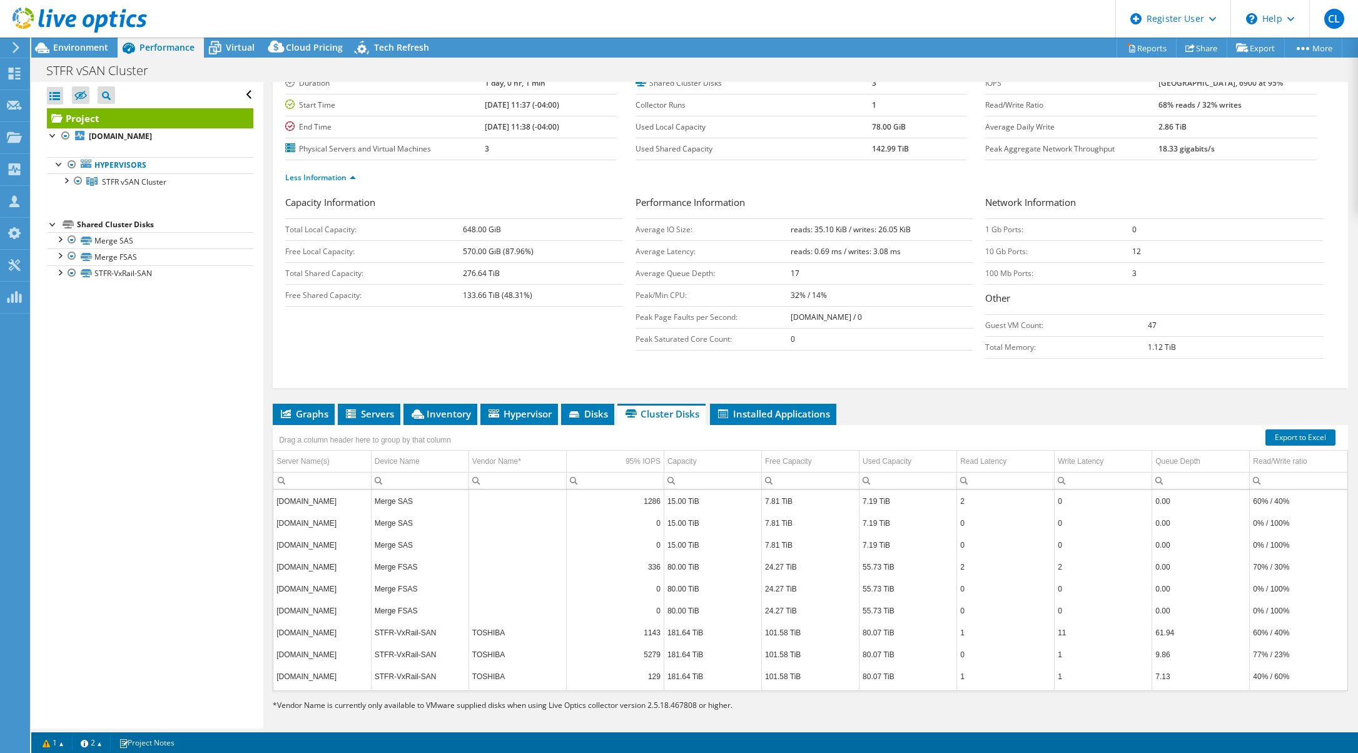
scroll to position [101, 0]
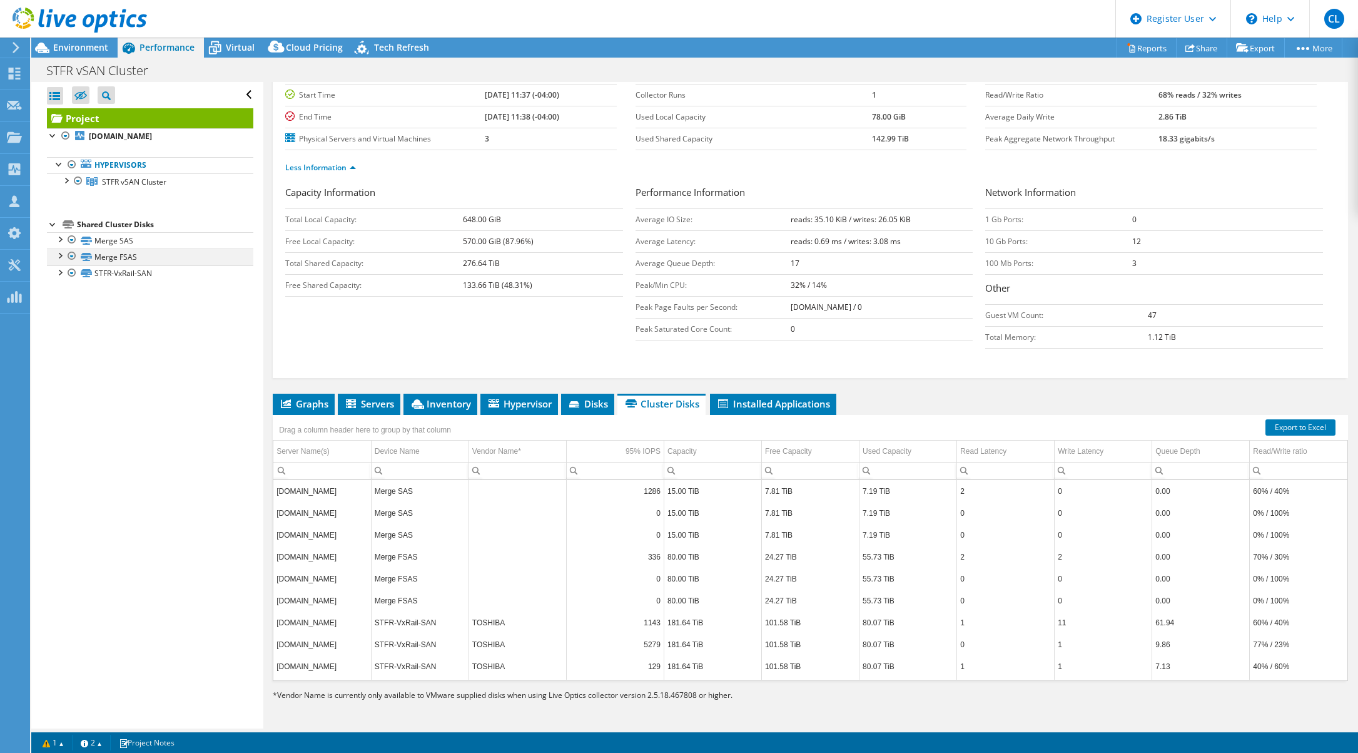
click at [61, 257] on div at bounding box center [59, 254] width 13 height 13
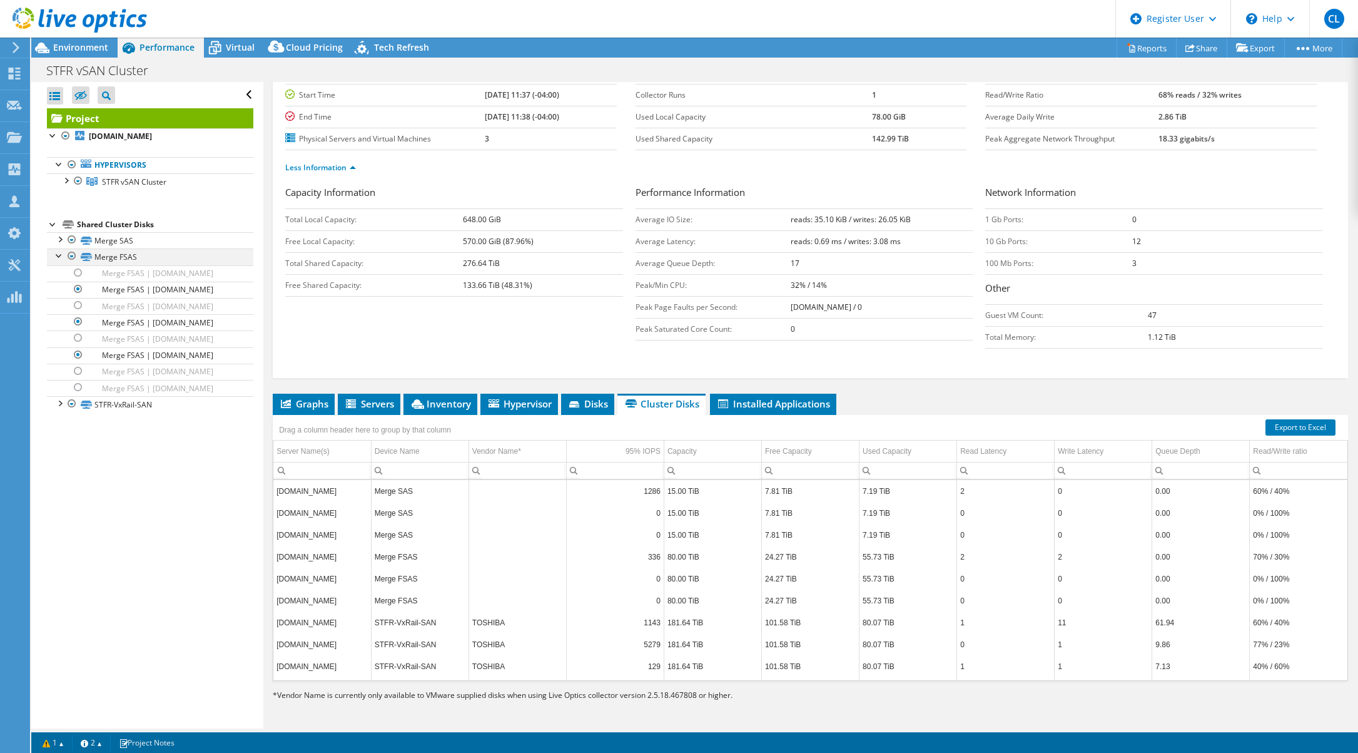
click at [61, 257] on div at bounding box center [59, 254] width 13 height 13
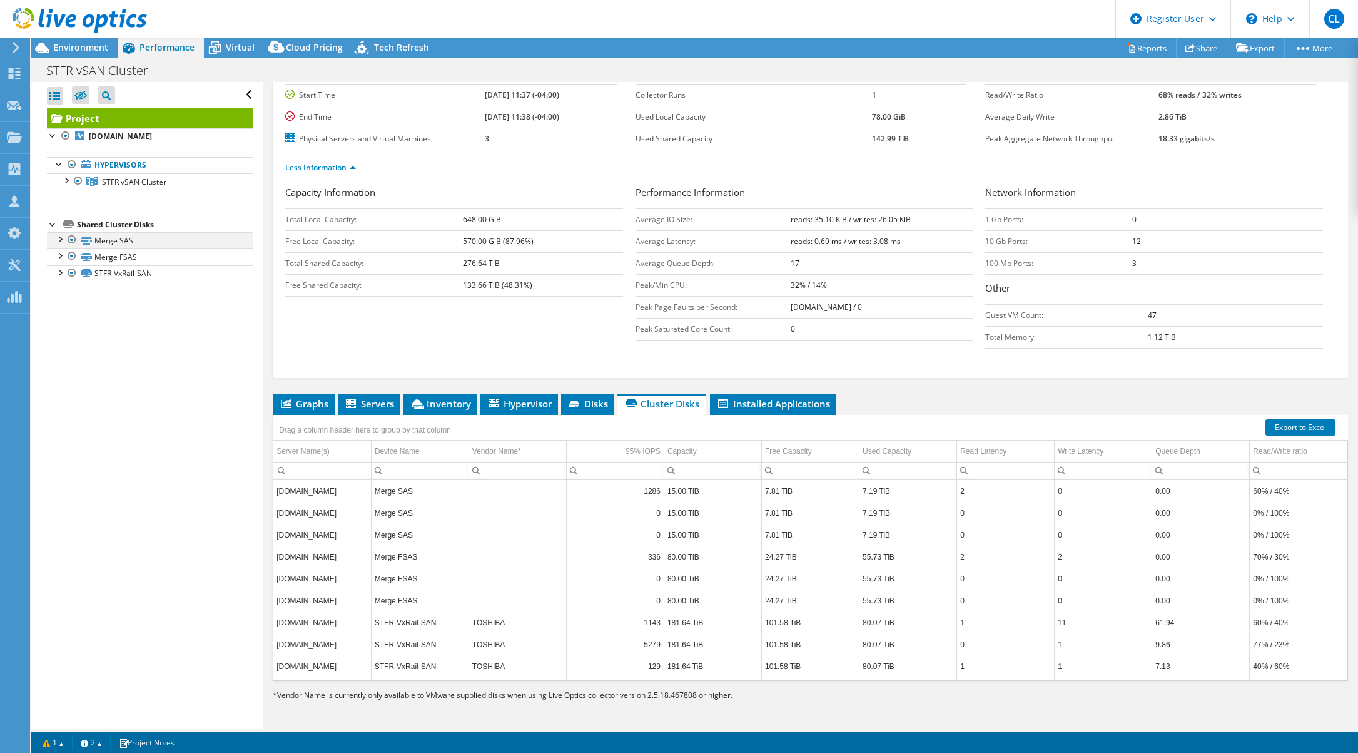
click at [64, 239] on div at bounding box center [59, 238] width 13 height 13
click at [63, 239] on div at bounding box center [59, 238] width 13 height 13
click at [71, 238] on div at bounding box center [72, 239] width 13 height 15
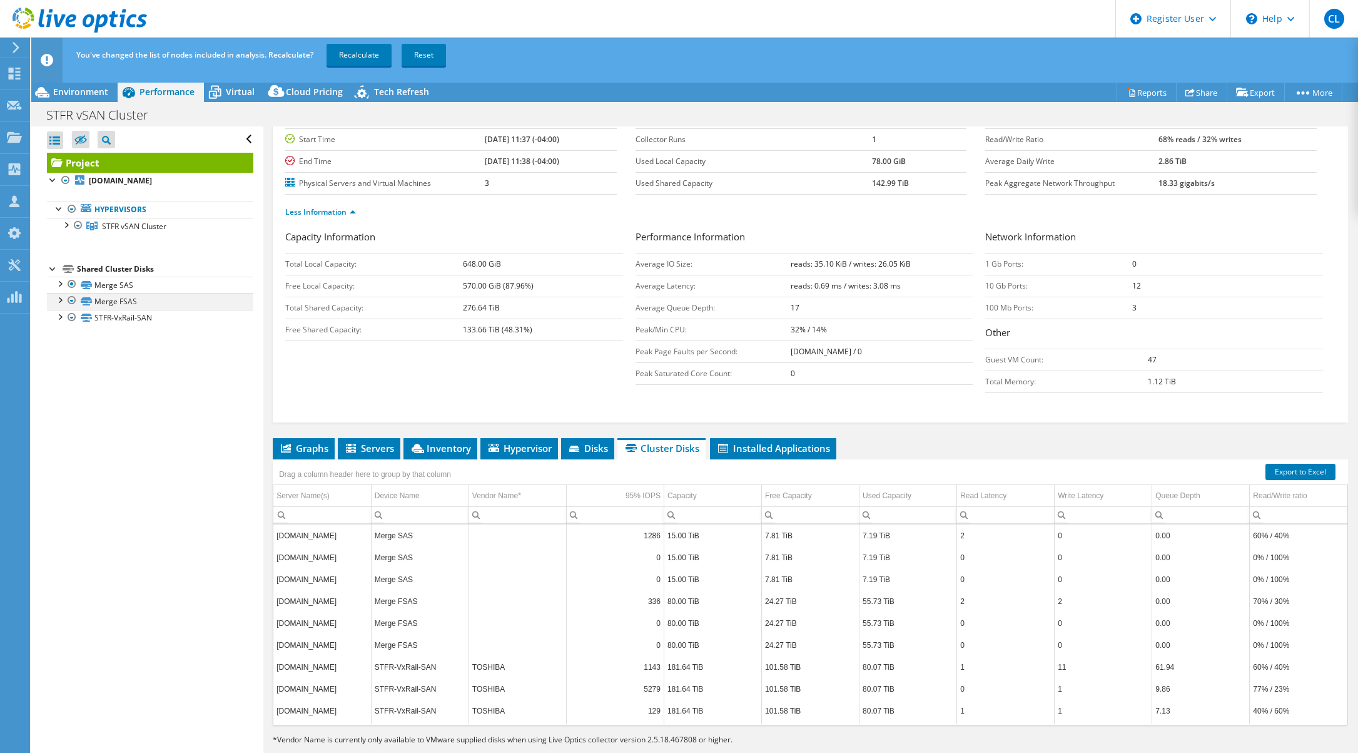
click at [73, 302] on div at bounding box center [72, 300] width 13 height 15
click at [71, 299] on div at bounding box center [72, 300] width 13 height 15
click at [73, 282] on div at bounding box center [72, 284] width 13 height 15
click at [373, 57] on link "Recalculate" at bounding box center [359, 55] width 65 height 23
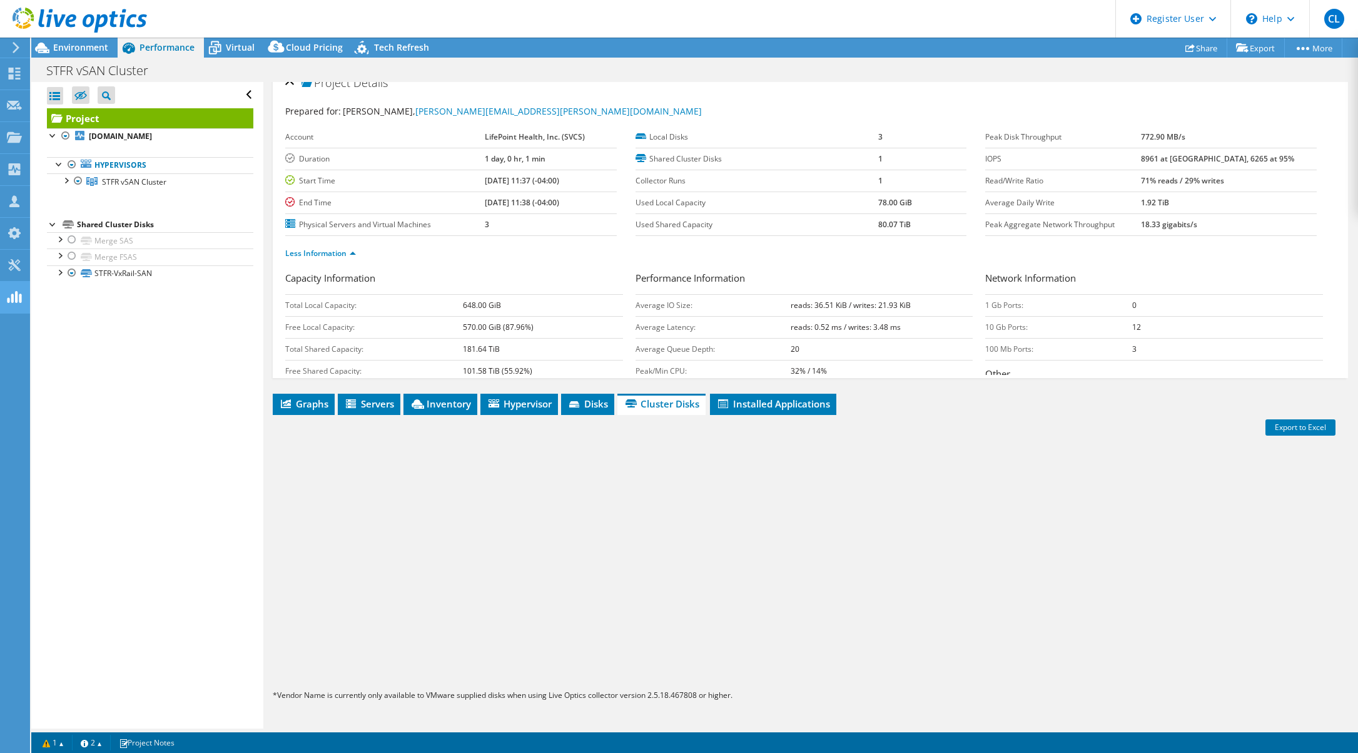
scroll to position [0, 0]
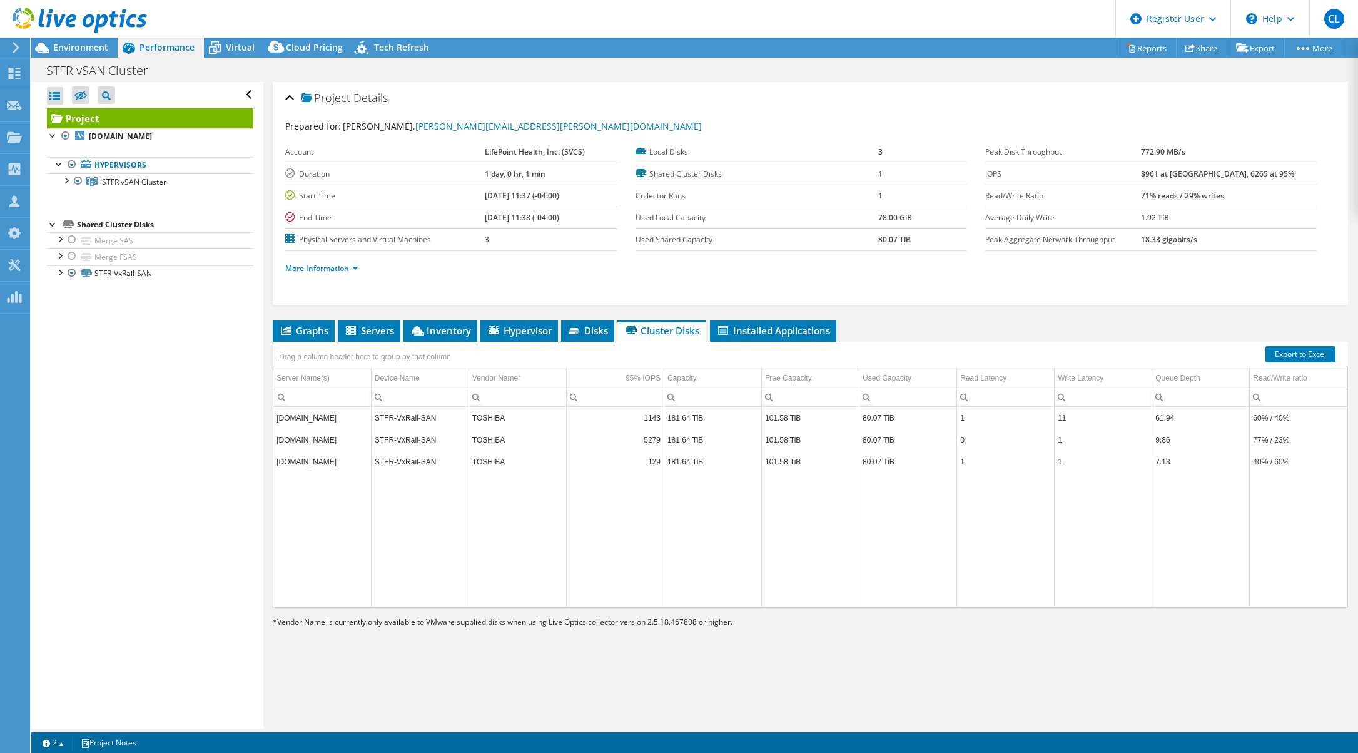
click at [1126, 682] on div "Project Details Prepared for: [PERSON_NAME], [PERSON_NAME][EMAIL_ADDRESS][PERSO…" at bounding box center [810, 405] width 1094 height 646
click at [65, 44] on span "Environment" at bounding box center [80, 47] width 55 height 12
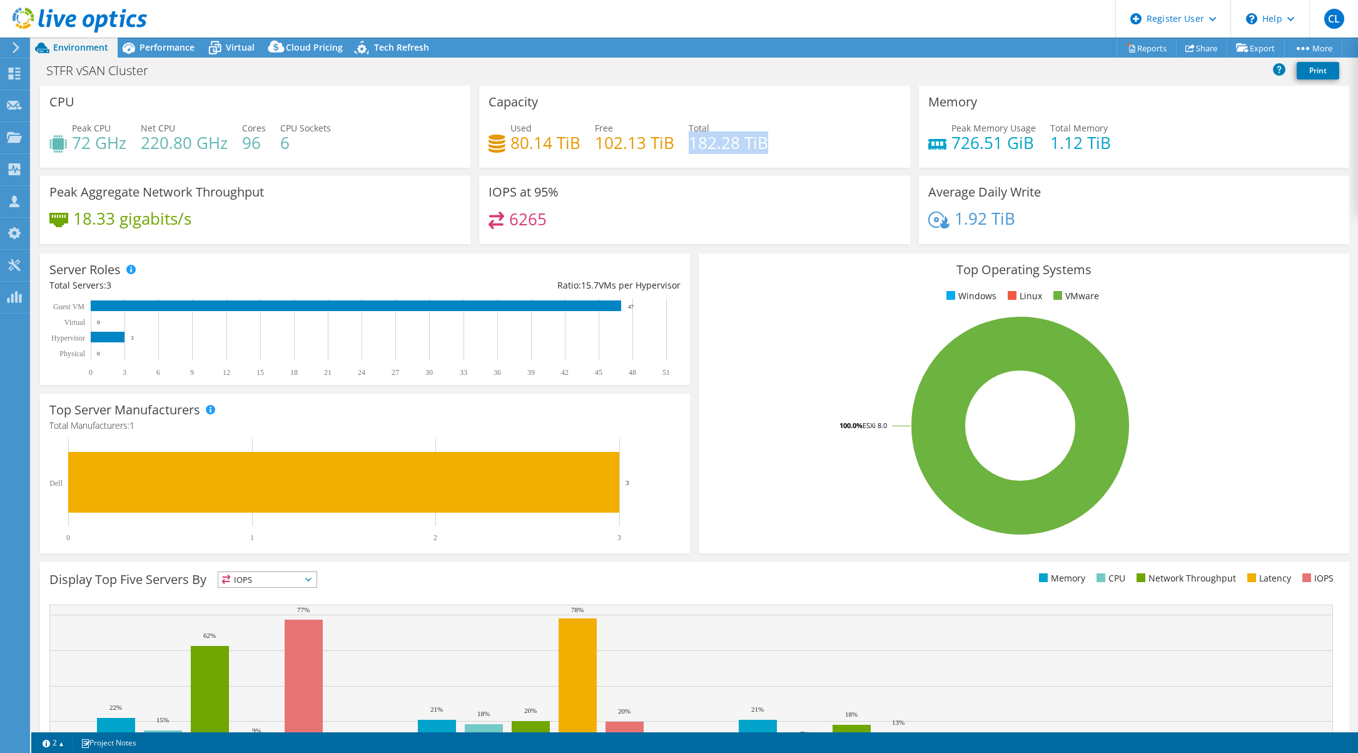
drag, startPoint x: 688, startPoint y: 144, endPoint x: 779, endPoint y: 137, distance: 91.0
click at [779, 137] on div "Used 80.14 TiB Free 102.13 TiB Total 182.28 TiB" at bounding box center [695, 141] width 412 height 41
drag, startPoint x: 589, startPoint y: 140, endPoint x: 676, endPoint y: 141, distance: 87.0
click at [676, 141] on div "Used 80.14 TiB Free 102.13 TiB Total 182.28 TiB" at bounding box center [695, 141] width 412 height 41
drag, startPoint x: 587, startPoint y: 151, endPoint x: 599, endPoint y: 151, distance: 11.9
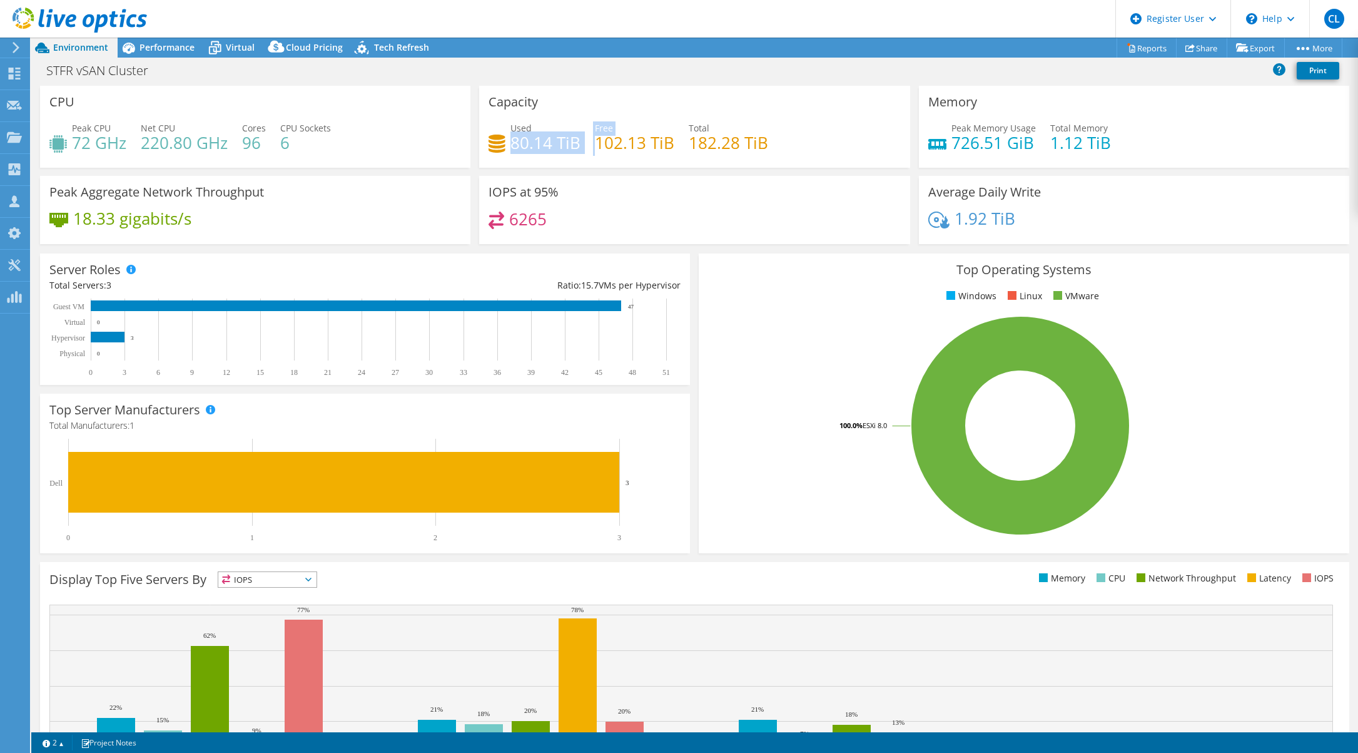
click at [599, 151] on div "Used 80.14 TiB Free 102.13 TiB Total 182.28 TiB" at bounding box center [695, 141] width 412 height 41
click at [17, 72] on use at bounding box center [15, 74] width 12 height 12
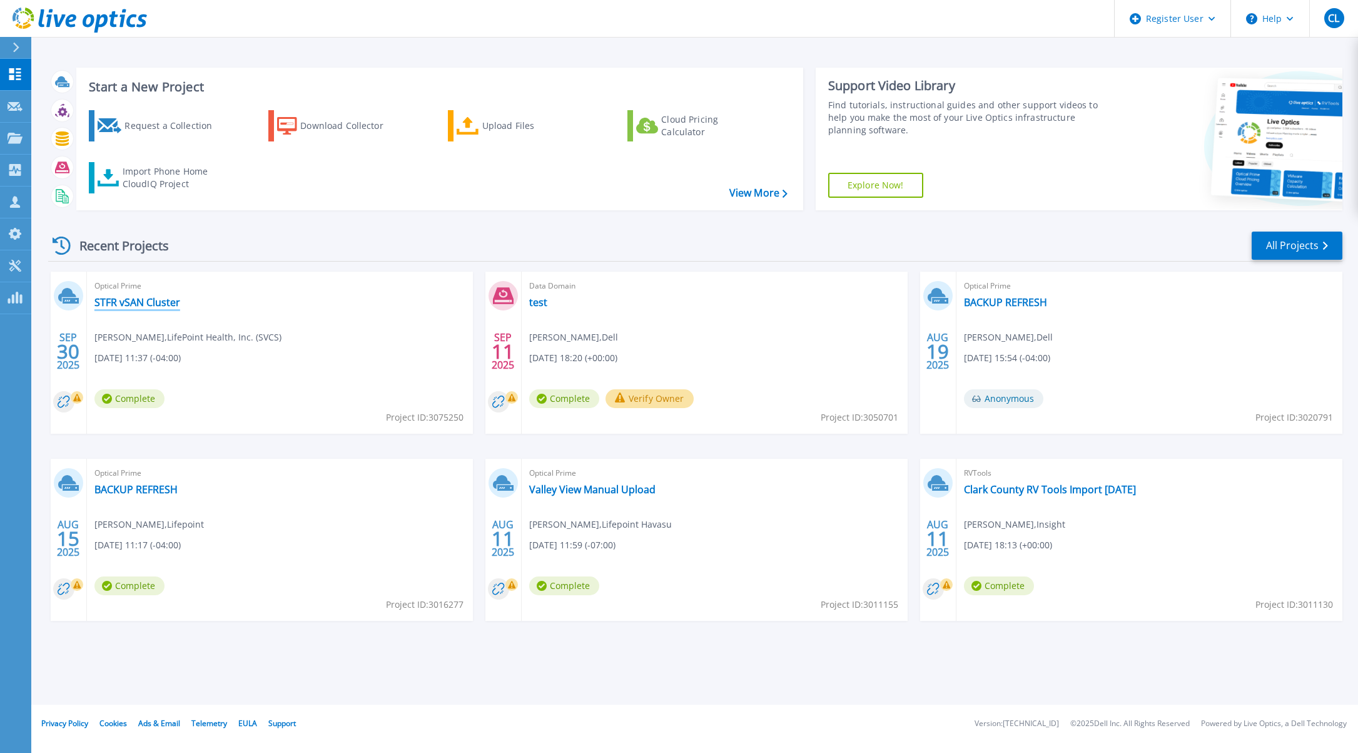
click at [136, 296] on link "STFR vSAN Cluster" at bounding box center [137, 302] width 86 height 13
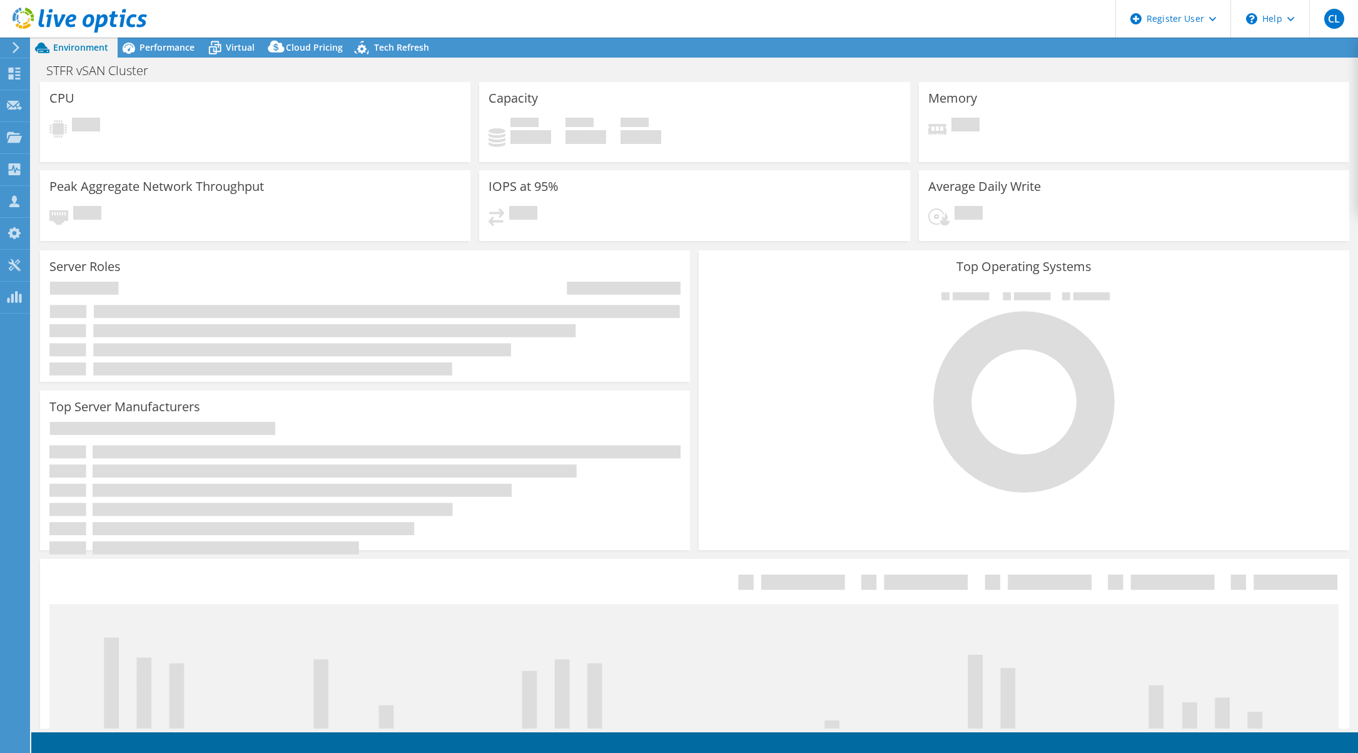
select select "USD"
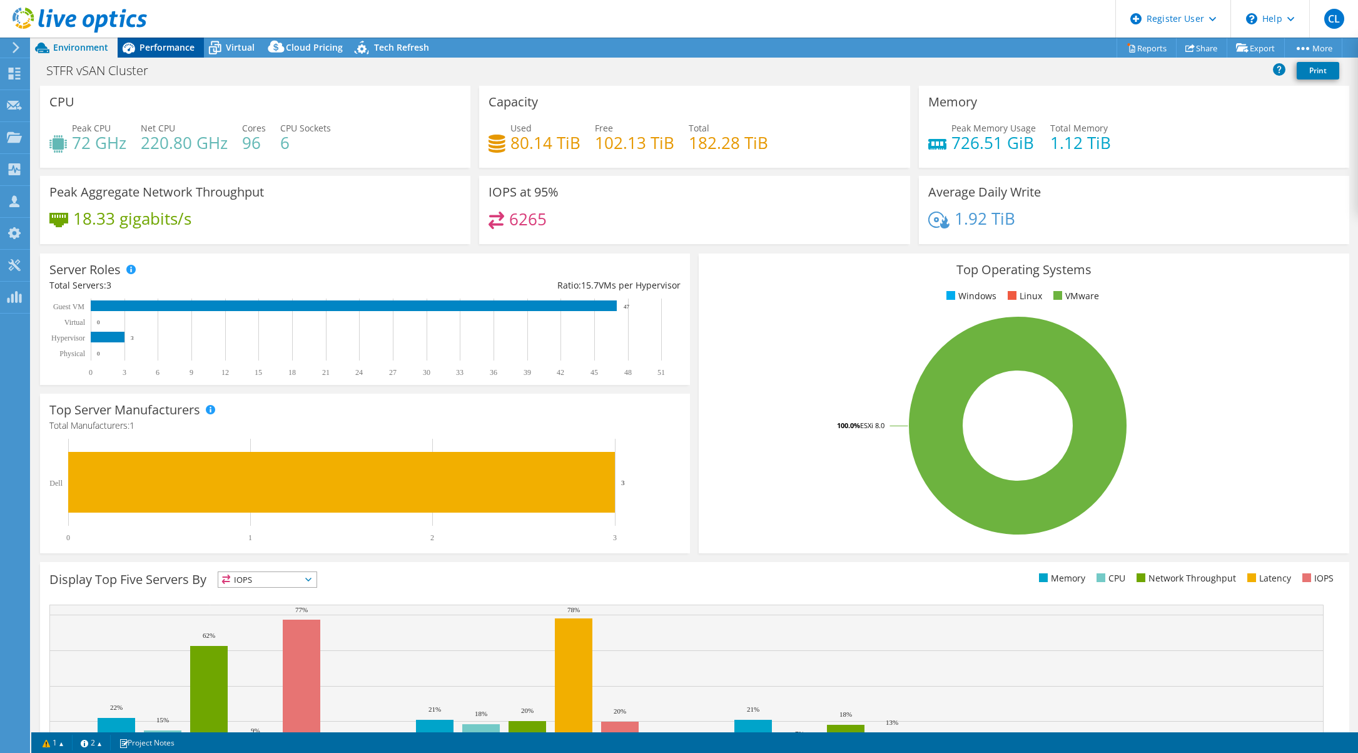
click at [167, 46] on span "Performance" at bounding box center [167, 47] width 55 height 12
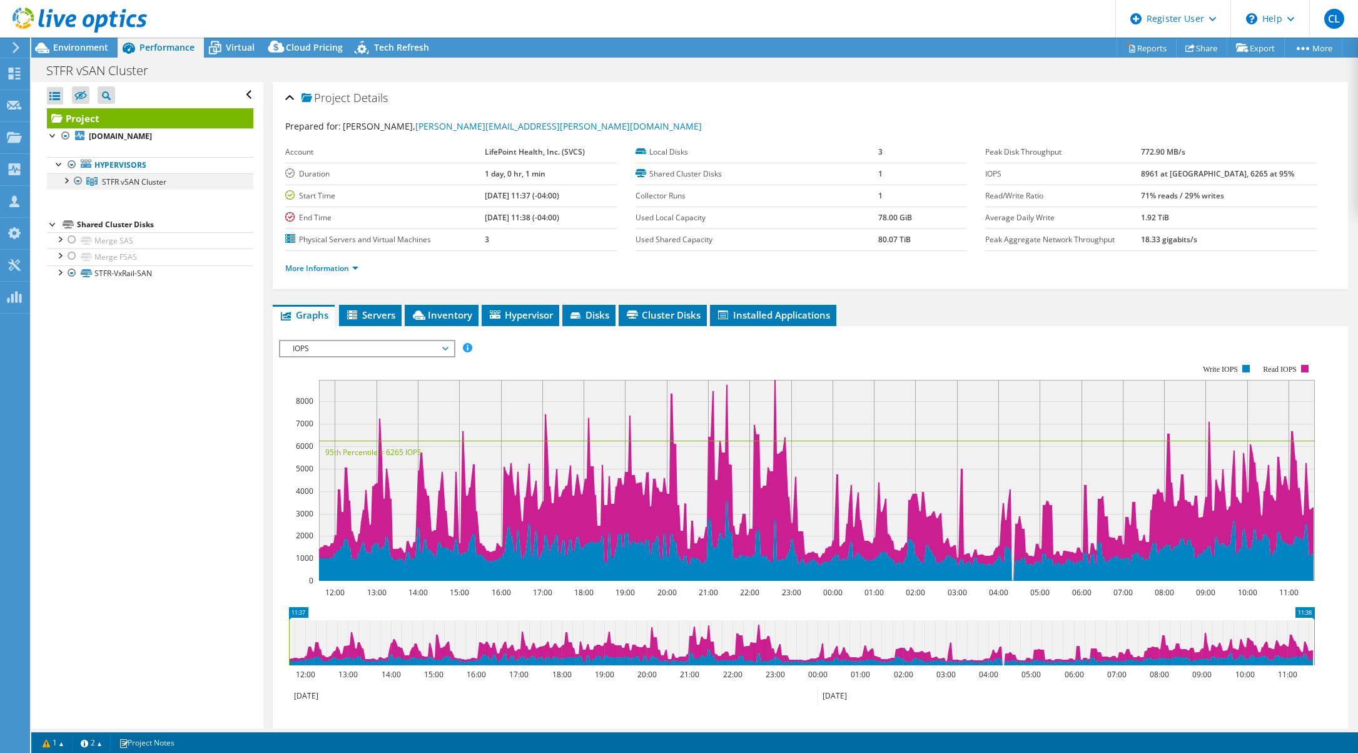
click at [66, 178] on div at bounding box center [65, 179] width 13 height 13
click at [69, 163] on div at bounding box center [72, 164] width 13 height 15
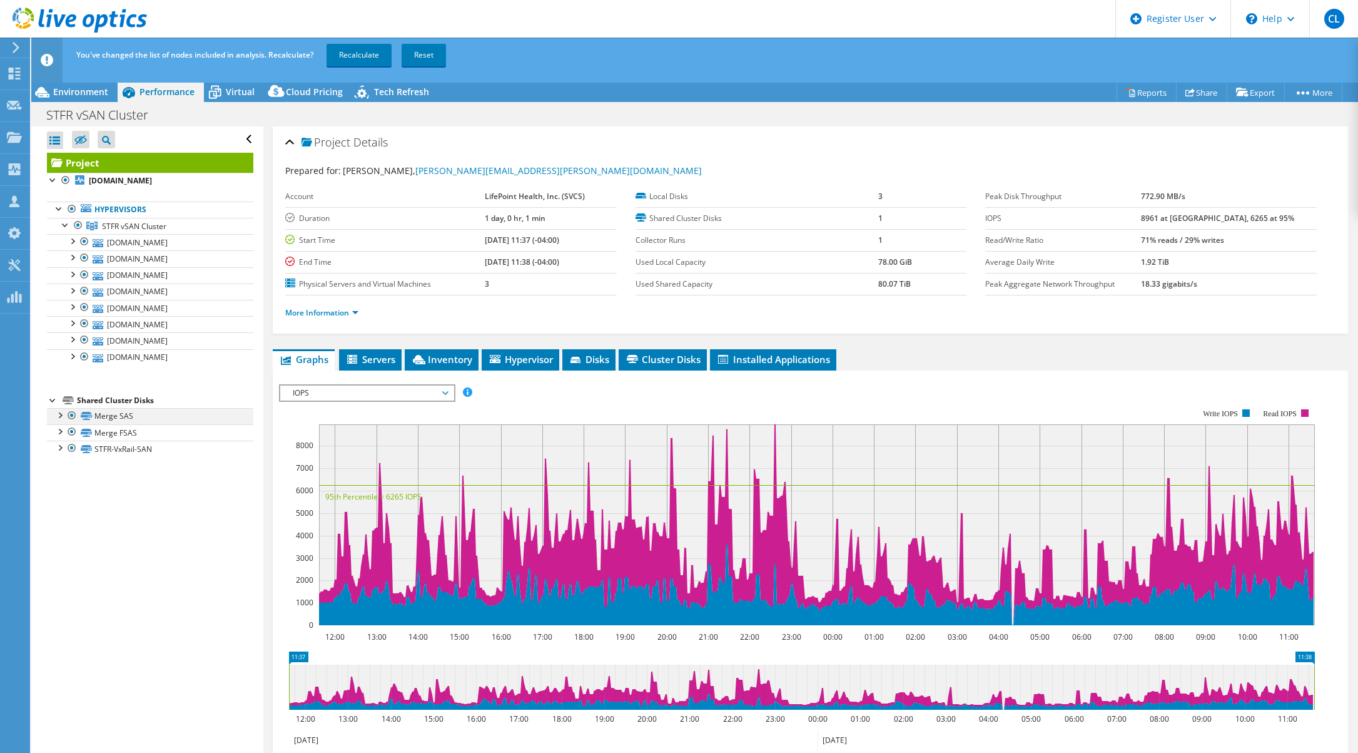
click at [71, 415] on div at bounding box center [72, 415] width 13 height 15
click at [71, 431] on div at bounding box center [72, 431] width 13 height 15
click at [362, 59] on link "Recalculate" at bounding box center [359, 55] width 65 height 23
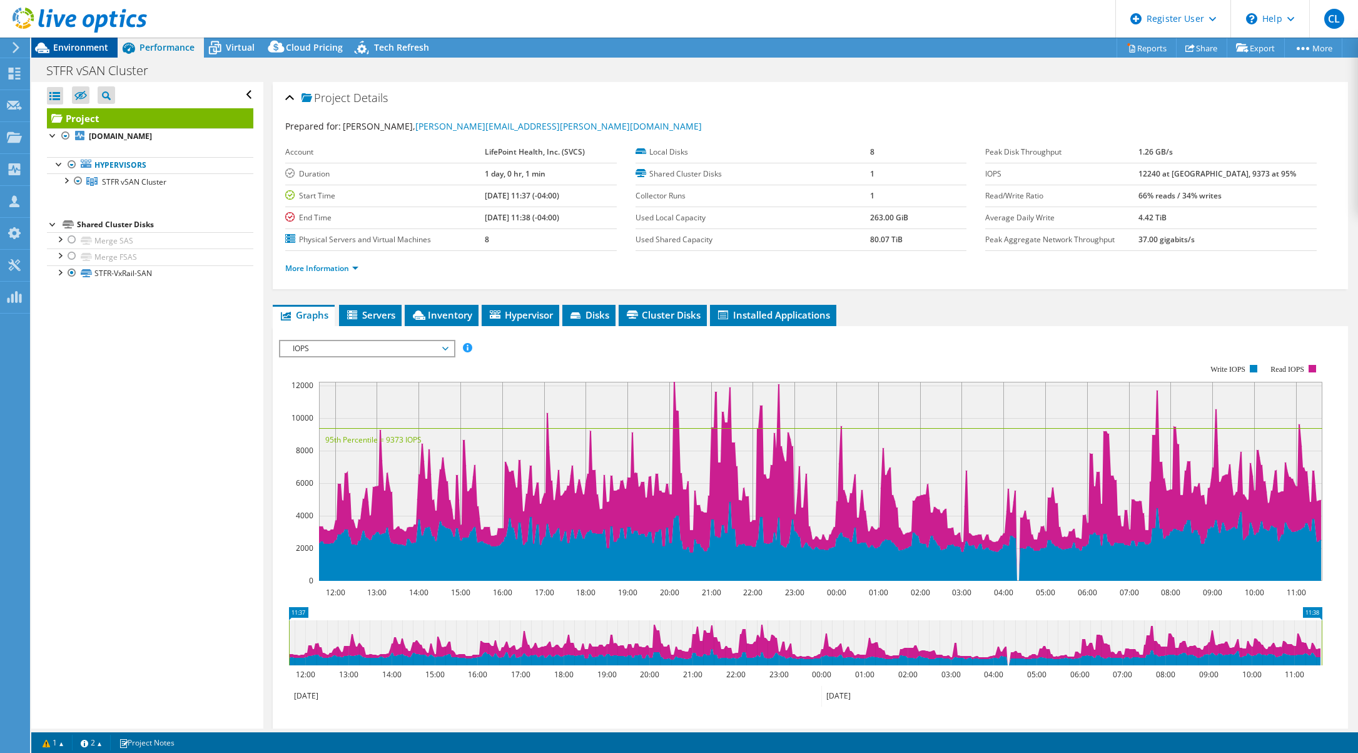
click at [63, 43] on span "Environment" at bounding box center [80, 47] width 55 height 12
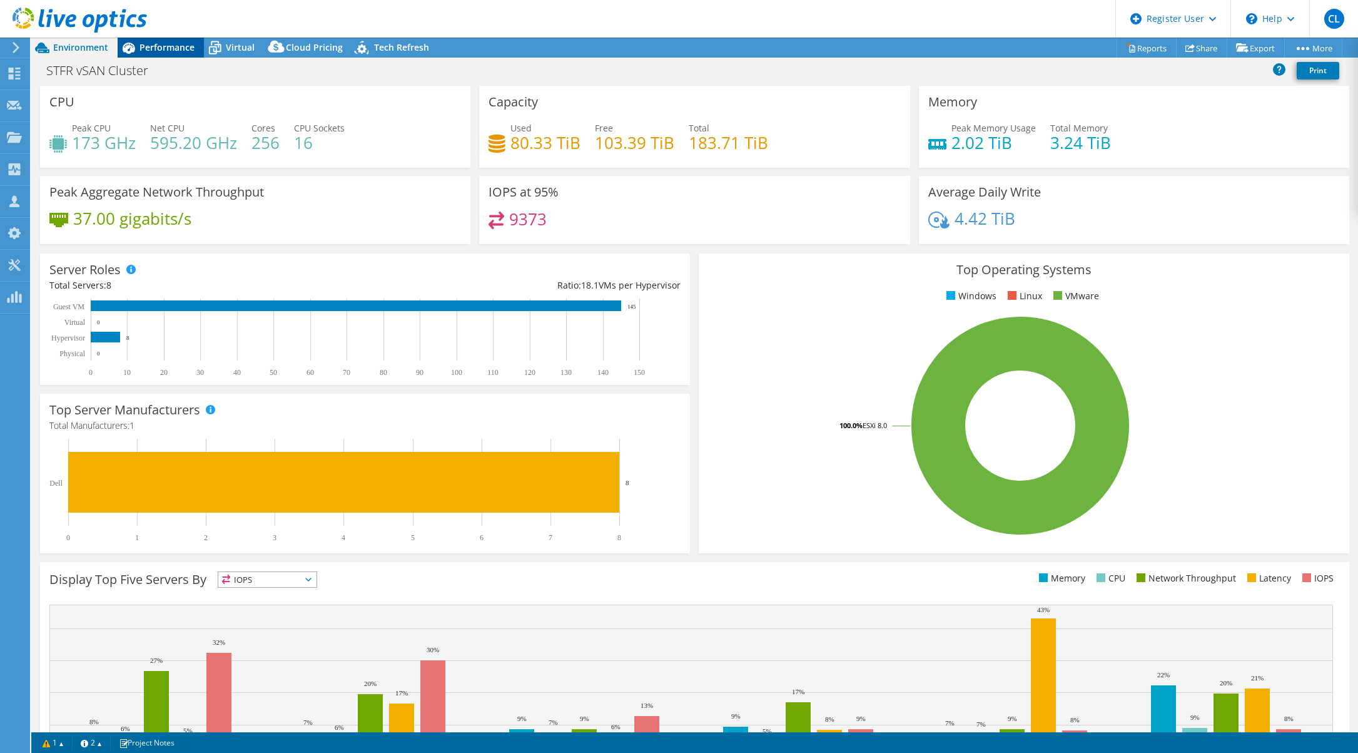
click at [161, 48] on span "Performance" at bounding box center [167, 47] width 55 height 12
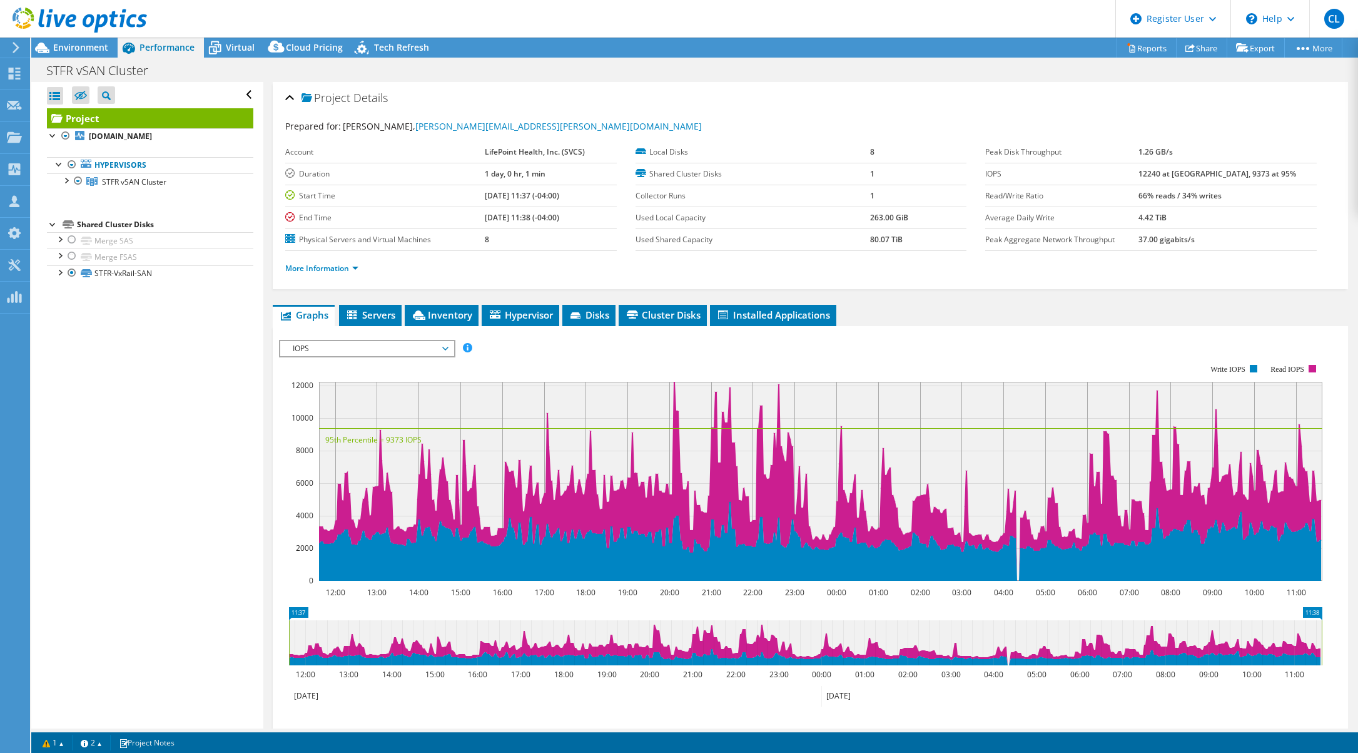
click at [71, 41] on div at bounding box center [73, 21] width 147 height 42
click at [97, 53] on span "Environment" at bounding box center [80, 47] width 55 height 12
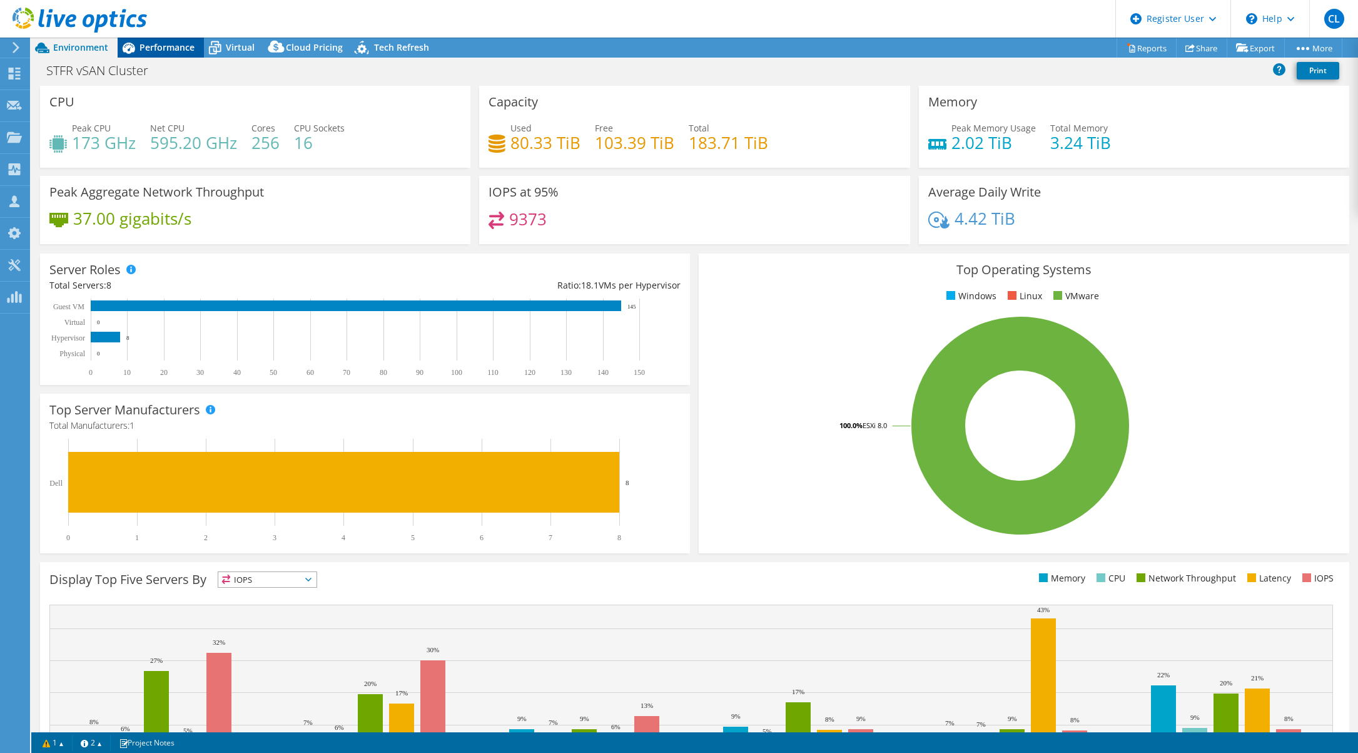
click at [164, 49] on span "Performance" at bounding box center [167, 47] width 55 height 12
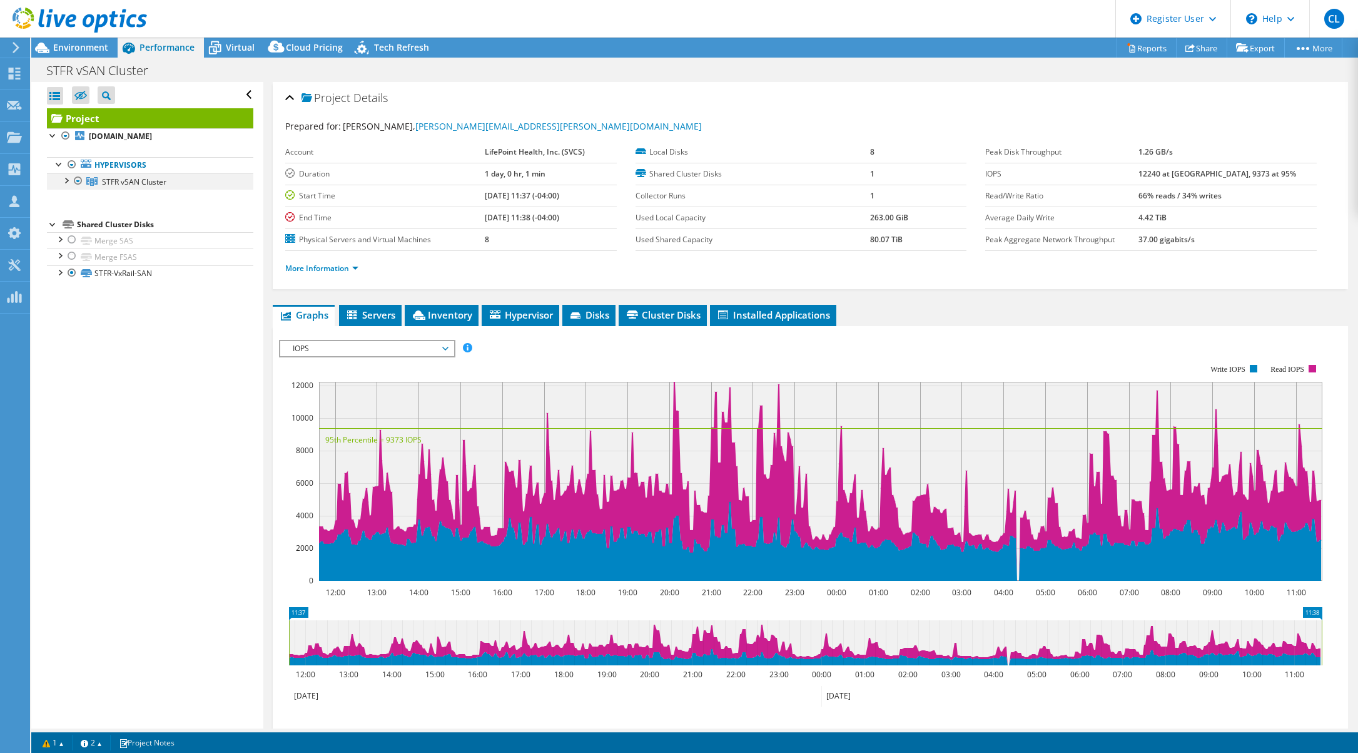
click at [66, 179] on div at bounding box center [65, 179] width 13 height 13
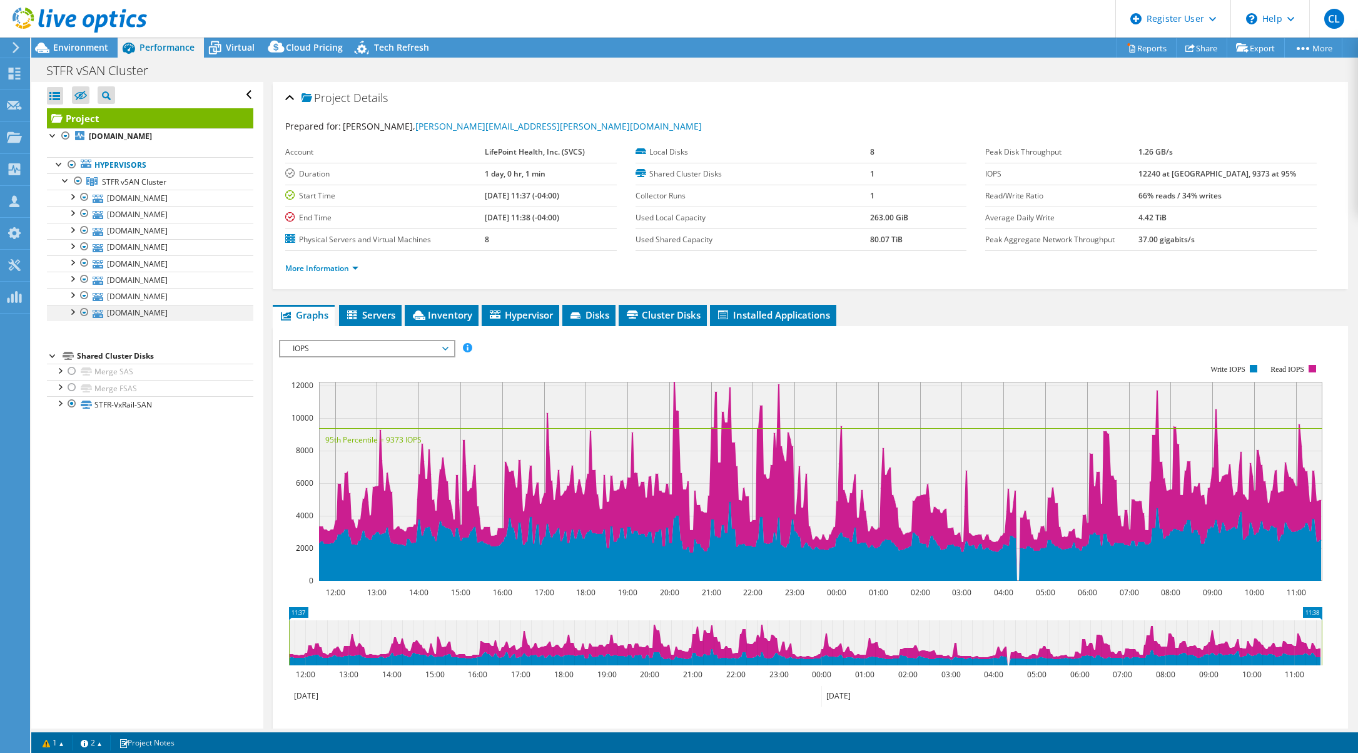
click at [83, 311] on div at bounding box center [84, 312] width 13 height 15
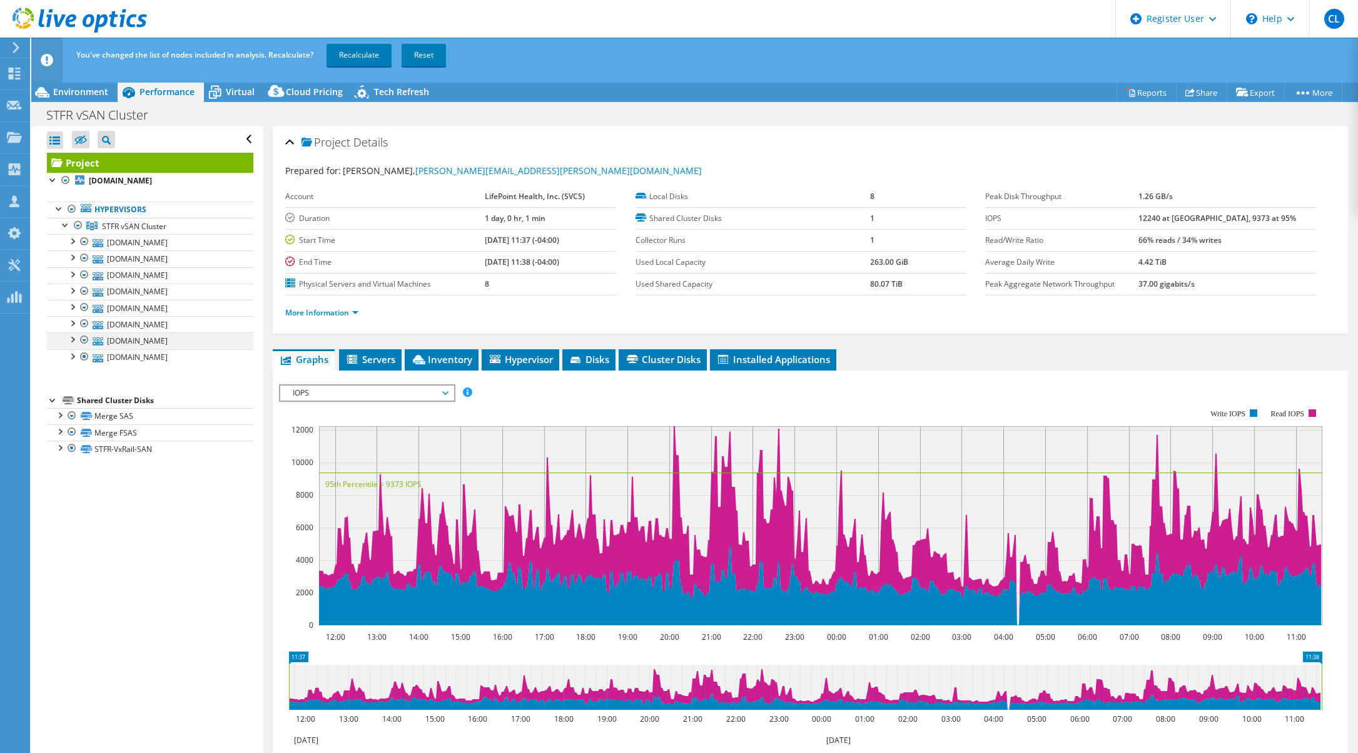
click at [83, 340] on div at bounding box center [84, 339] width 13 height 15
click at [86, 357] on div at bounding box center [84, 356] width 13 height 15
click at [83, 337] on div at bounding box center [84, 339] width 13 height 15
click at [84, 307] on div at bounding box center [84, 307] width 13 height 15
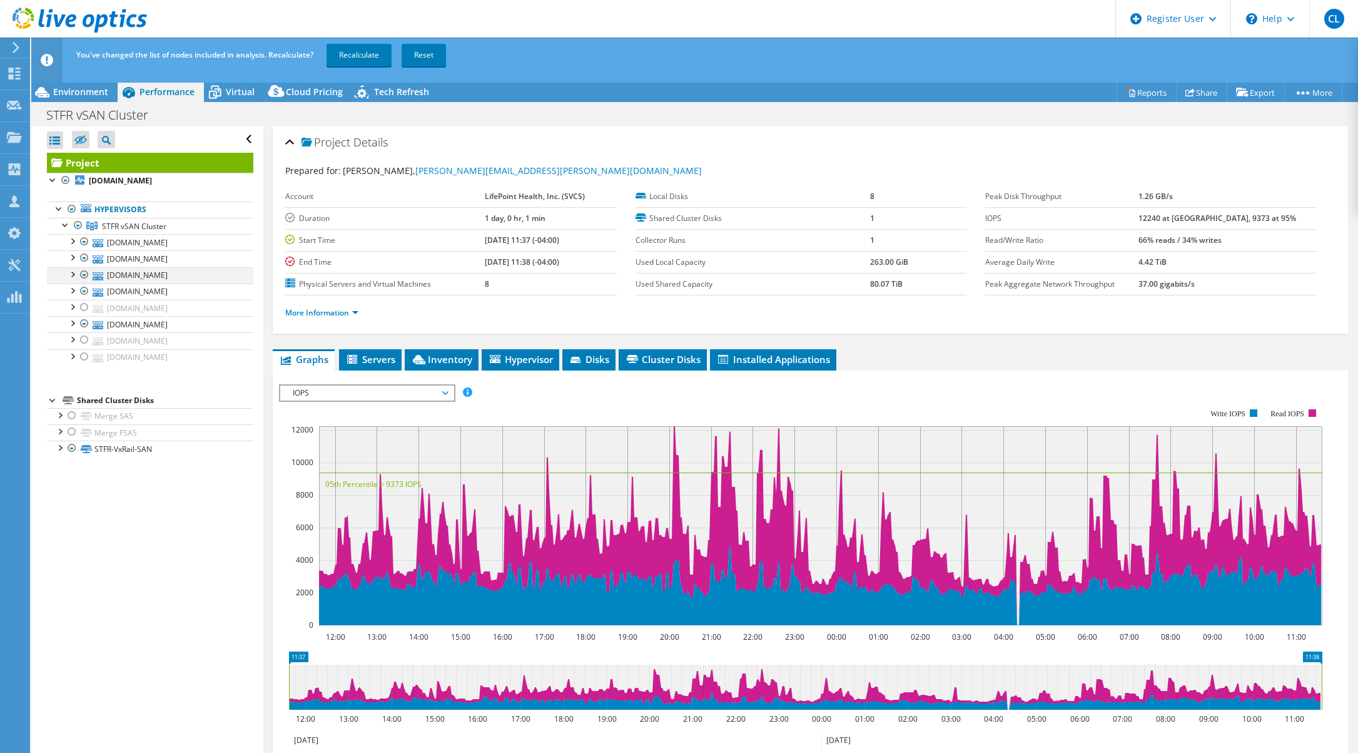
click at [84, 273] on div at bounding box center [84, 274] width 13 height 15
click at [83, 243] on div at bounding box center [84, 241] width 13 height 15
click at [353, 49] on link "Recalculate" at bounding box center [359, 55] width 65 height 23
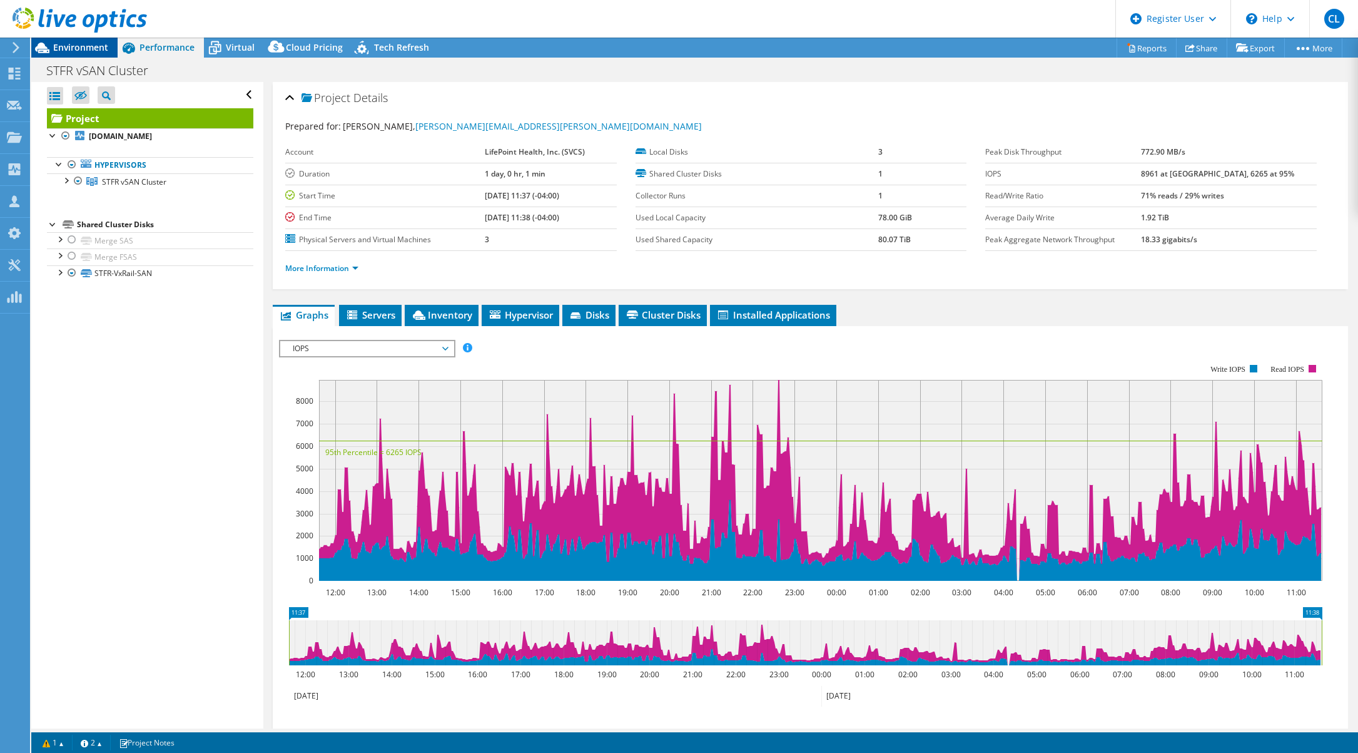
click at [75, 54] on div "Environment" at bounding box center [74, 48] width 86 height 20
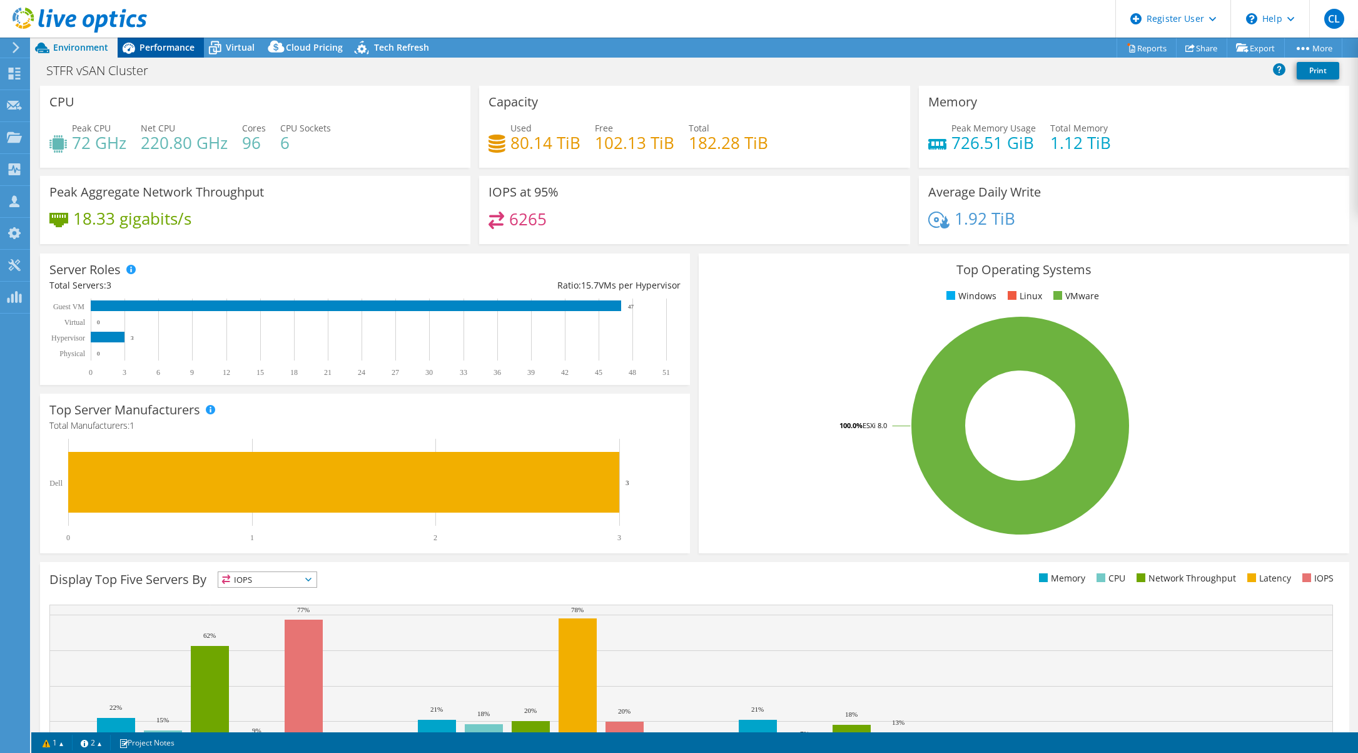
click at [150, 47] on span "Performance" at bounding box center [167, 47] width 55 height 12
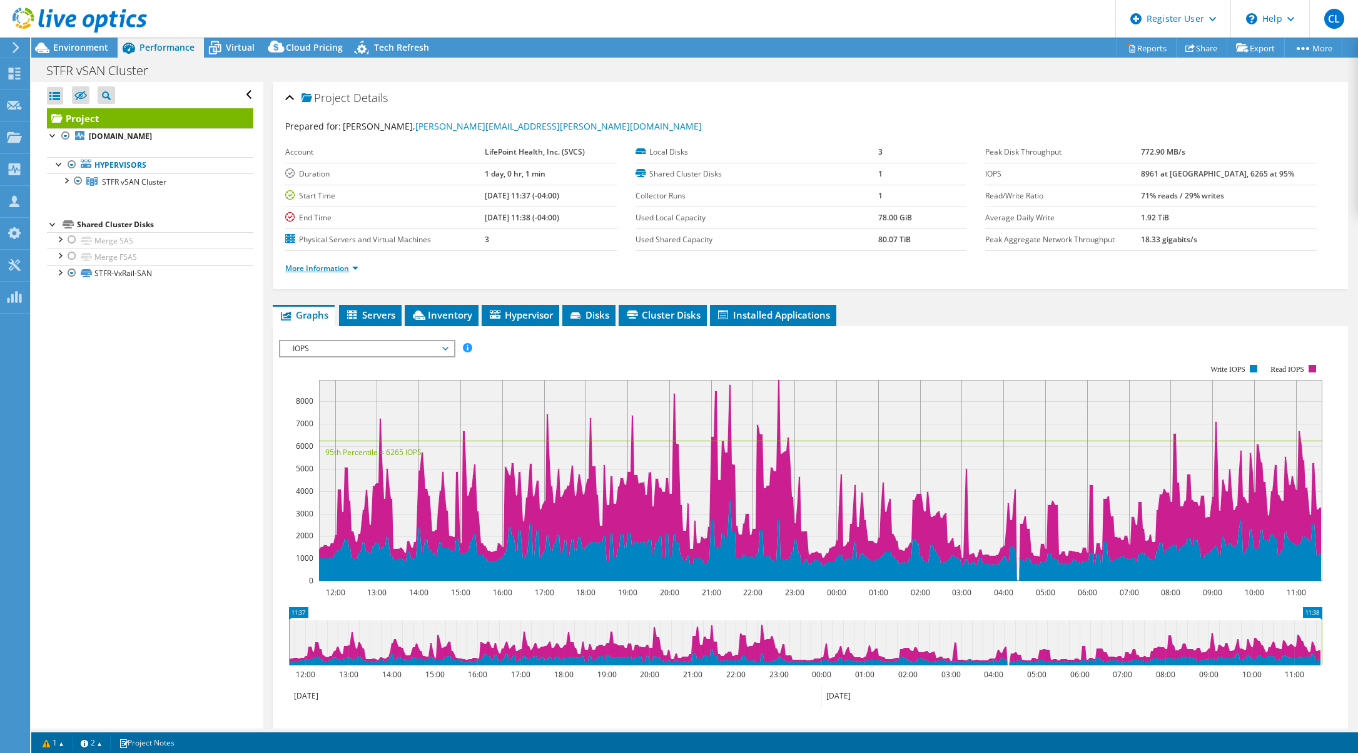
click at [332, 268] on link "More Information" at bounding box center [321, 268] width 73 height 11
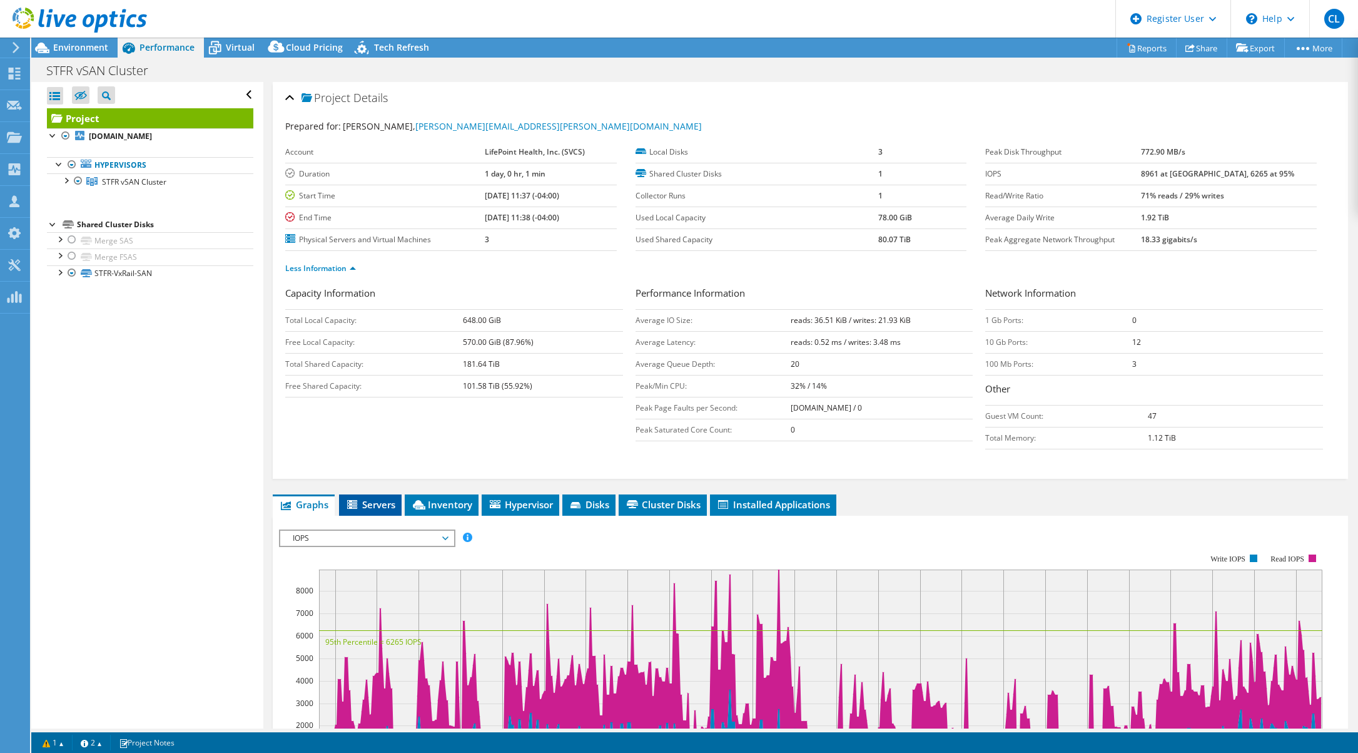
click at [374, 501] on span "Servers" at bounding box center [370, 504] width 50 height 13
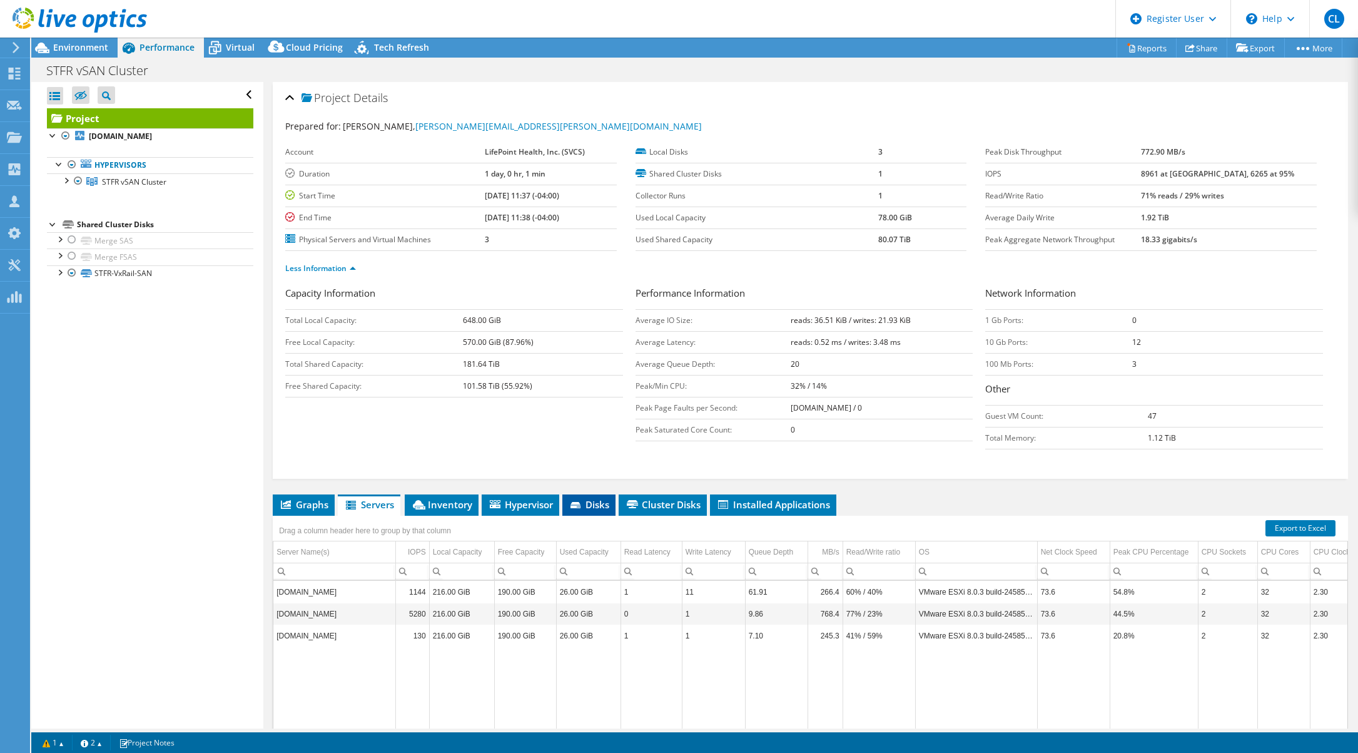
click at [589, 502] on span "Disks" at bounding box center [589, 504] width 41 height 13
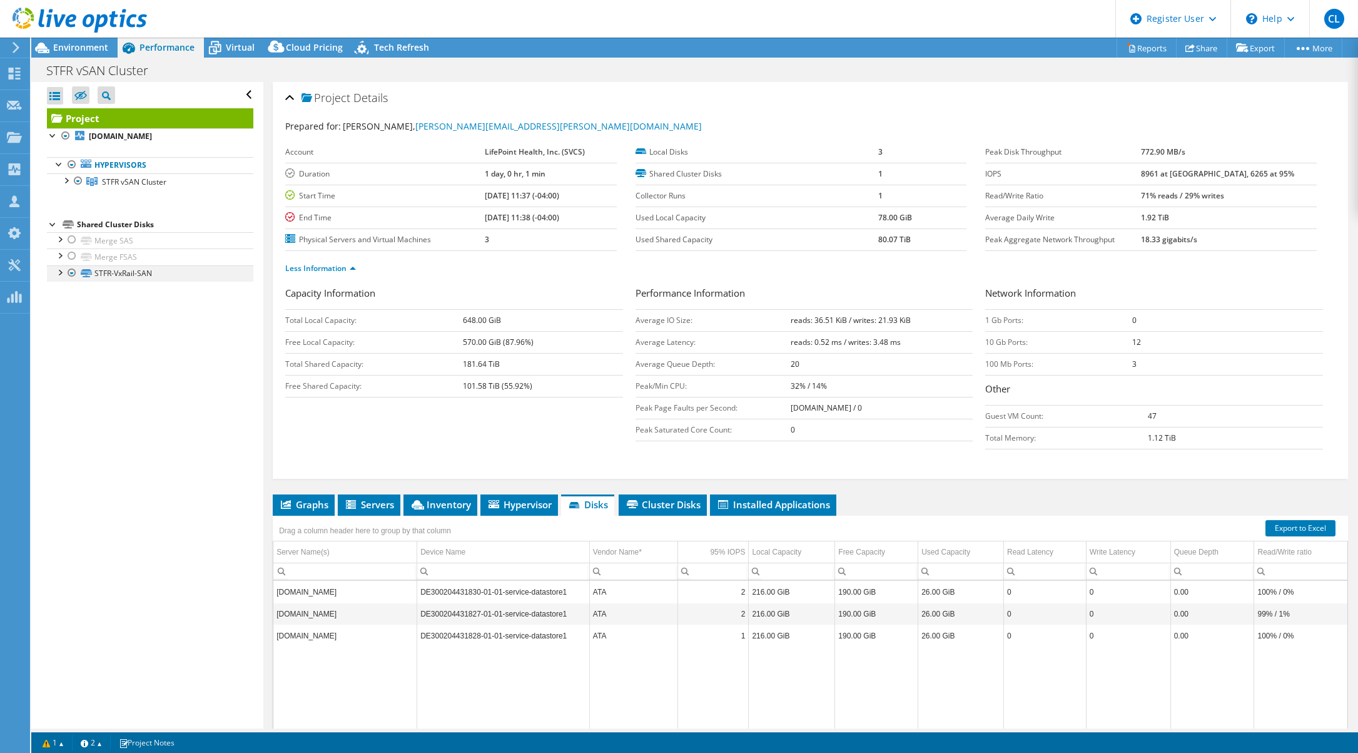
click at [63, 274] on div at bounding box center [59, 271] width 13 height 13
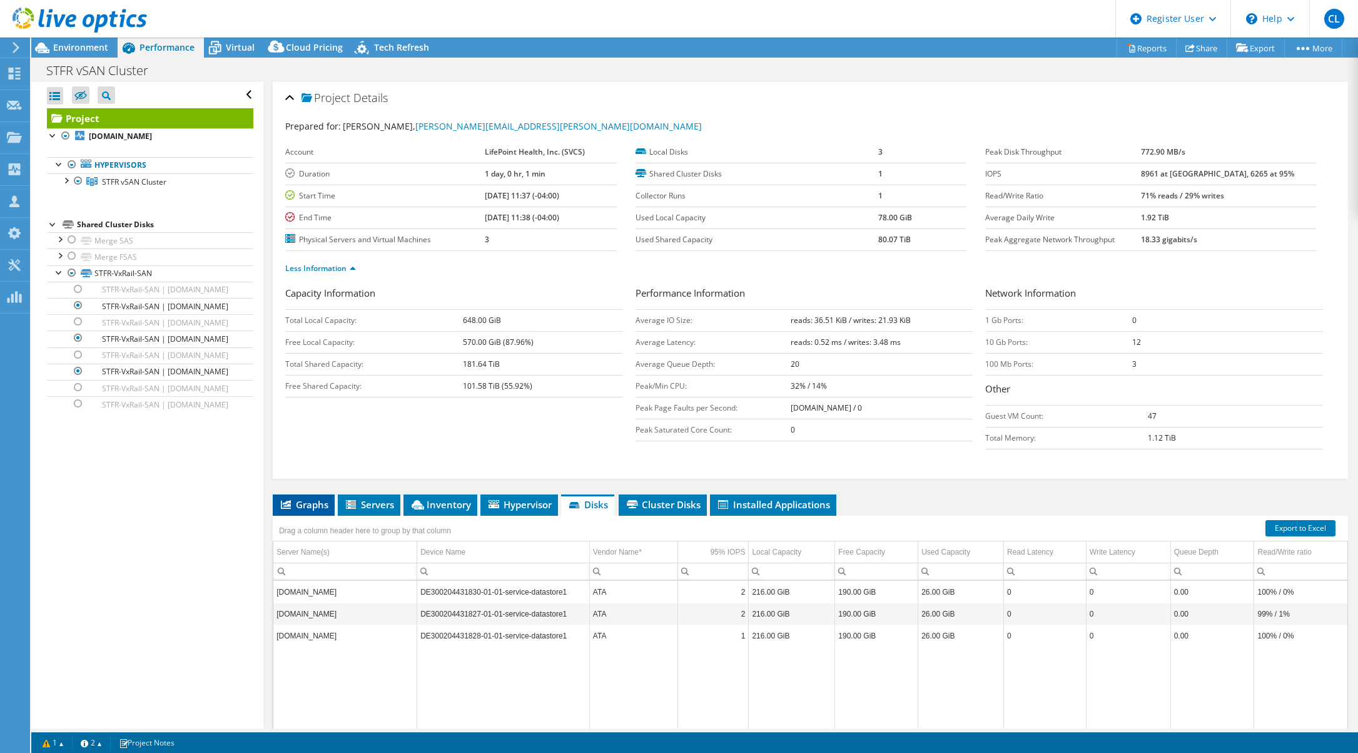
click at [295, 507] on span "Graphs" at bounding box center [303, 504] width 49 height 13
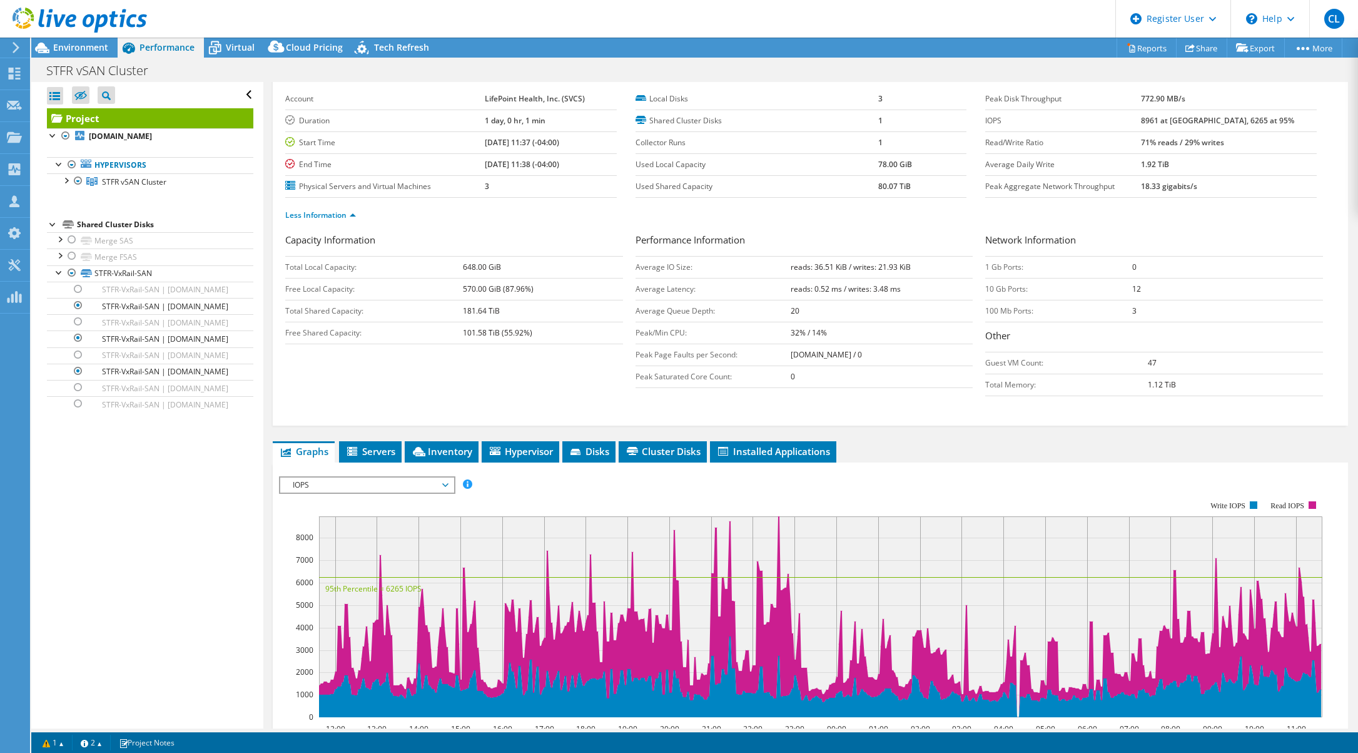
scroll to position [63, 0]
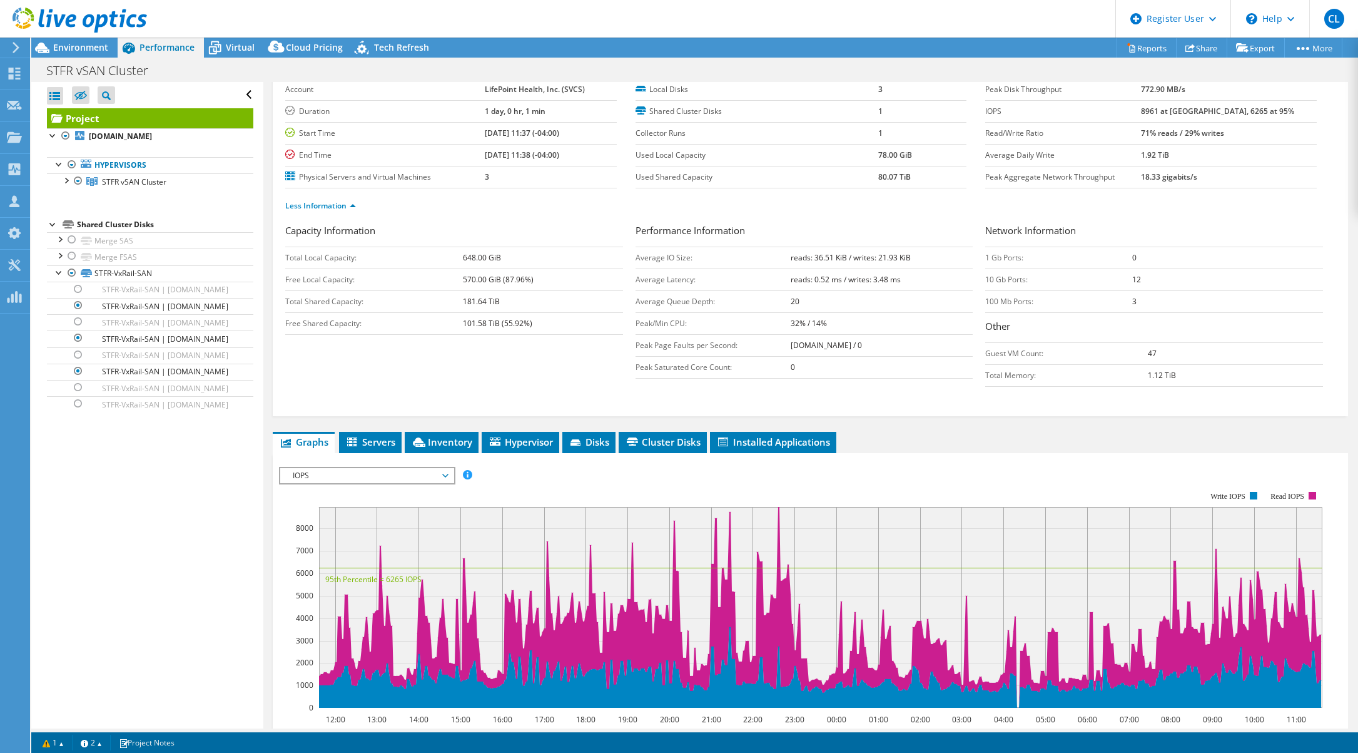
click at [370, 476] on span "IOPS" at bounding box center [367, 475] width 161 height 15
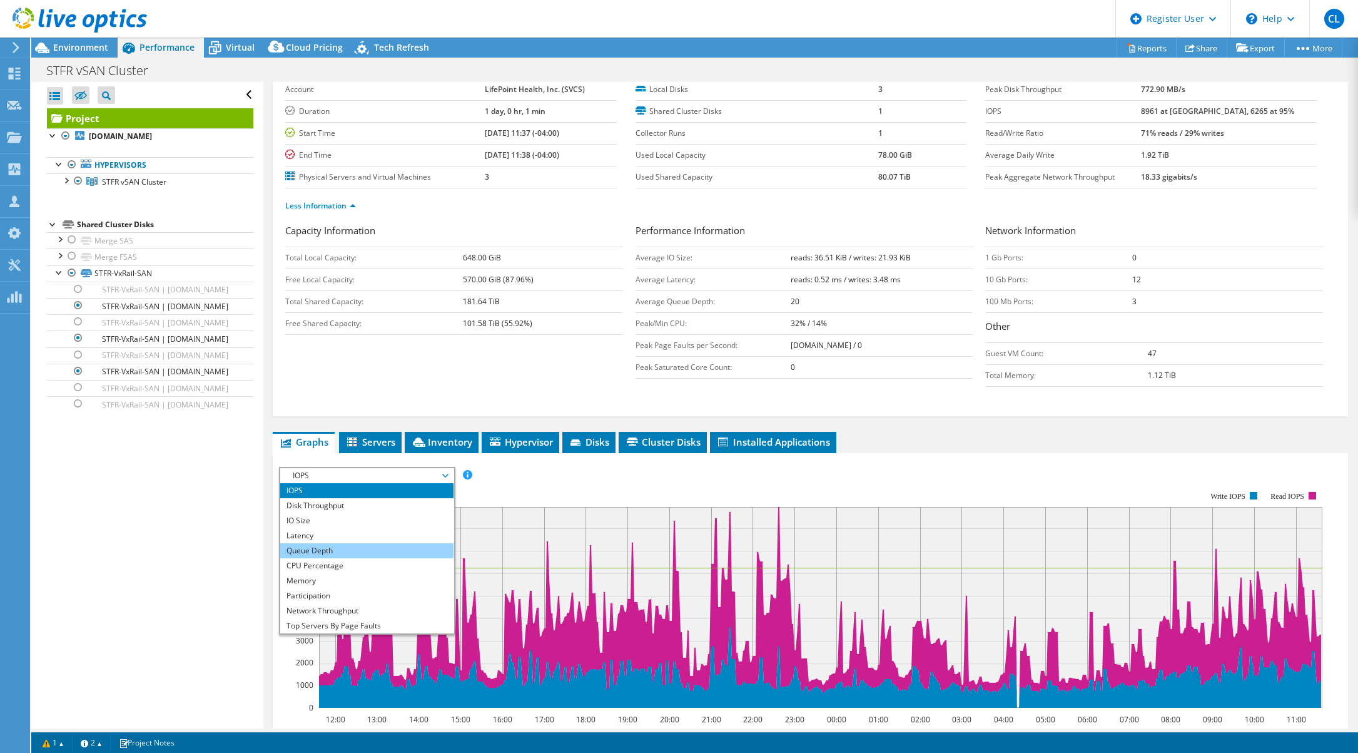
scroll to position [0, 0]
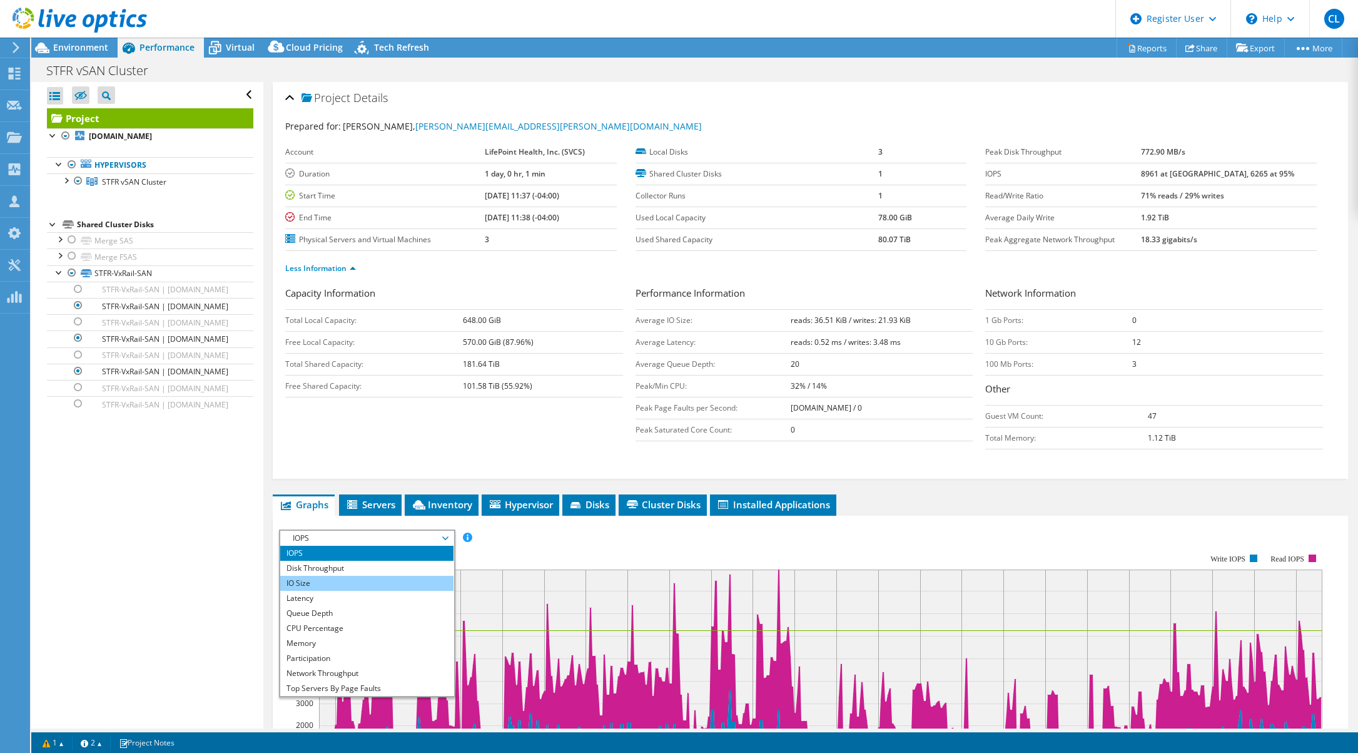
click at [318, 586] on li "IO Size" at bounding box center [366, 583] width 173 height 15
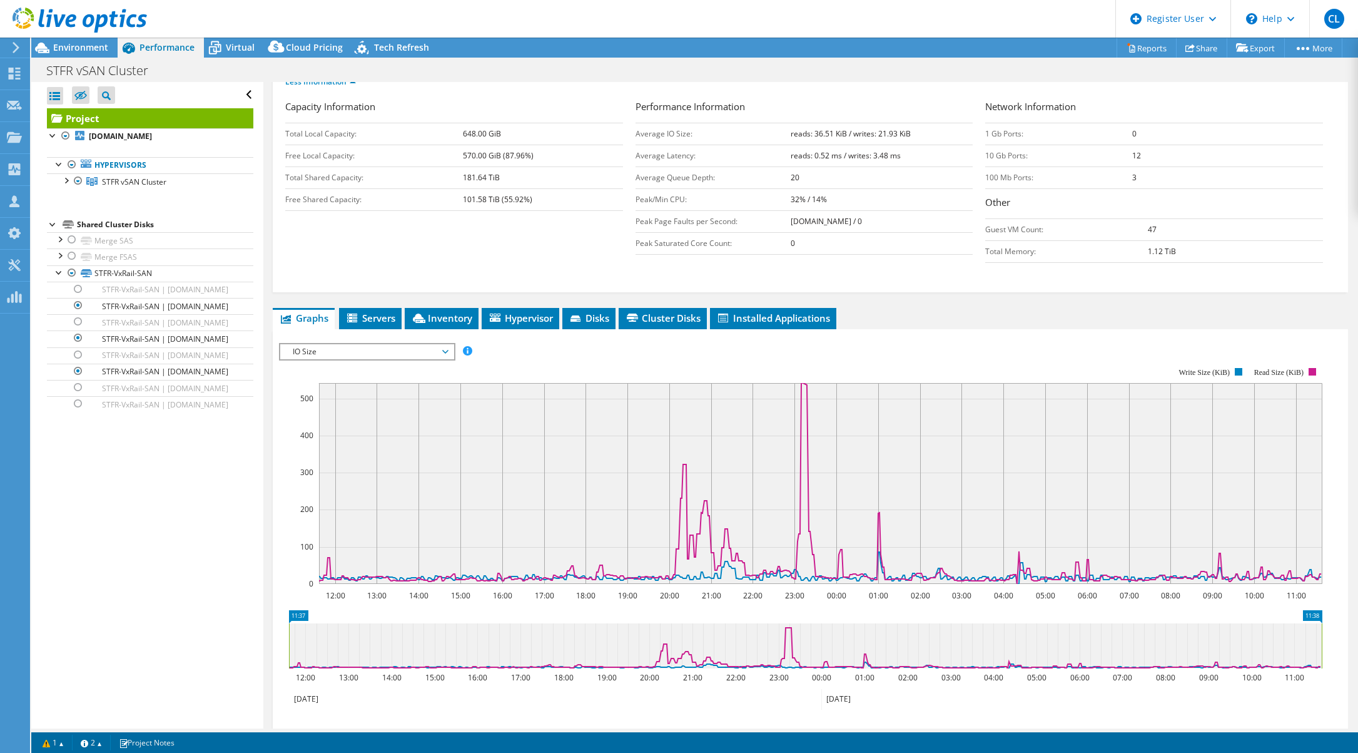
scroll to position [188, 0]
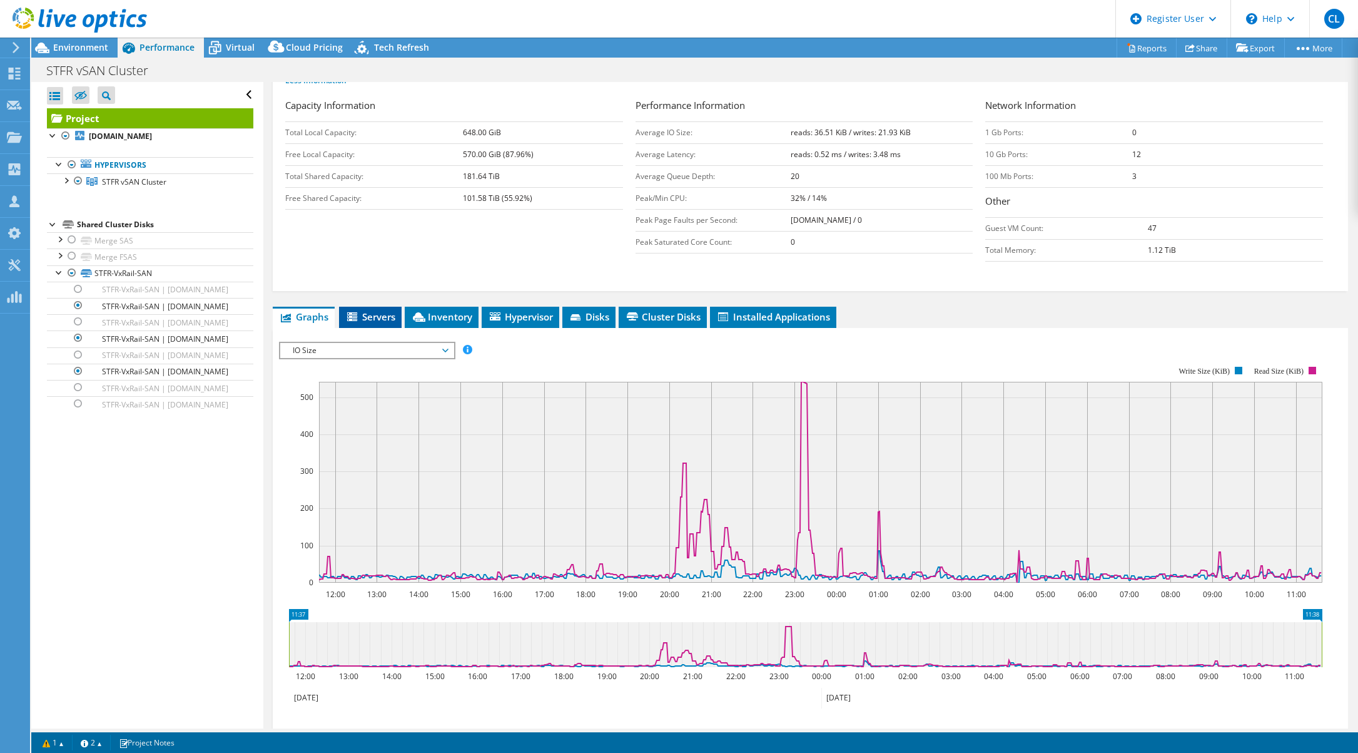
click at [377, 312] on span "Servers" at bounding box center [370, 316] width 50 height 13
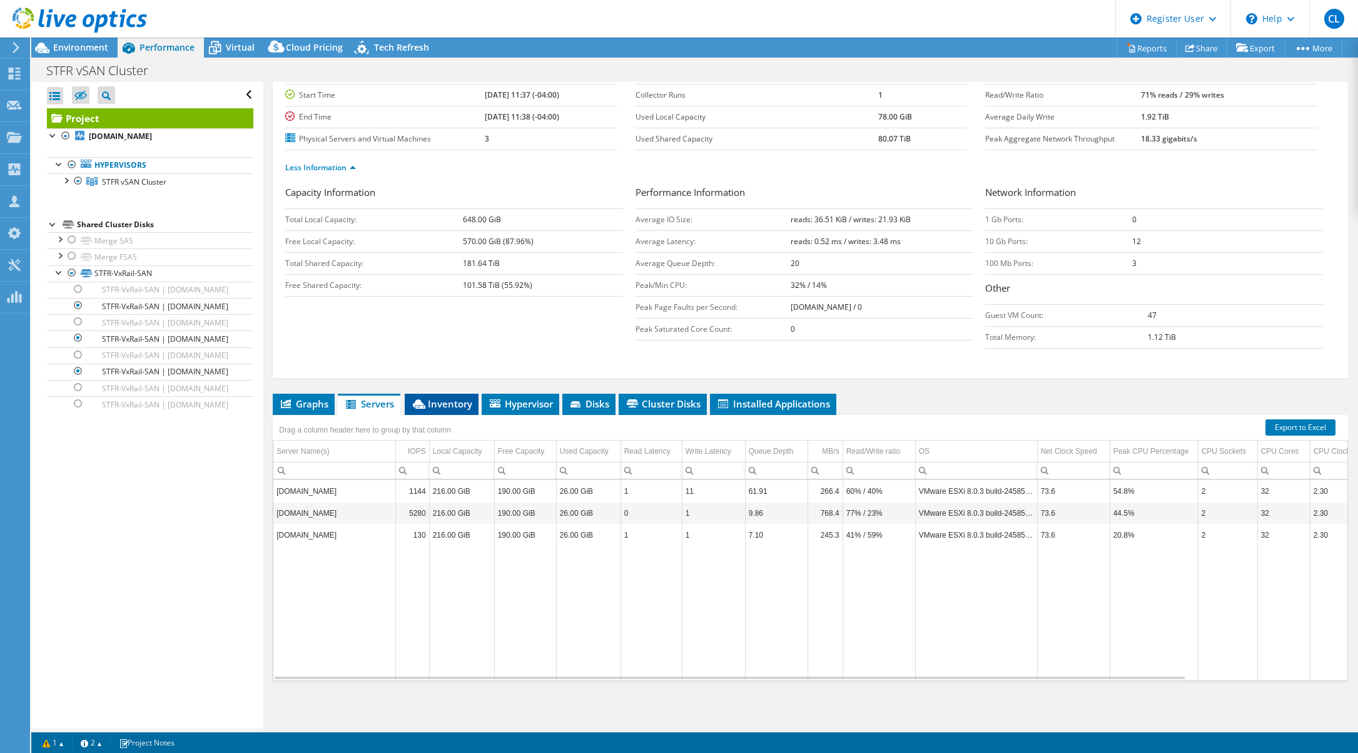
click at [449, 402] on span "Inventory" at bounding box center [441, 403] width 61 height 13
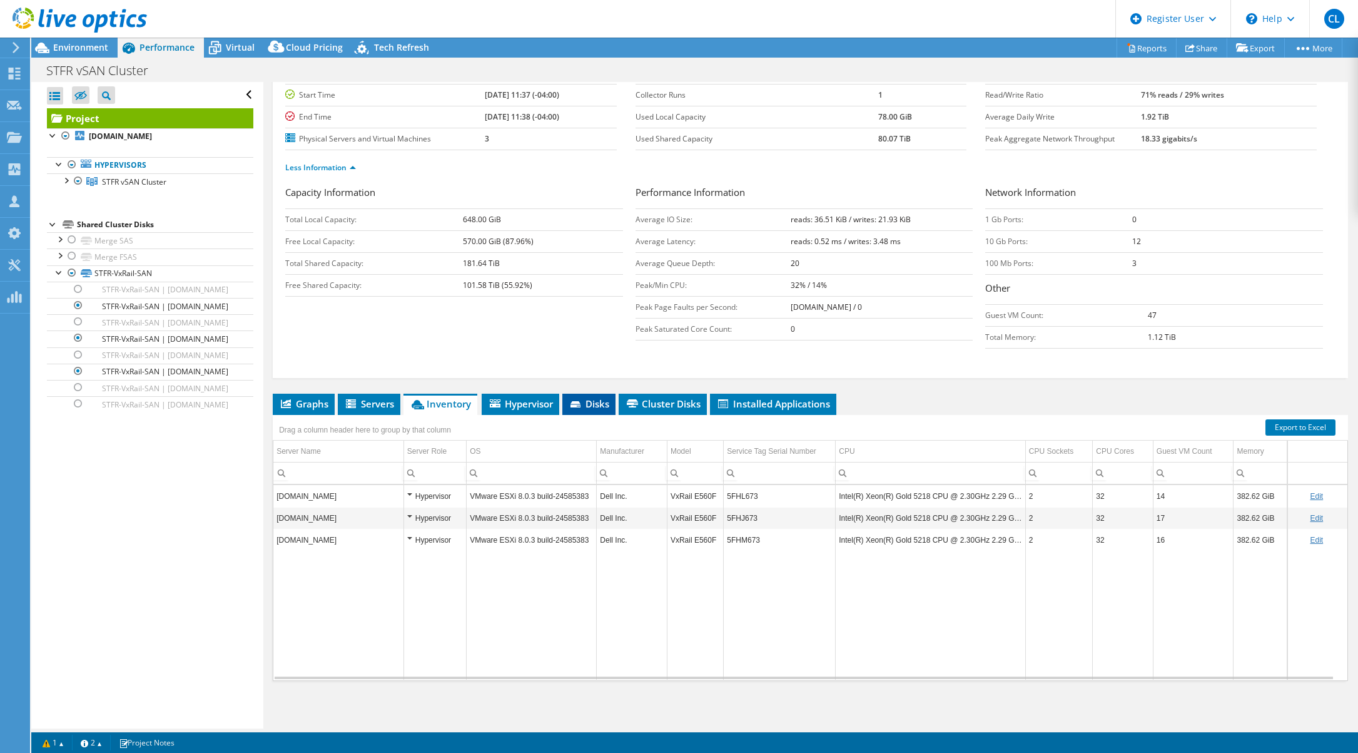
click at [600, 402] on span "Disks" at bounding box center [589, 403] width 41 height 13
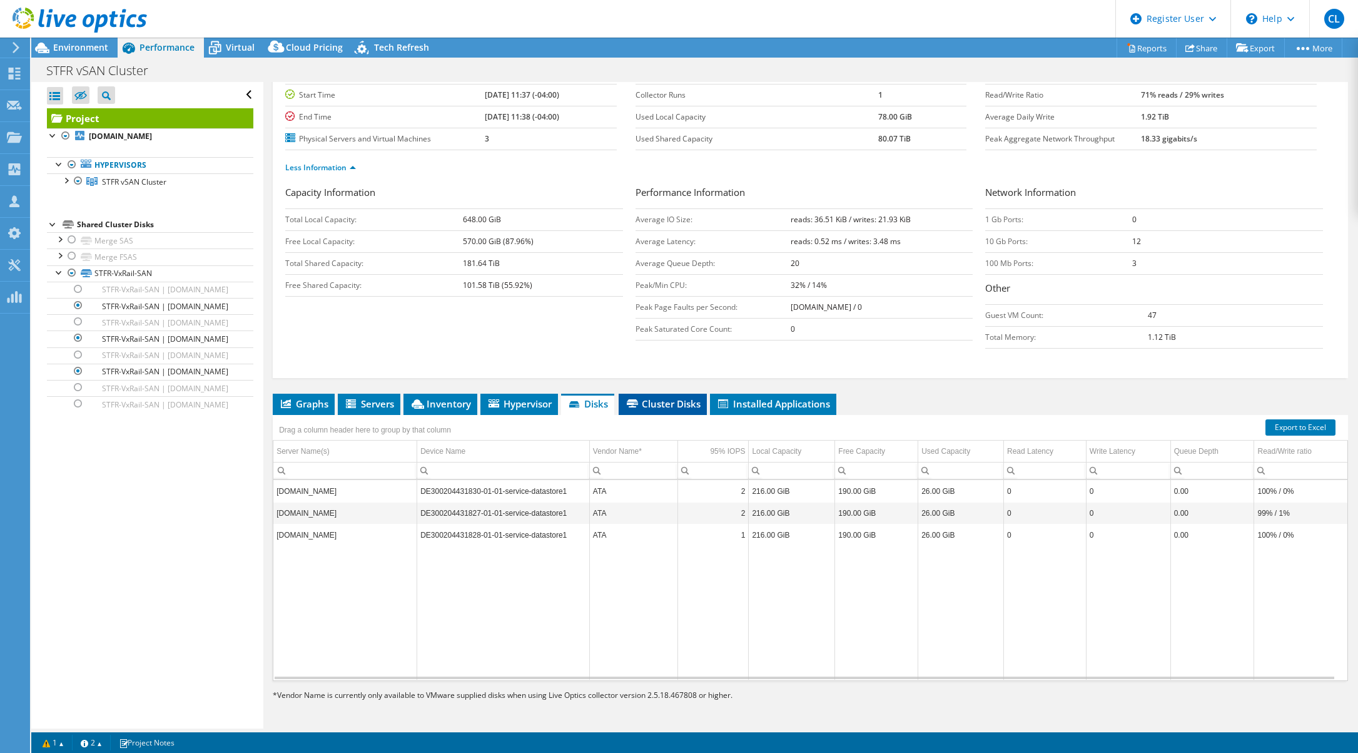
click at [651, 404] on span "Cluster Disks" at bounding box center [663, 403] width 76 height 13
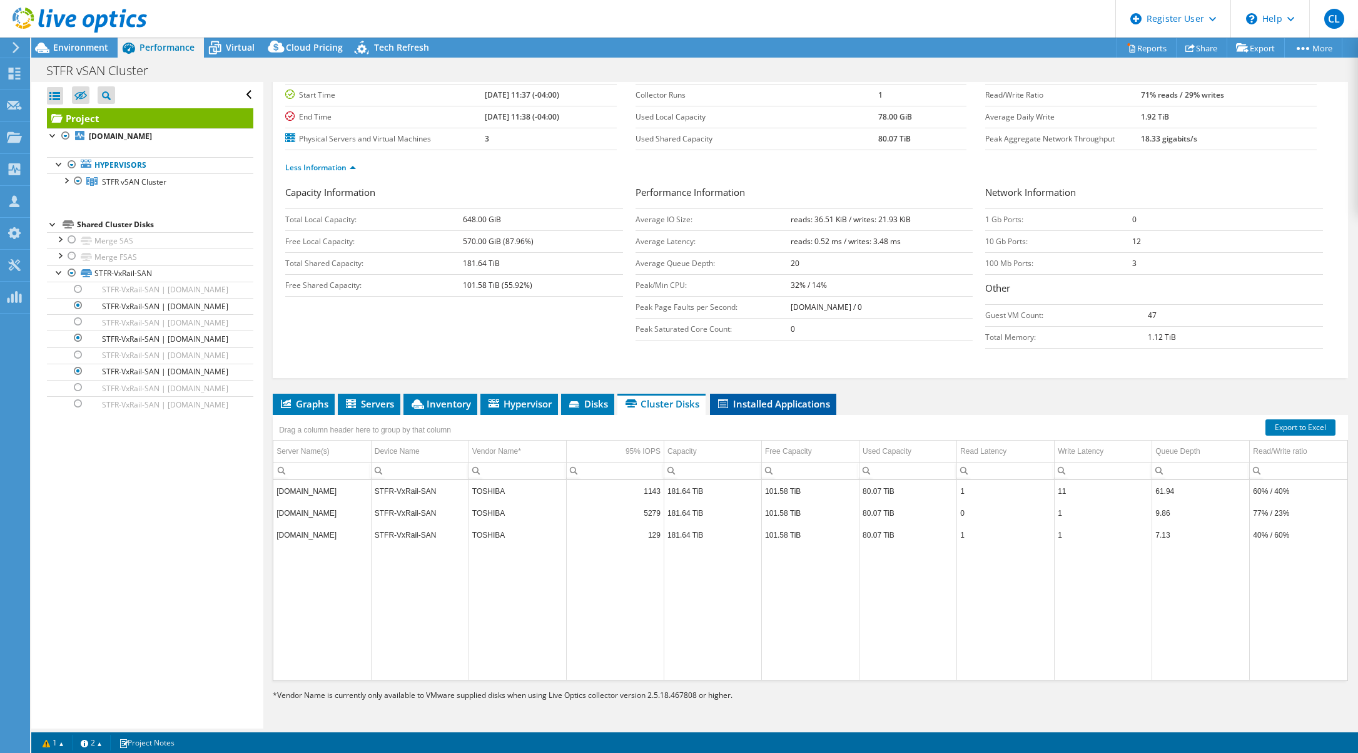
click at [764, 400] on span "Installed Applications" at bounding box center [773, 403] width 114 height 13
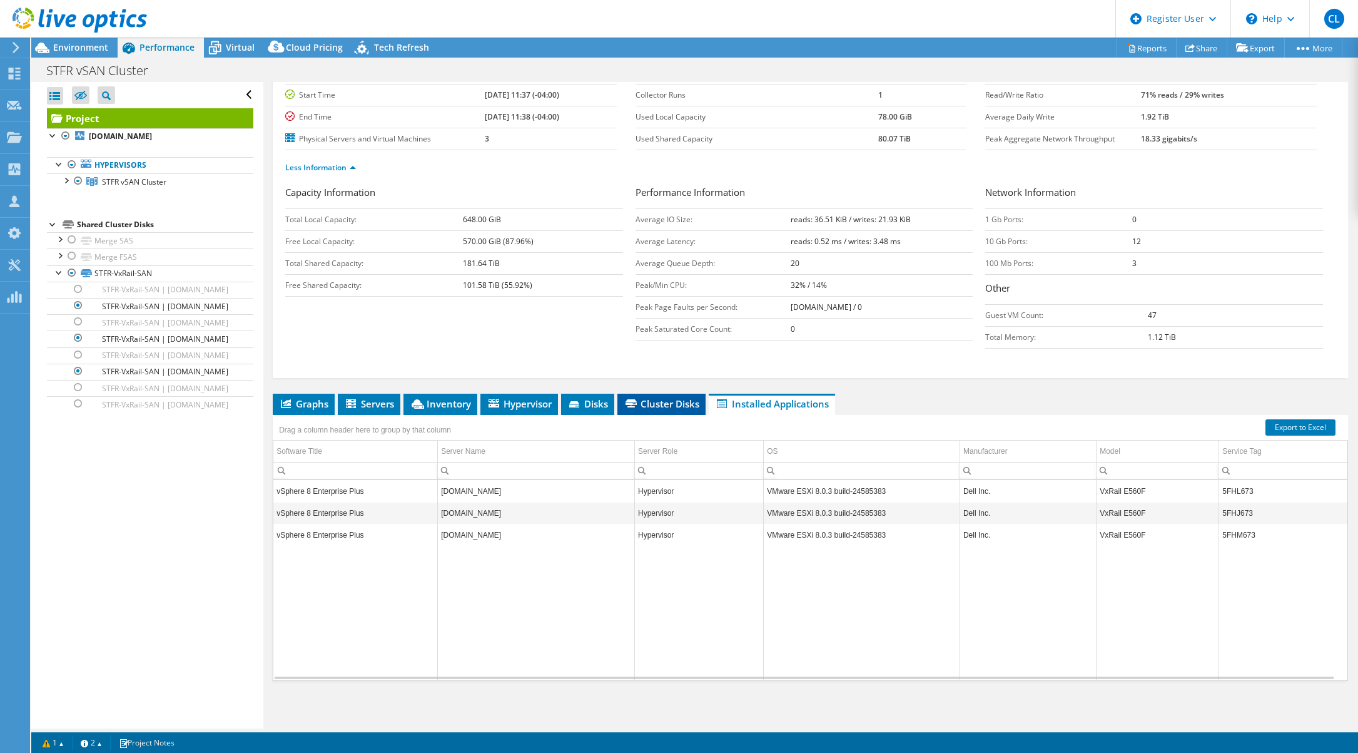
click at [661, 401] on span "Cluster Disks" at bounding box center [662, 403] width 76 height 13
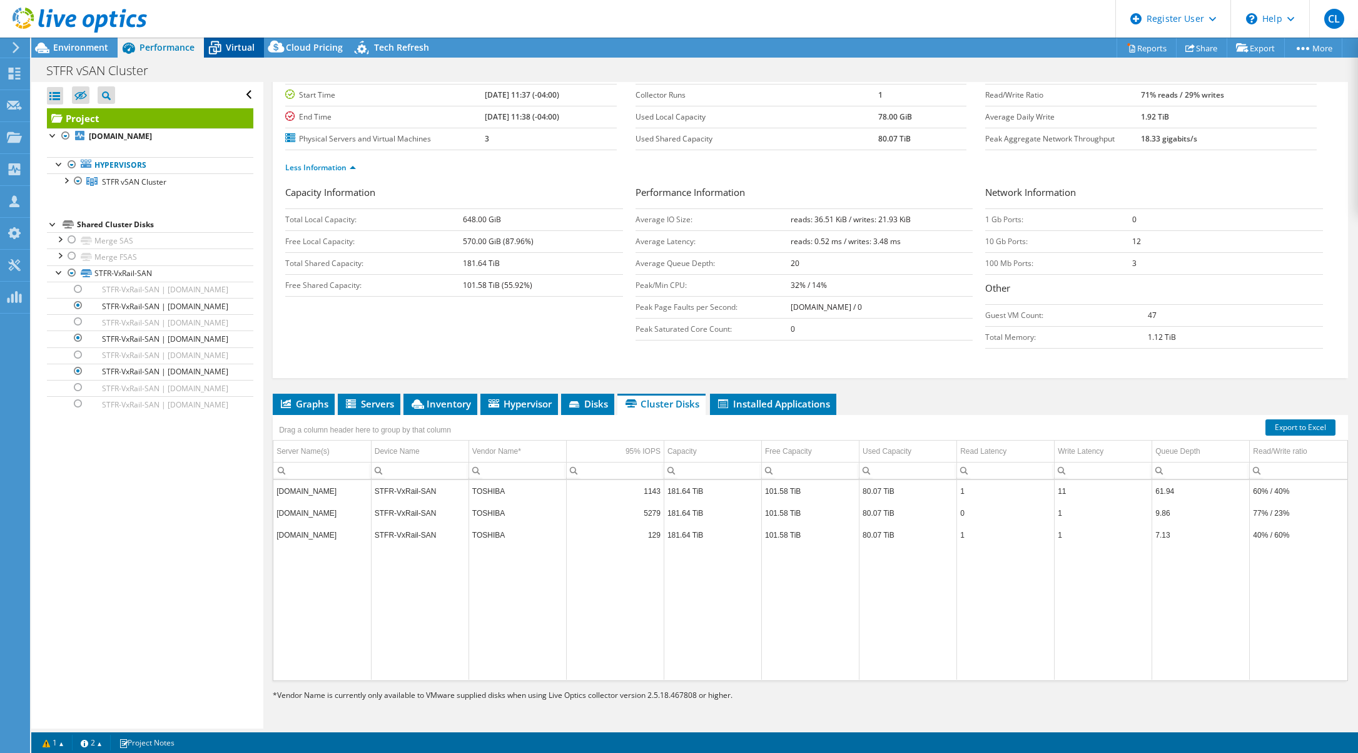
click at [226, 47] on span "Virtual" at bounding box center [240, 47] width 29 height 12
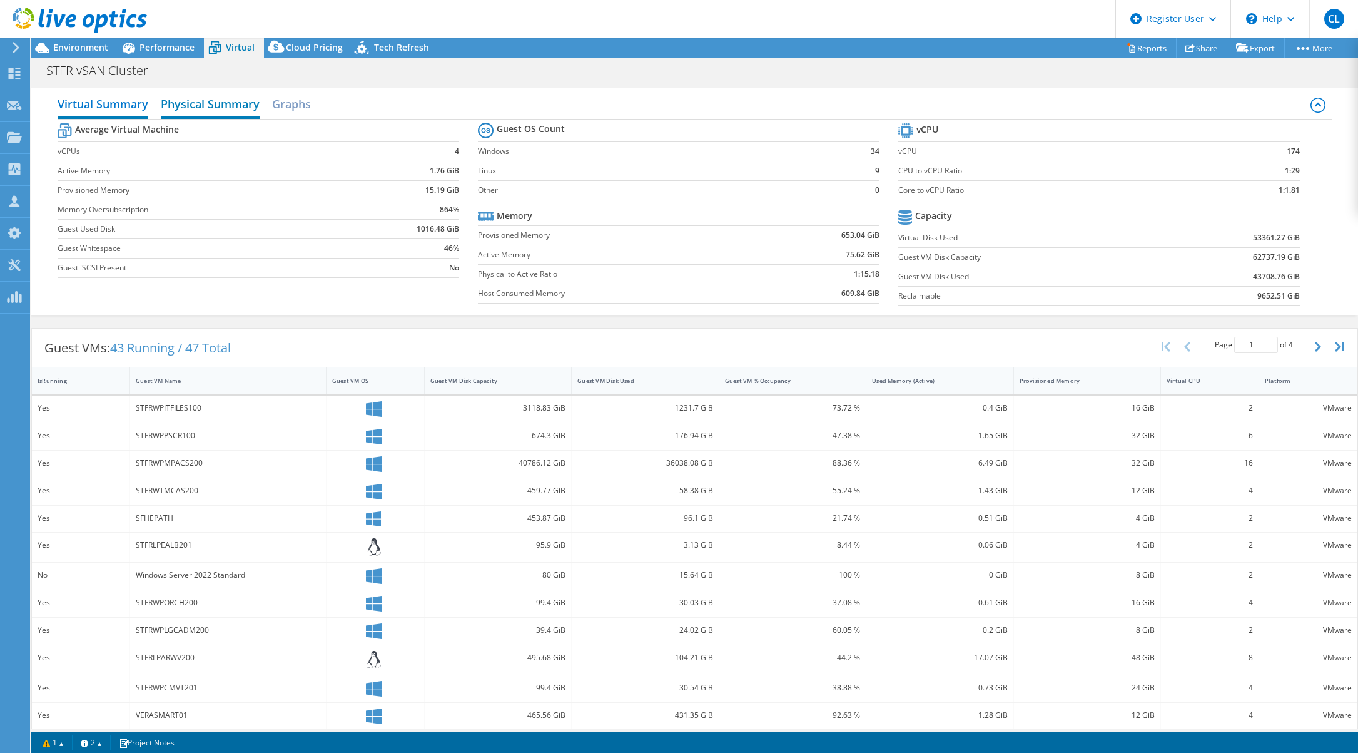
click at [223, 104] on h2 "Physical Summary" at bounding box center [210, 105] width 99 height 28
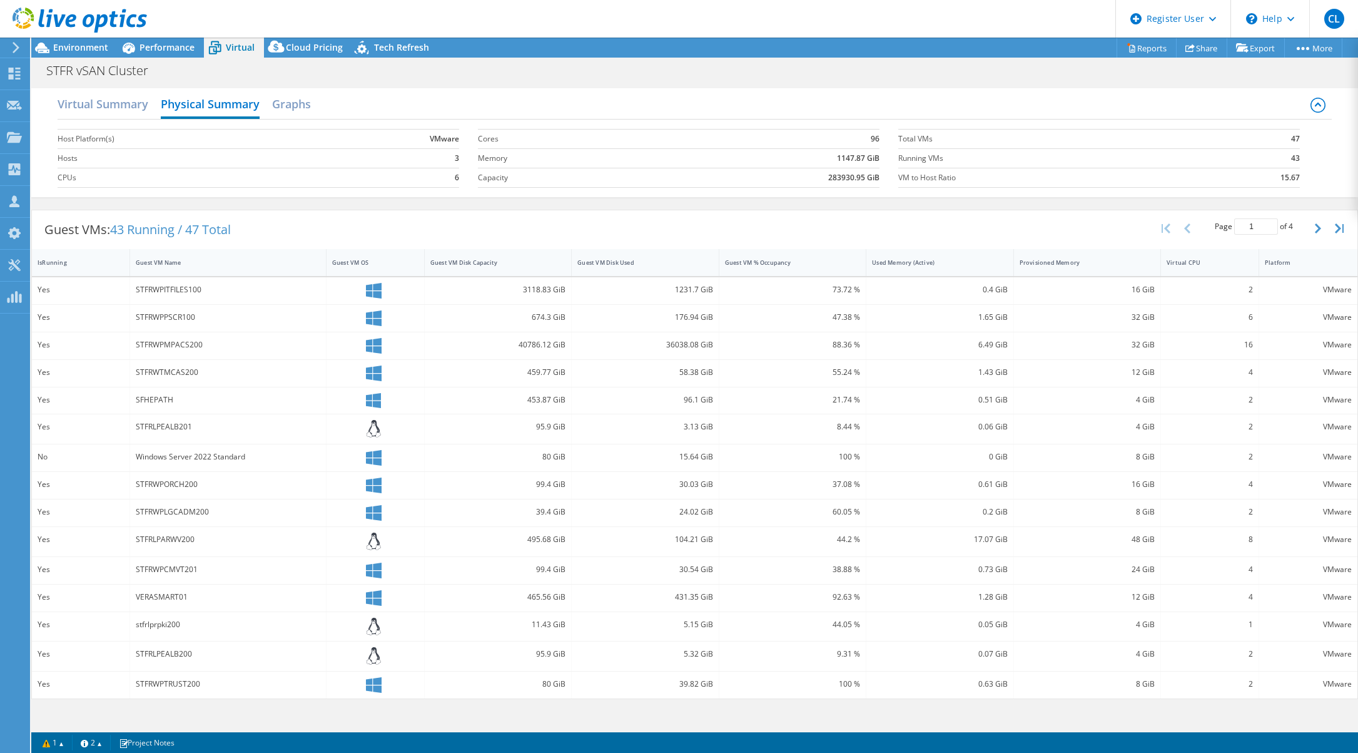
click at [842, 178] on b "283930.95 GiB" at bounding box center [853, 177] width 51 height 13
click at [99, 101] on h2 "Virtual Summary" at bounding box center [103, 105] width 91 height 28
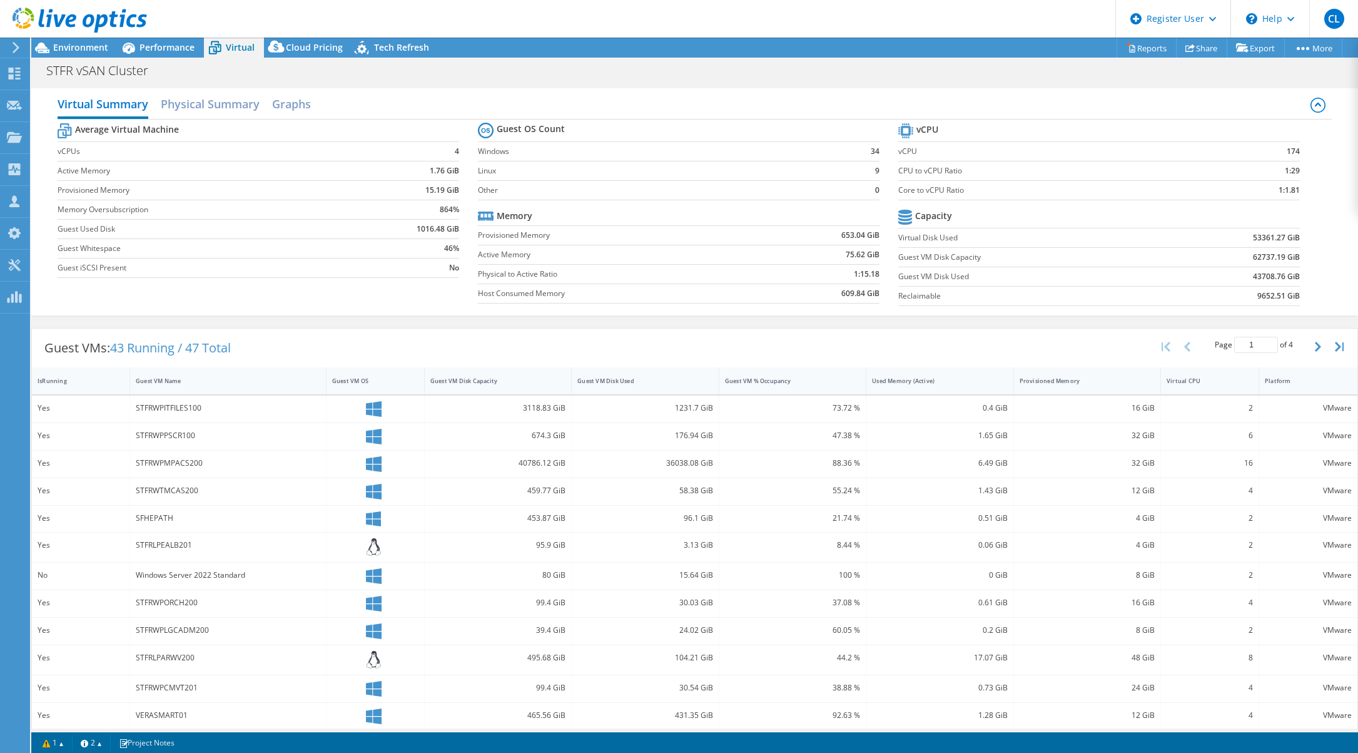
click at [1253, 277] on b "43708.76 GiB" at bounding box center [1276, 276] width 47 height 13
click at [1253, 237] on b "53361.27 GiB" at bounding box center [1276, 238] width 47 height 13
click at [1253, 238] on b "53361.27 GiB" at bounding box center [1276, 238] width 47 height 13
click at [168, 43] on span "Performance" at bounding box center [167, 47] width 55 height 12
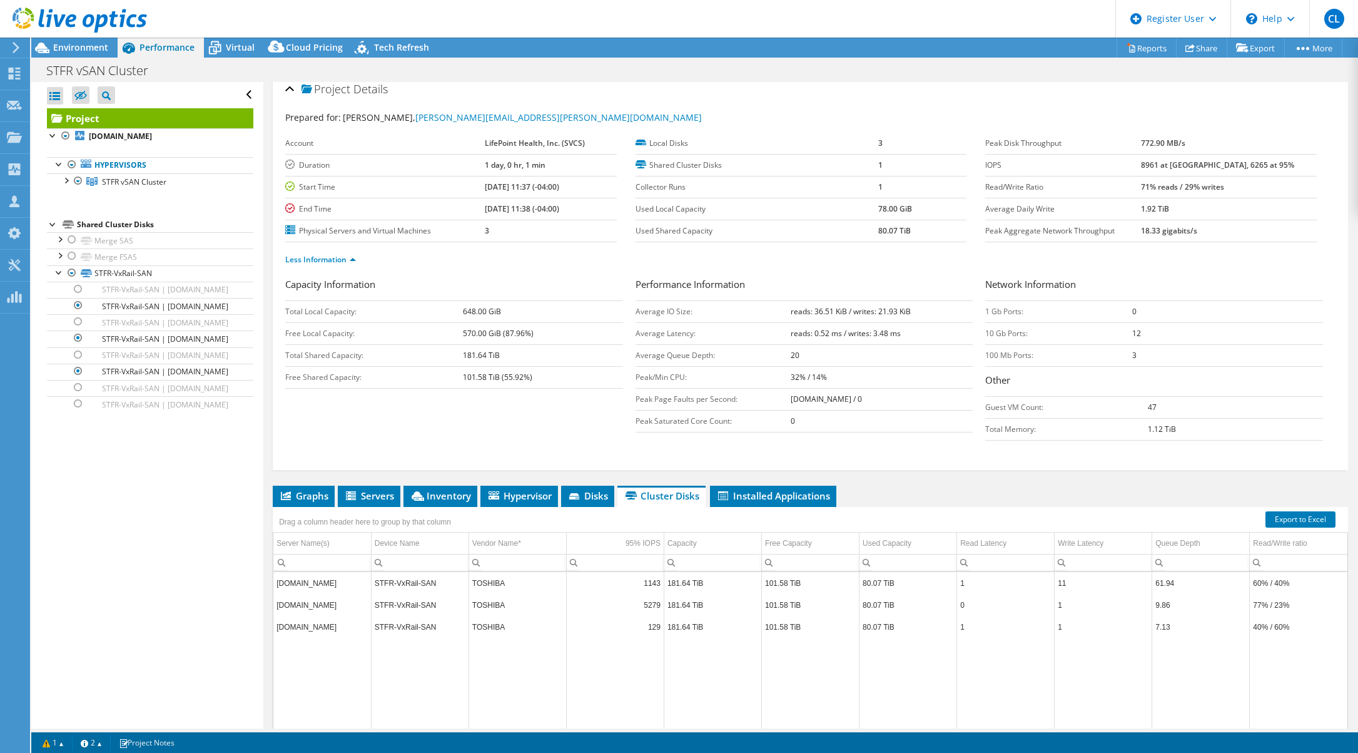
scroll to position [0, 0]
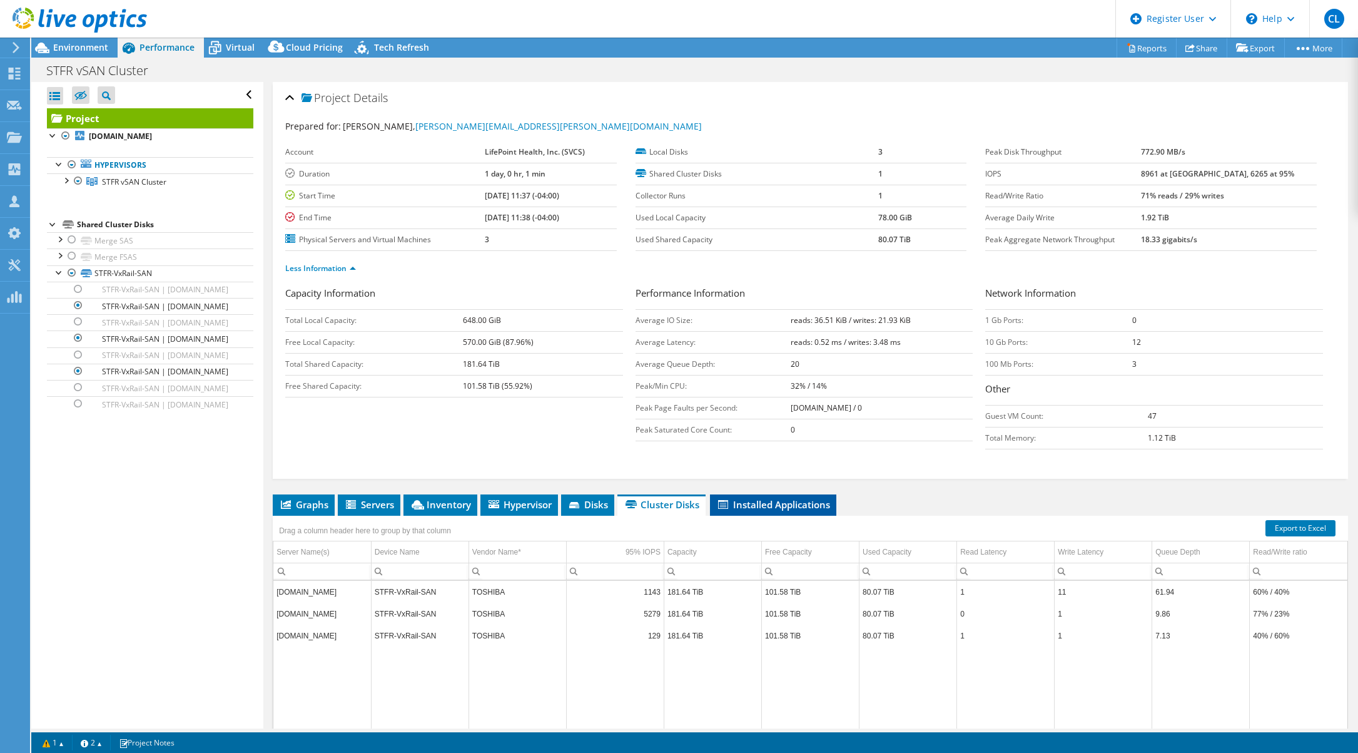
click at [800, 501] on span "Installed Applications" at bounding box center [773, 504] width 114 height 13
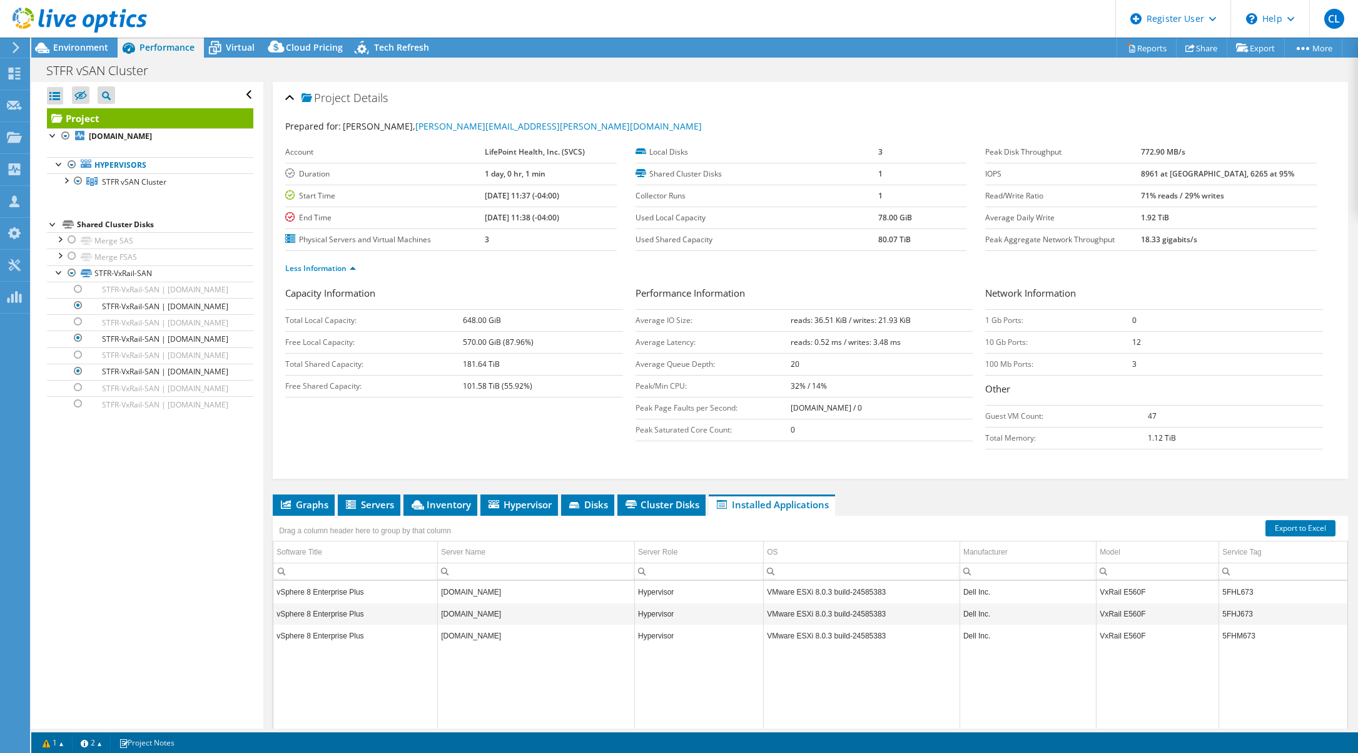
drag, startPoint x: 1171, startPoint y: 176, endPoint x: 1266, endPoint y: 178, distance: 95.8
click at [1266, 178] on tr "IOPS 8961 at Peak, 6265 at 95%" at bounding box center [1151, 174] width 332 height 22
click at [56, 273] on div at bounding box center [59, 271] width 13 height 13
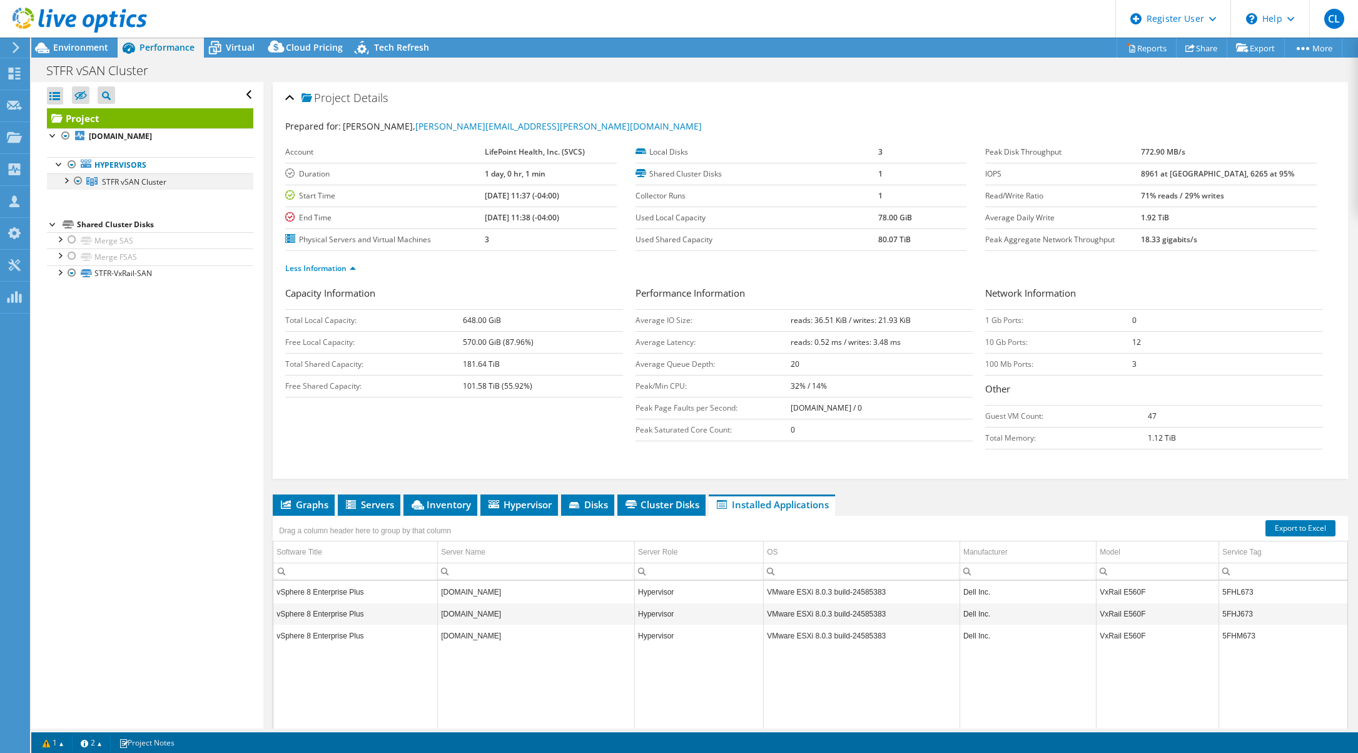
click at [64, 179] on div at bounding box center [65, 179] width 13 height 13
click at [73, 163] on div at bounding box center [72, 164] width 13 height 15
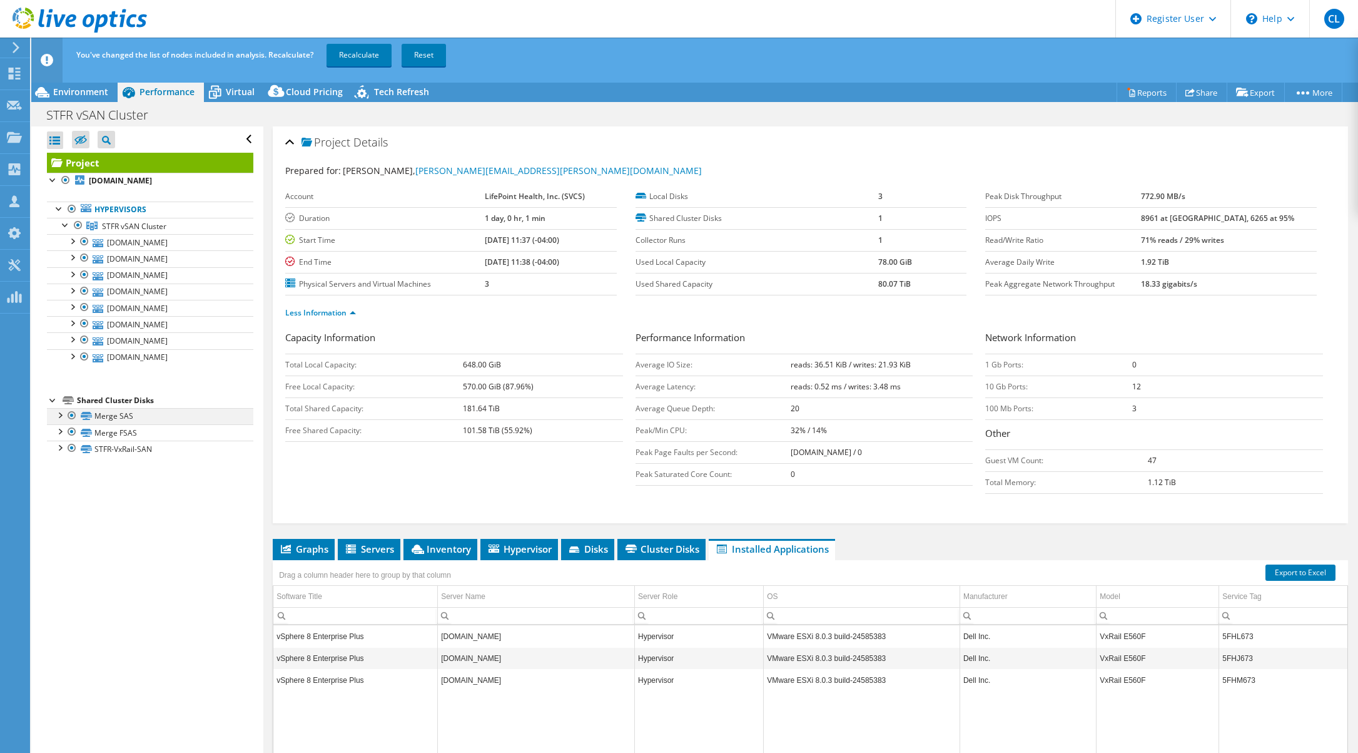
click at [67, 413] on div at bounding box center [72, 415] width 13 height 15
click at [72, 430] on div at bounding box center [72, 431] width 13 height 15
click at [362, 58] on link "Recalculate" at bounding box center [359, 55] width 65 height 23
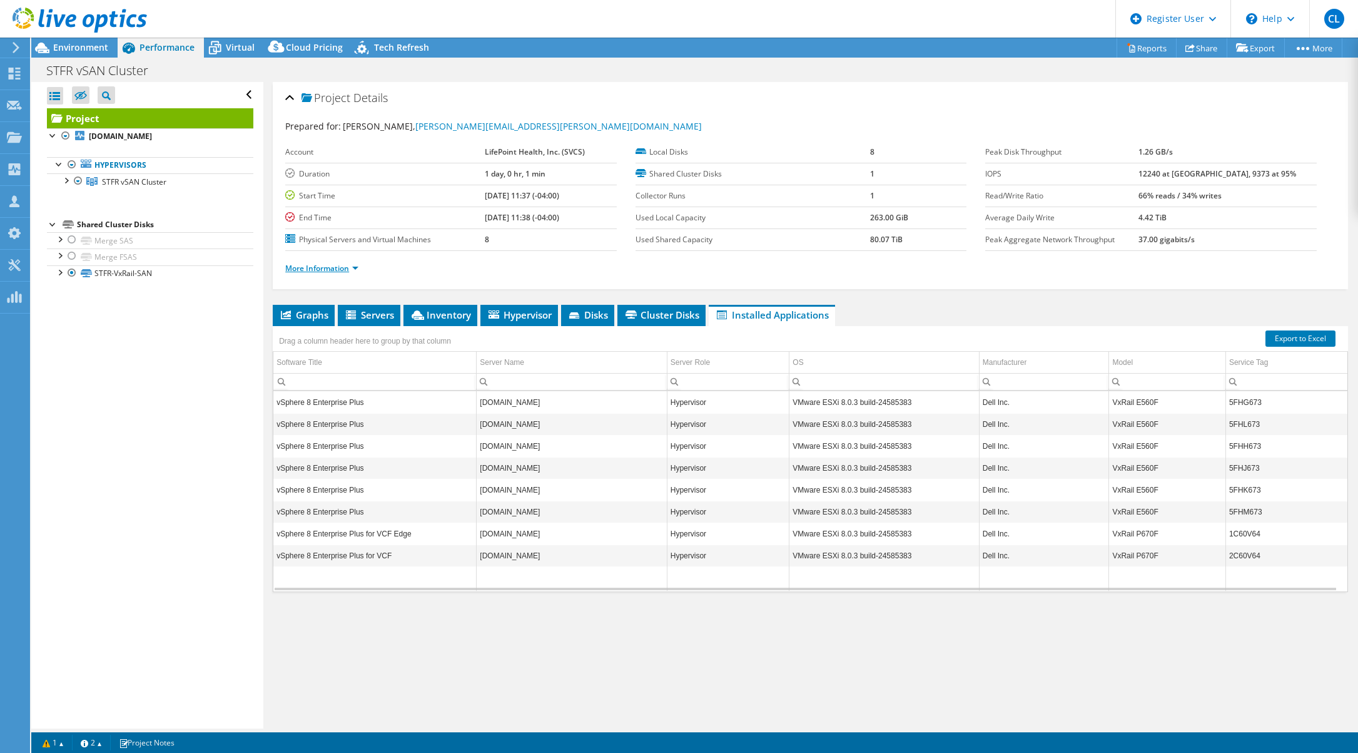
click at [310, 265] on link "More Information" at bounding box center [321, 268] width 73 height 11
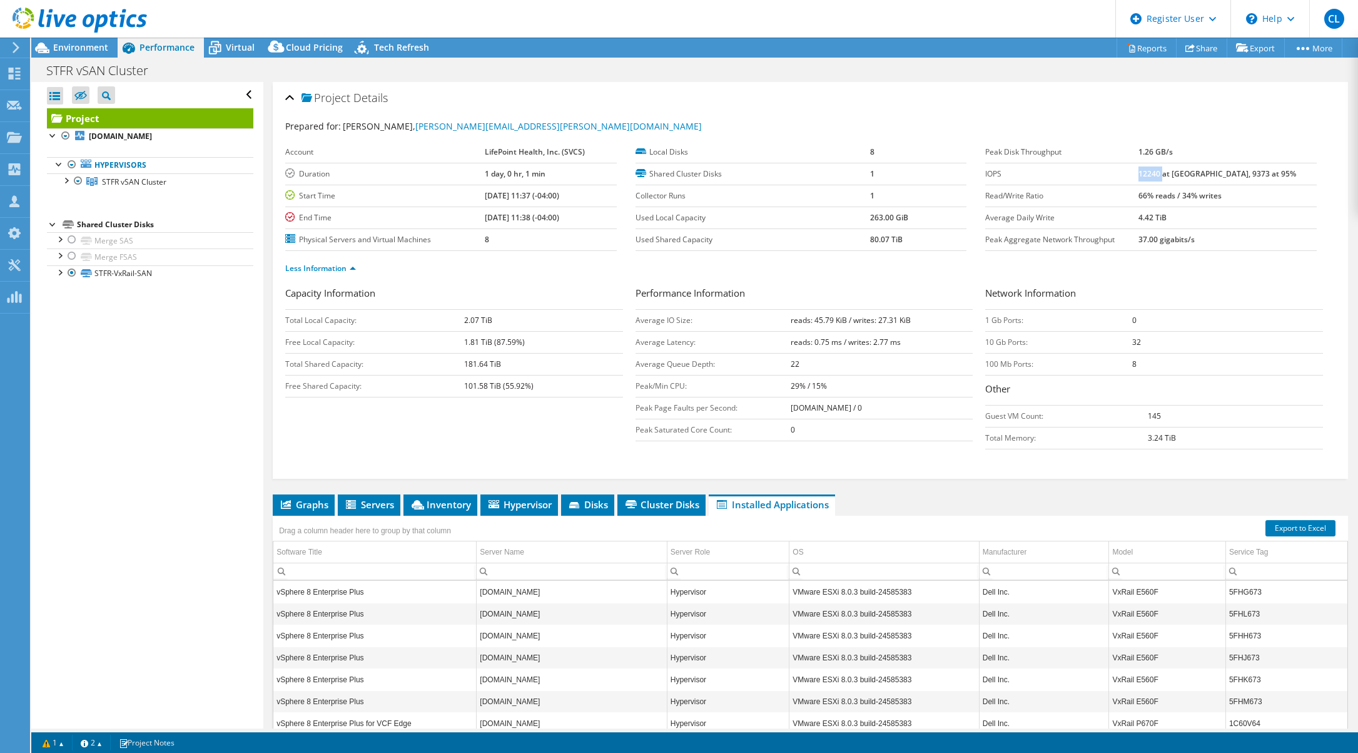
drag, startPoint x: 1171, startPoint y: 176, endPoint x: 1194, endPoint y: 180, distance: 22.9
click at [1194, 179] on td "12240 at Peak, 9373 at 95%" at bounding box center [1228, 174] width 178 height 22
click at [66, 175] on div at bounding box center [65, 179] width 13 height 13
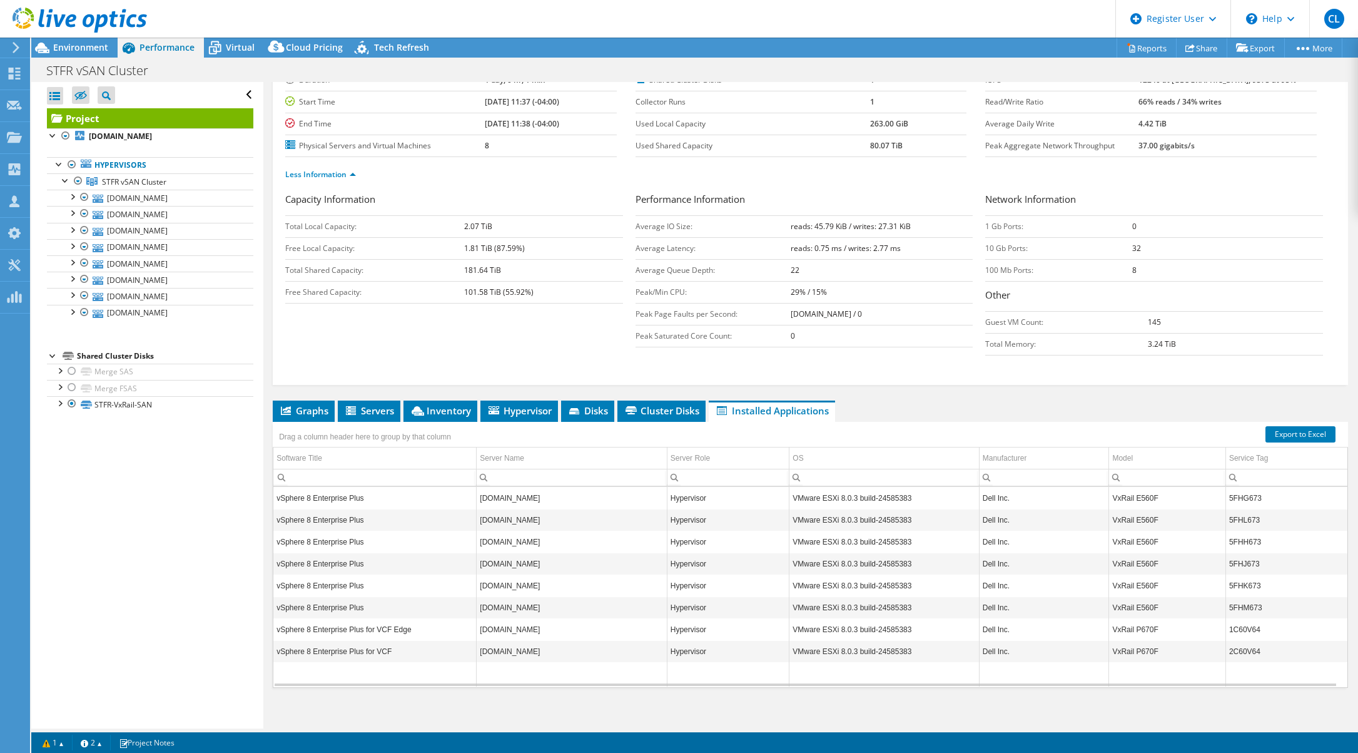
scroll to position [101, 0]
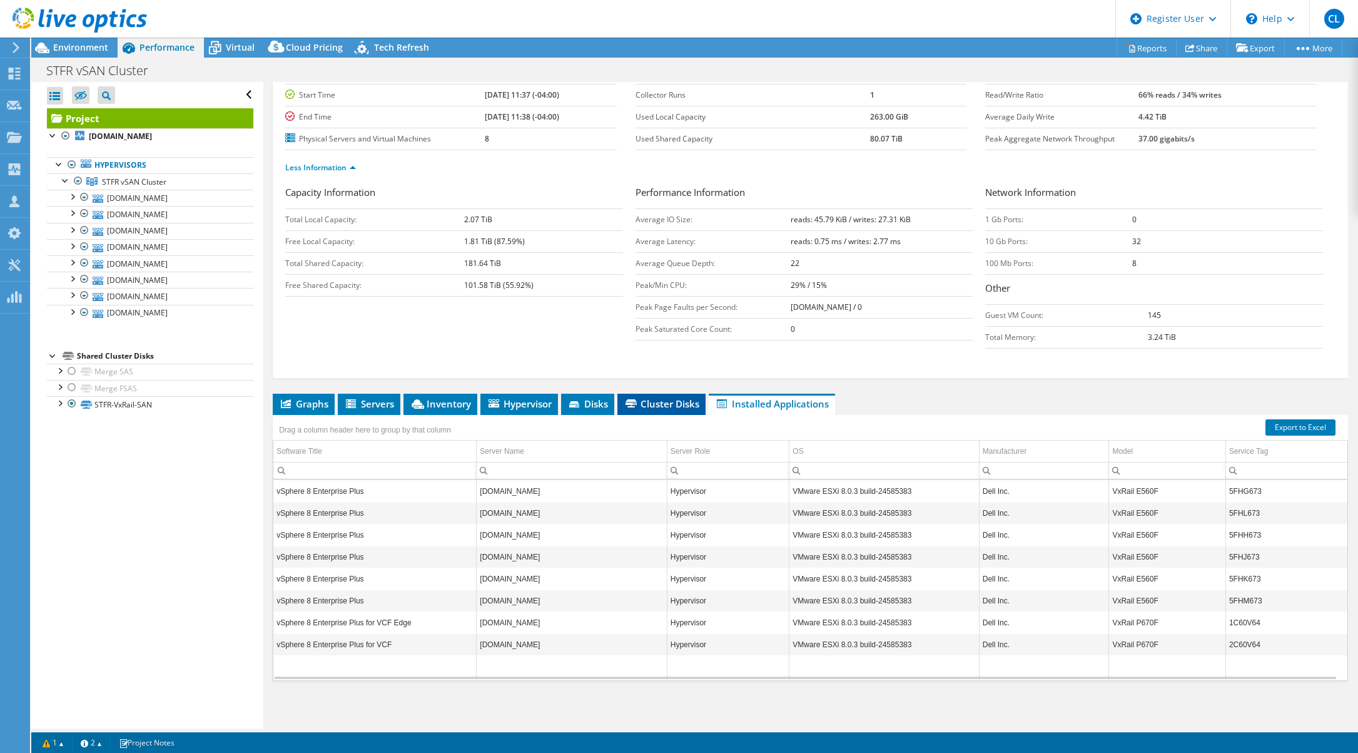
click at [664, 404] on span "Cluster Disks" at bounding box center [662, 403] width 76 height 13
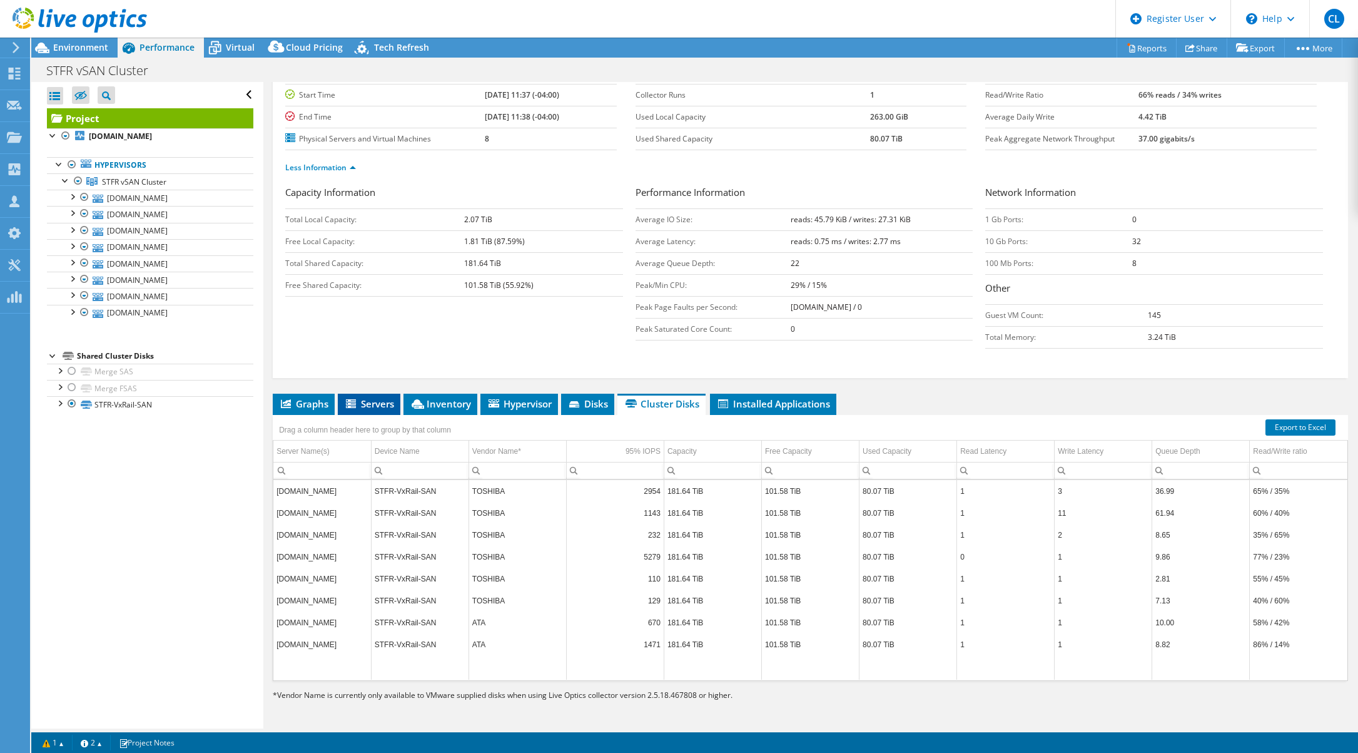
click at [380, 415] on div "Drag a column header here to group by that column" at bounding box center [365, 428] width 185 height 27
click at [374, 404] on span "Servers" at bounding box center [369, 403] width 50 height 13
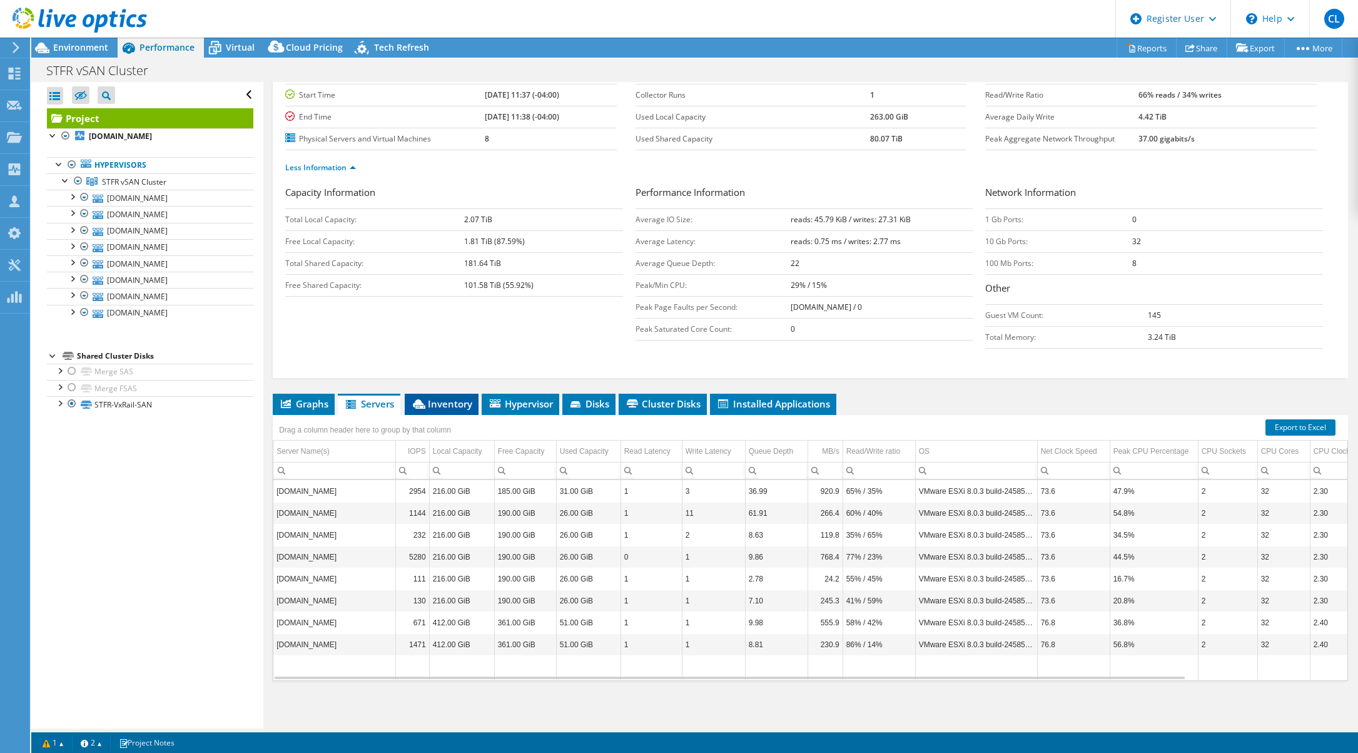
click at [451, 403] on span "Inventory" at bounding box center [441, 403] width 61 height 13
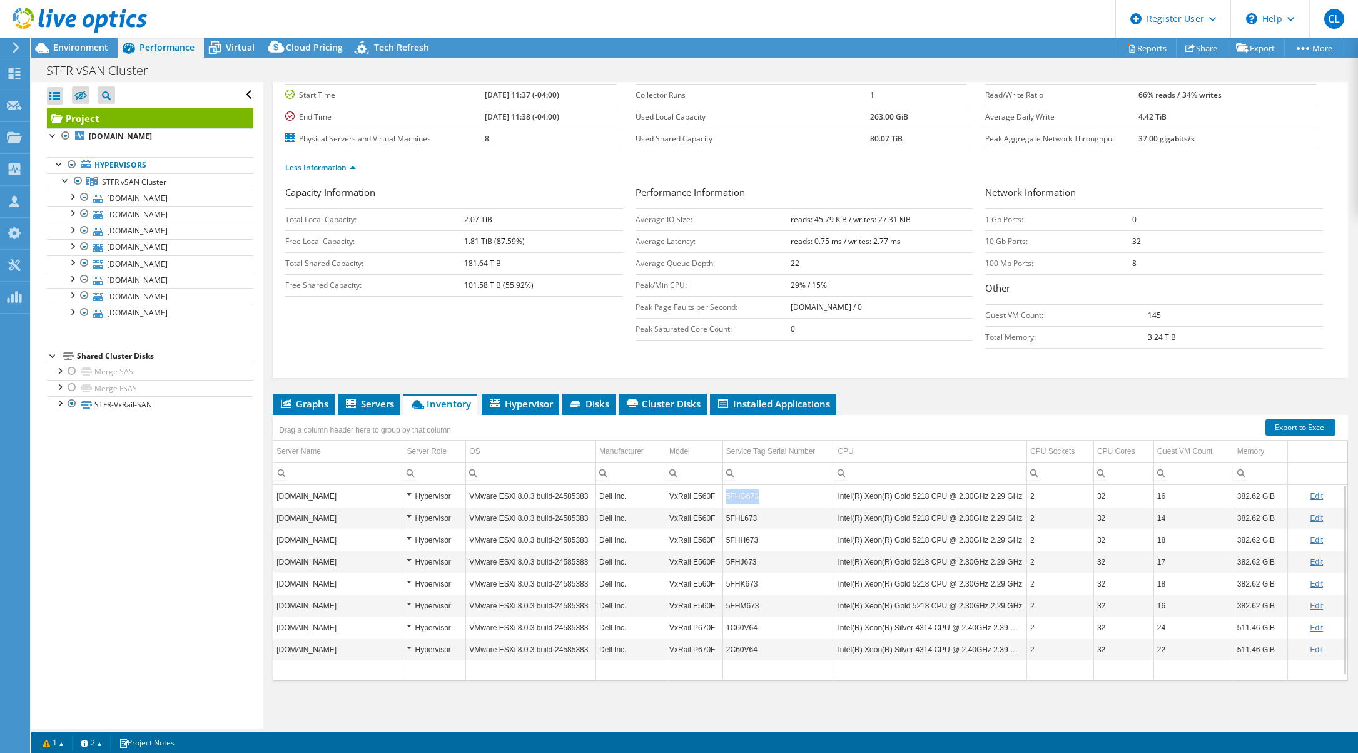
drag, startPoint x: 753, startPoint y: 496, endPoint x: 723, endPoint y: 498, distance: 30.7
click at [723, 498] on td "5FHG673" at bounding box center [779, 496] width 112 height 22
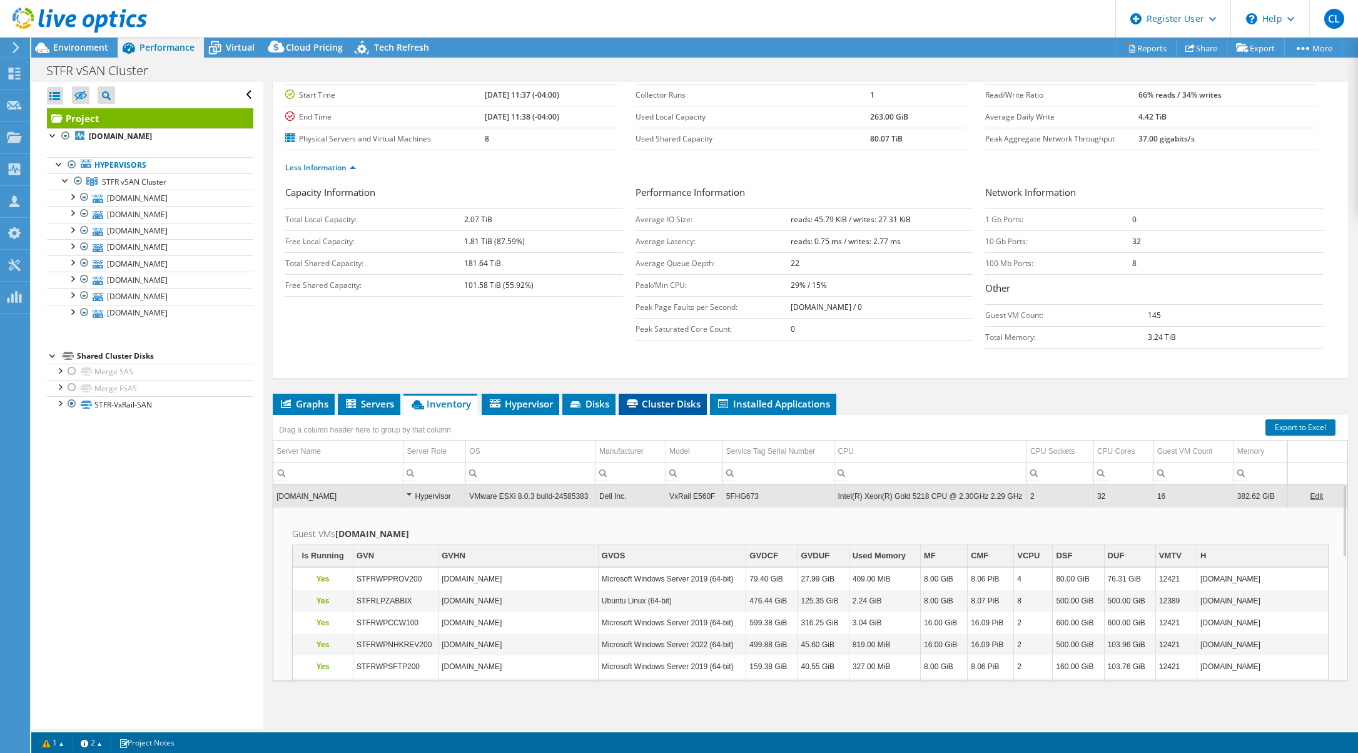
copy td "5FHG673"
click at [440, 401] on span "Inventory" at bounding box center [440, 403] width 61 height 13
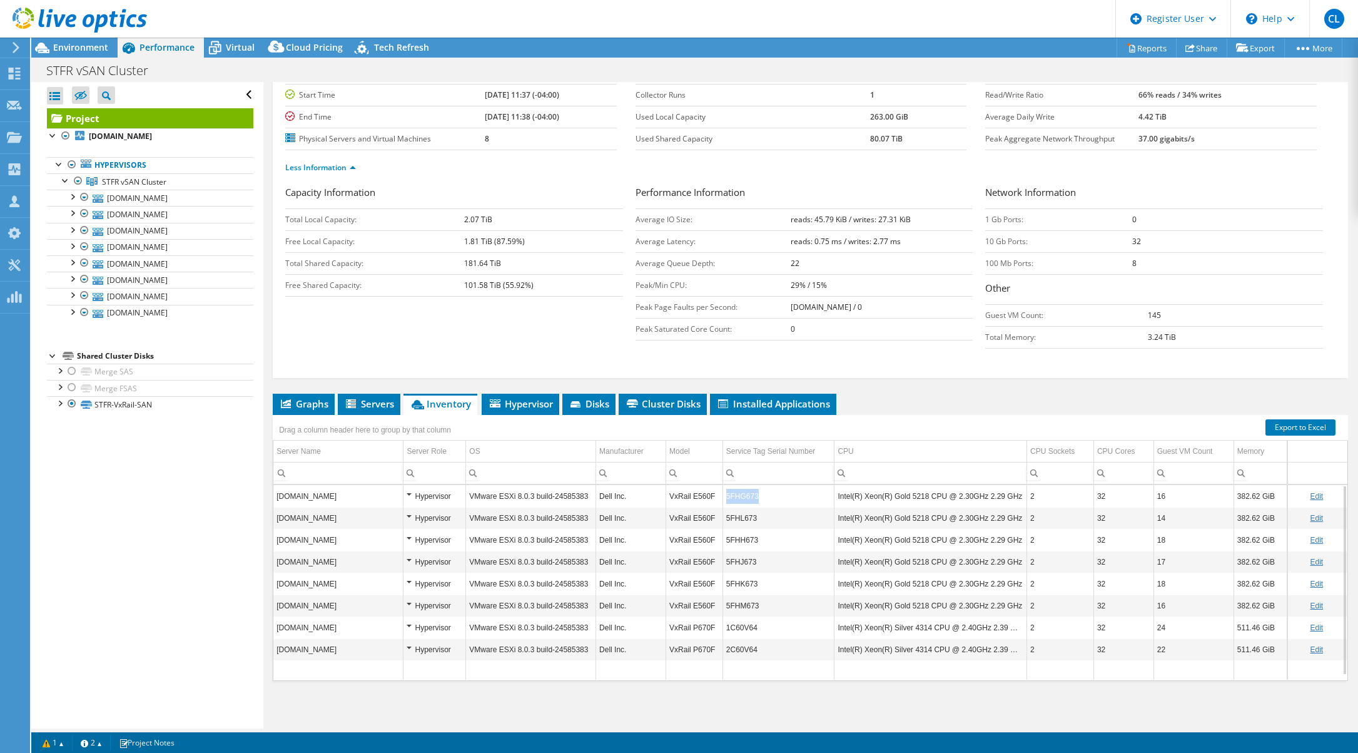
drag, startPoint x: 723, startPoint y: 497, endPoint x: 755, endPoint y: 497, distance: 31.3
click at [755, 497] on td "5FHG673" at bounding box center [779, 496] width 112 height 22
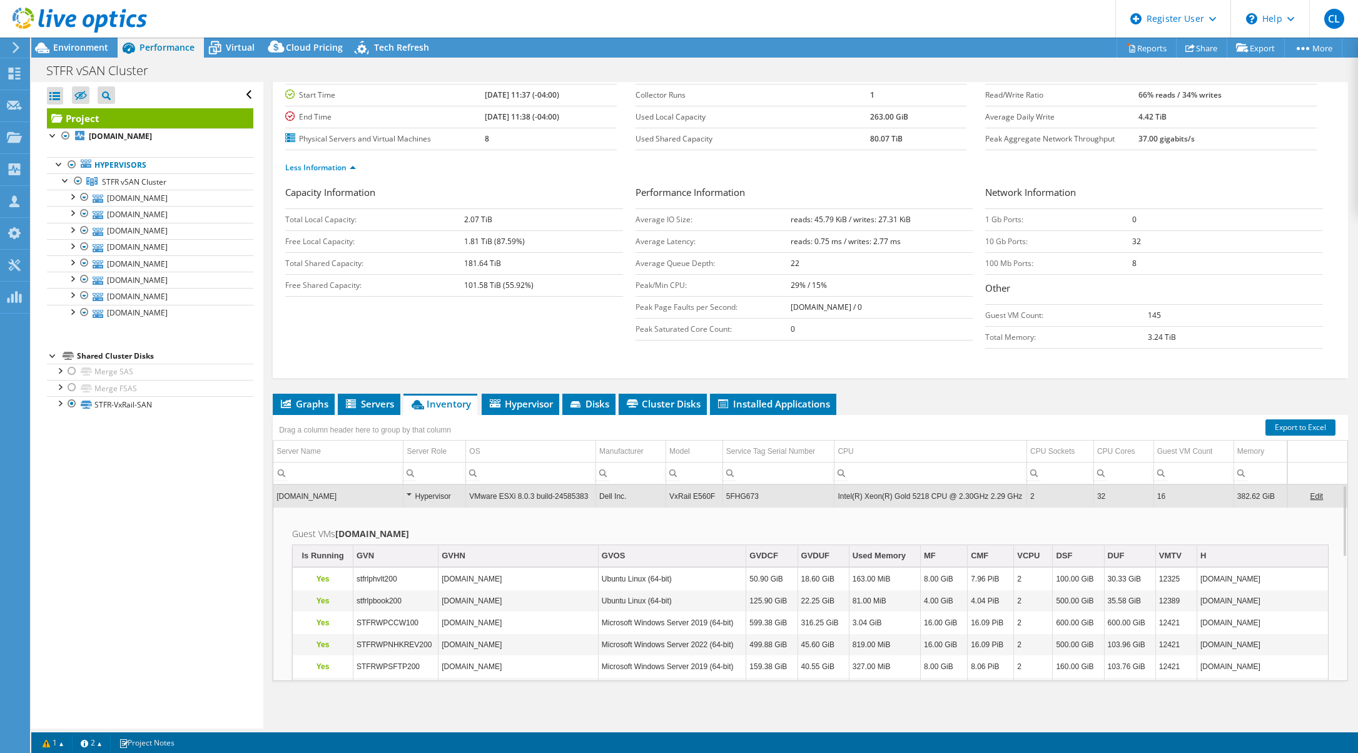
copy td "5FHG673"
drag, startPoint x: 742, startPoint y: 494, endPoint x: 755, endPoint y: 499, distance: 13.3
click at [755, 499] on td "5FHG673" at bounding box center [779, 496] width 112 height 22
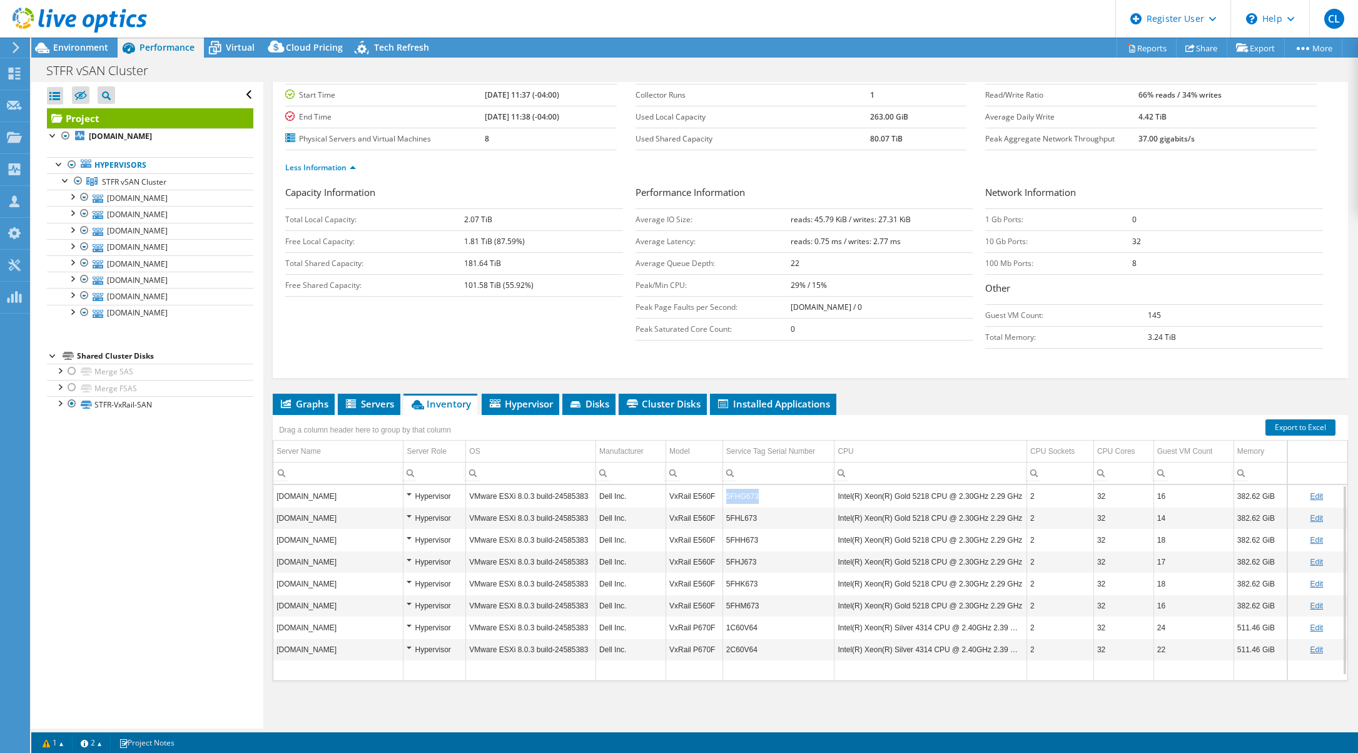
drag, startPoint x: 752, startPoint y: 496, endPoint x: 723, endPoint y: 497, distance: 29.5
click at [723, 497] on td "5FHG673" at bounding box center [779, 496] width 112 height 22
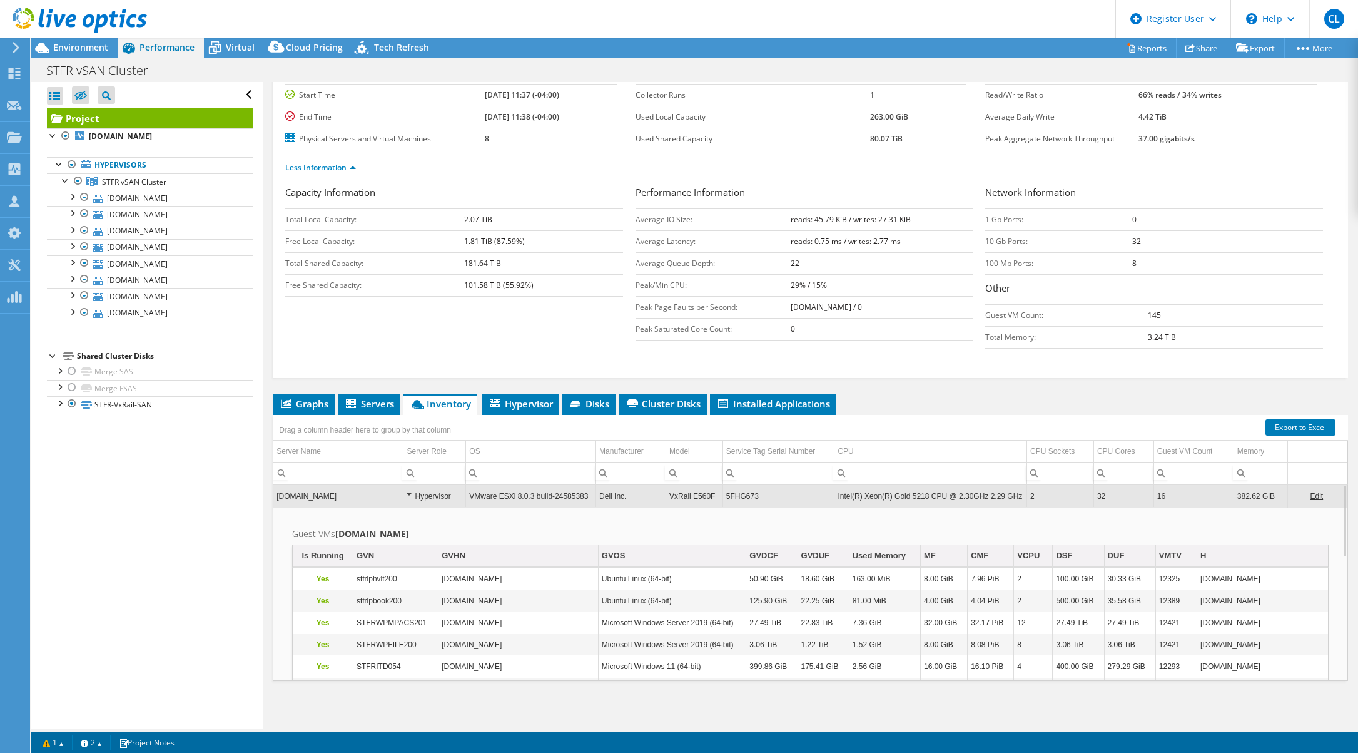
click at [737, 497] on td "5FHG673" at bounding box center [779, 496] width 112 height 22
click at [738, 496] on td "5FHG673" at bounding box center [779, 496] width 112 height 22
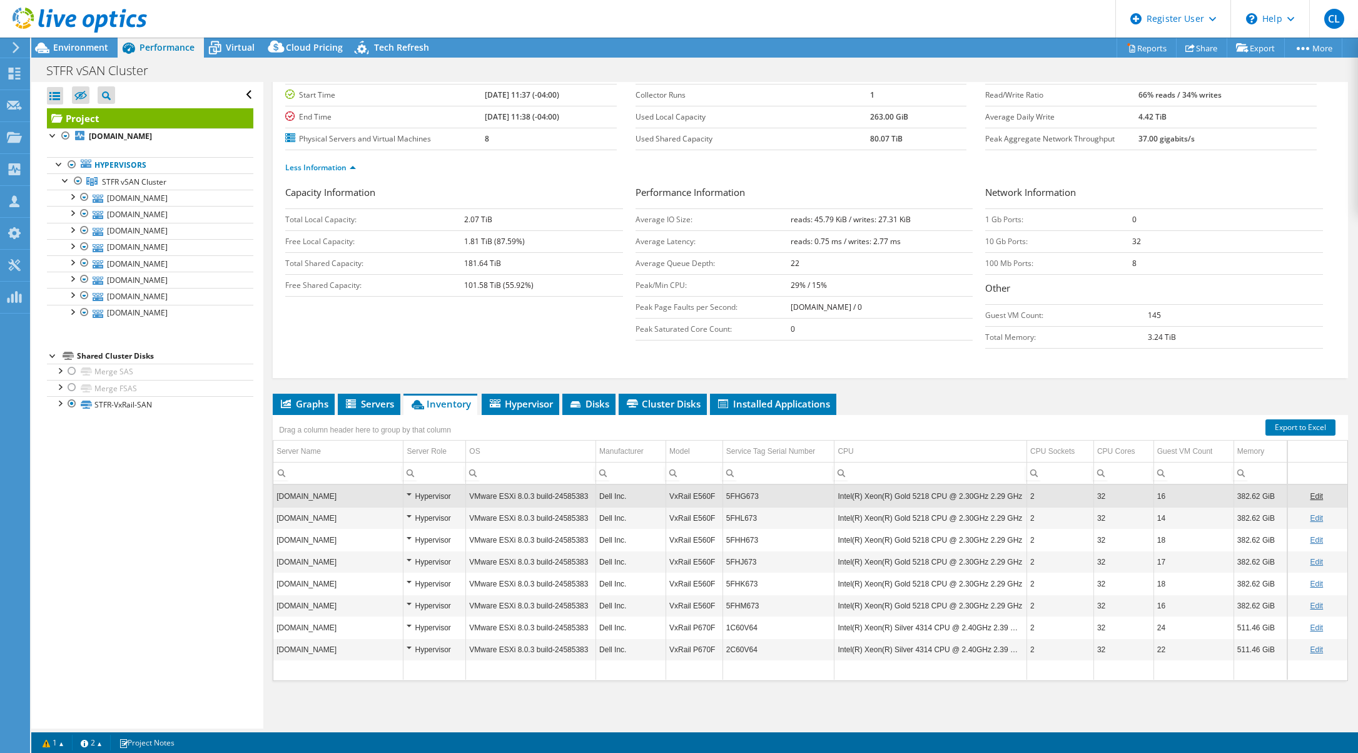
drag, startPoint x: 738, startPoint y: 496, endPoint x: 726, endPoint y: 492, distance: 11.9
click at [726, 492] on td "5FHG673" at bounding box center [779, 496] width 112 height 22
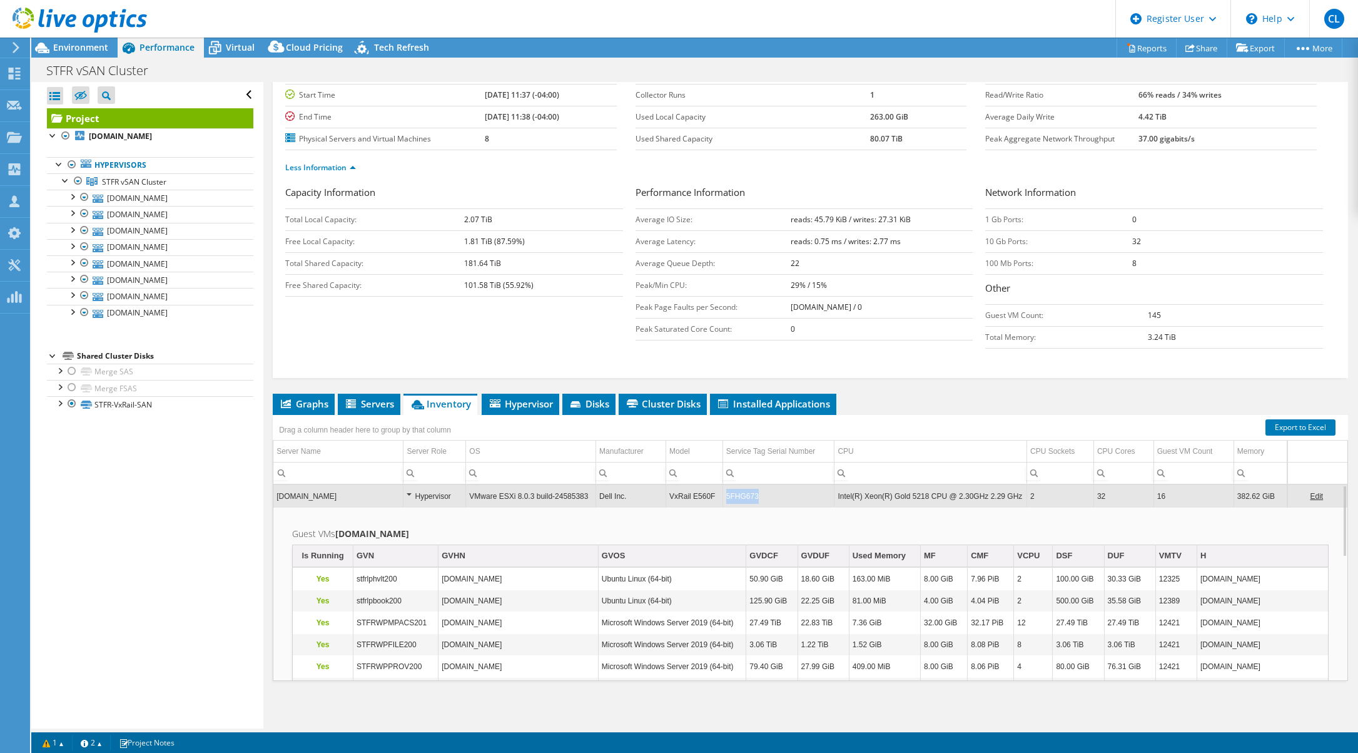
drag, startPoint x: 721, startPoint y: 494, endPoint x: 753, endPoint y: 499, distance: 32.2
click at [753, 499] on td "5FHG673" at bounding box center [779, 496] width 112 height 22
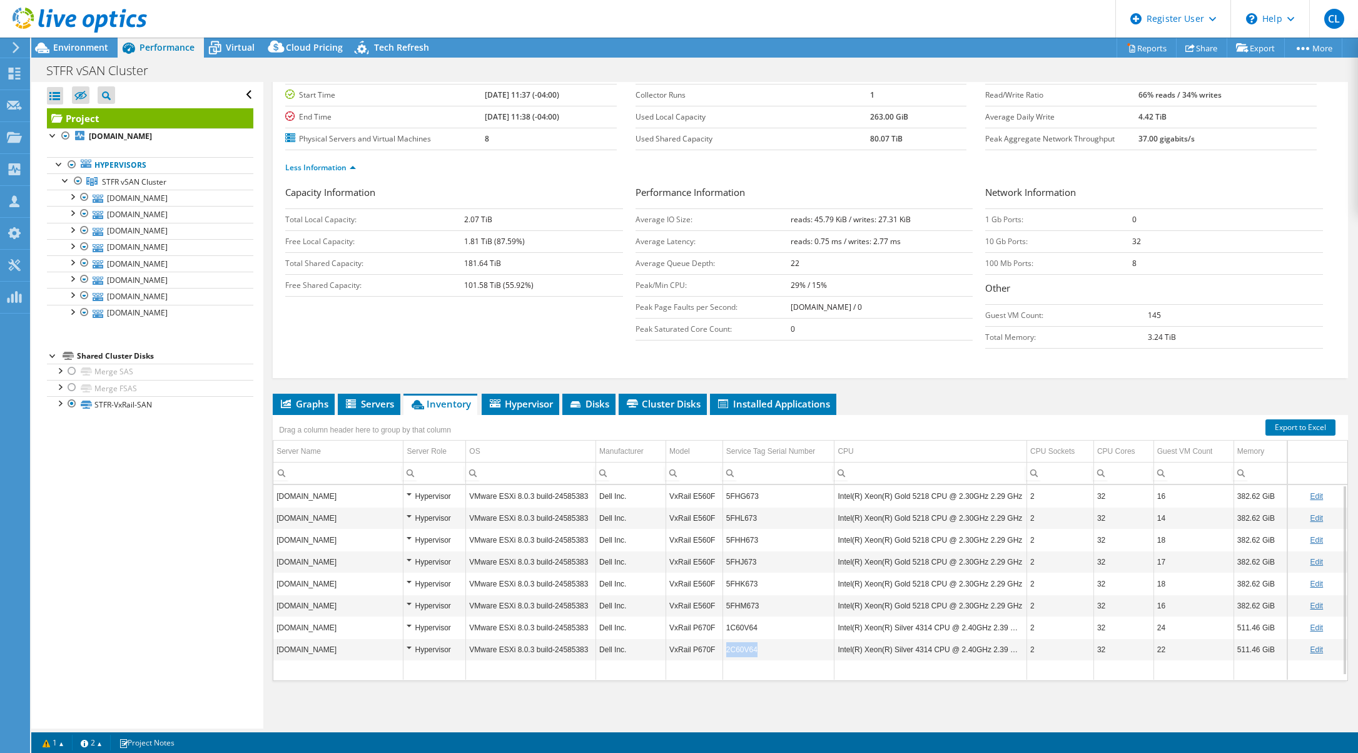
drag, startPoint x: 761, startPoint y: 653, endPoint x: 721, endPoint y: 654, distance: 39.4
click at [723, 654] on td "2C60V64" at bounding box center [779, 649] width 112 height 22
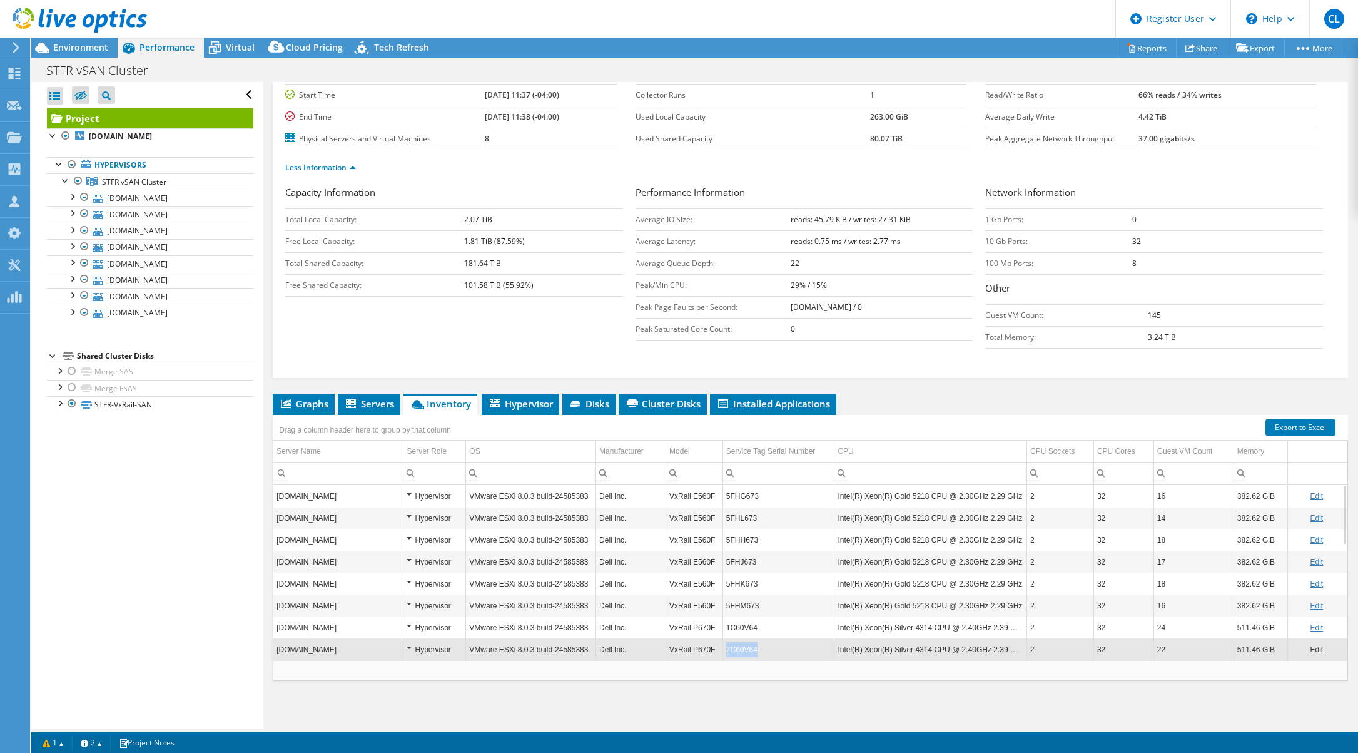
copy td "2C60V64"
drag, startPoint x: 724, startPoint y: 654, endPoint x: 751, endPoint y: 653, distance: 27.0
click at [751, 653] on td "2C60V64" at bounding box center [779, 649] width 112 height 22
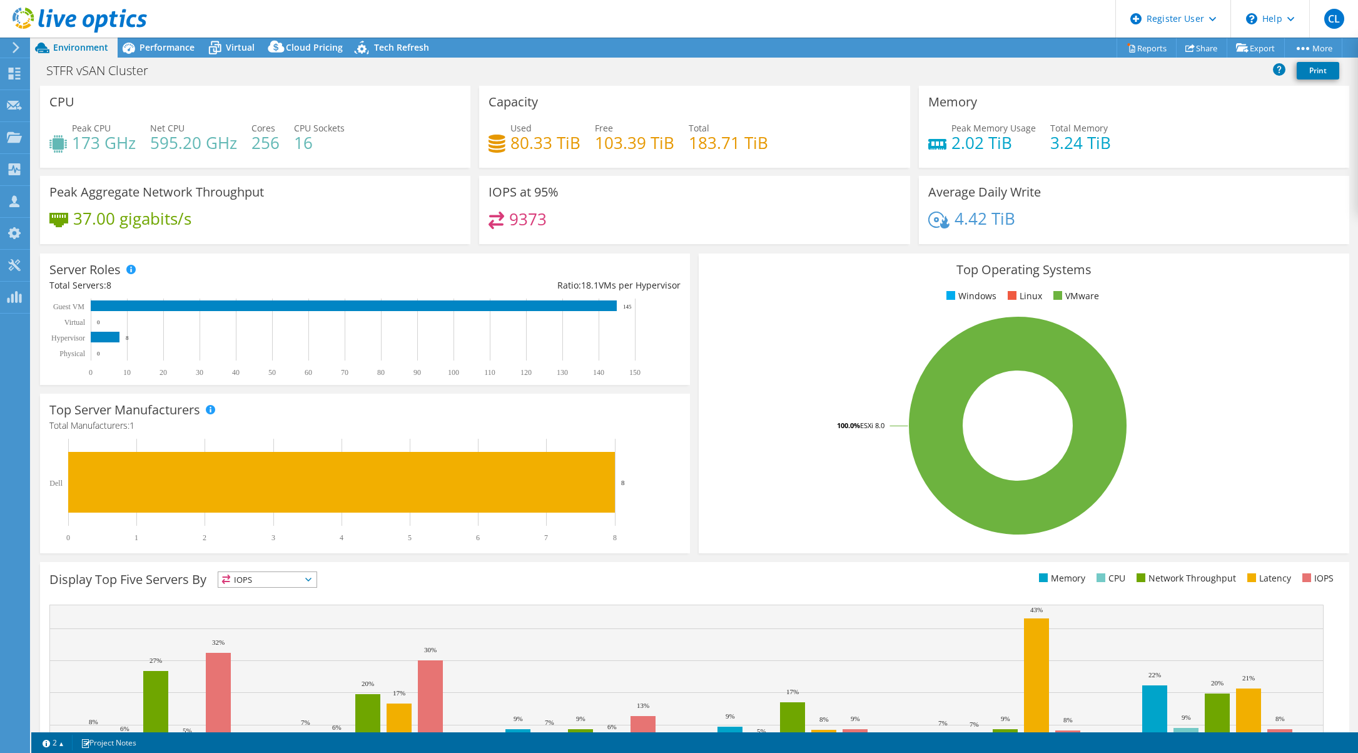
select select "USD"
